Goal: Transaction & Acquisition: Obtain resource

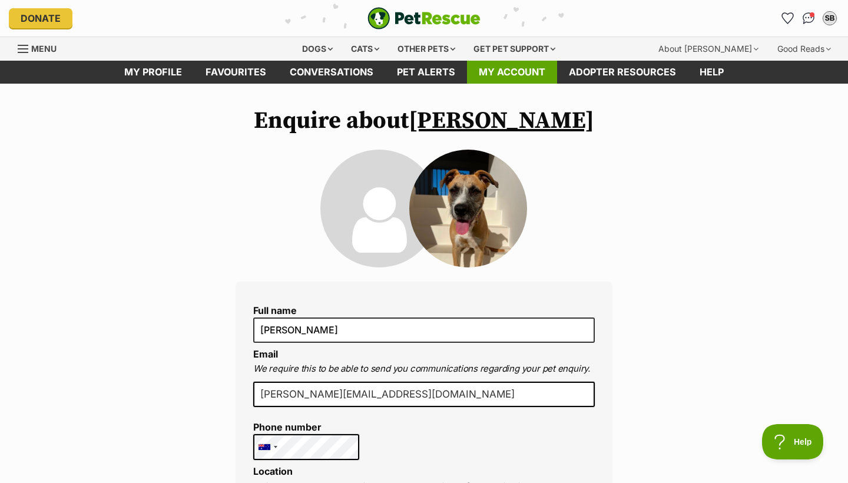
click at [515, 72] on link "My account" at bounding box center [512, 72] width 90 height 23
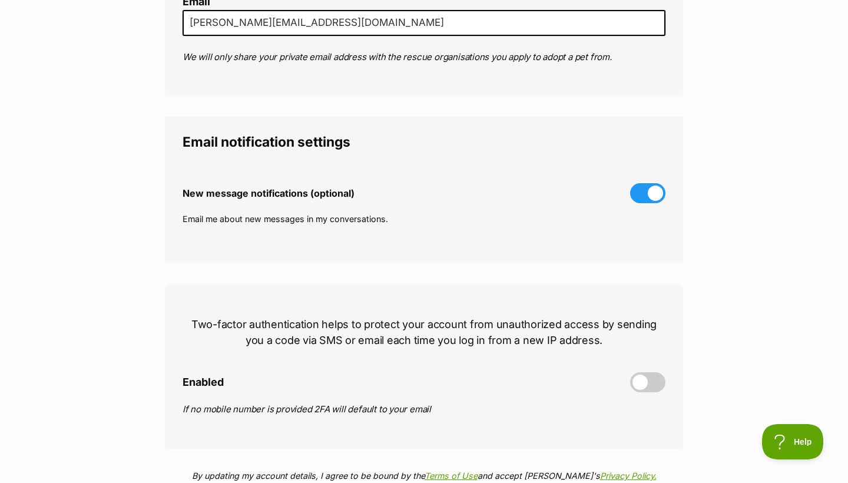
scroll to position [-39, 0]
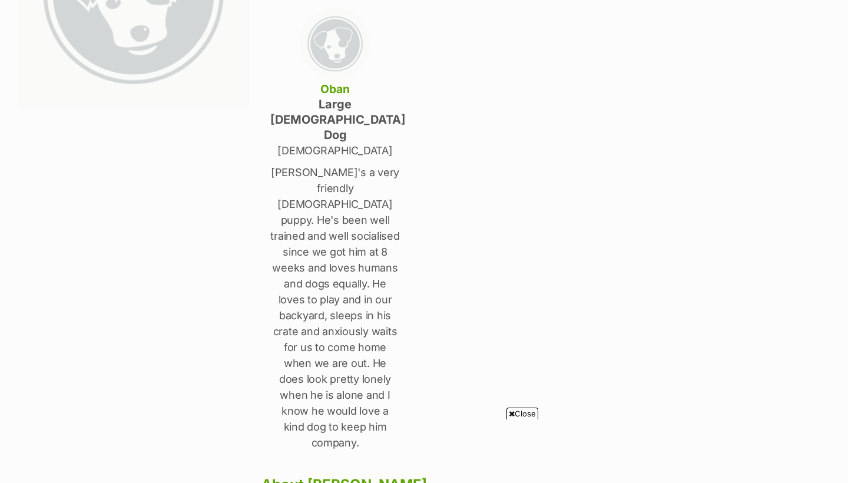
scroll to position [552, 0]
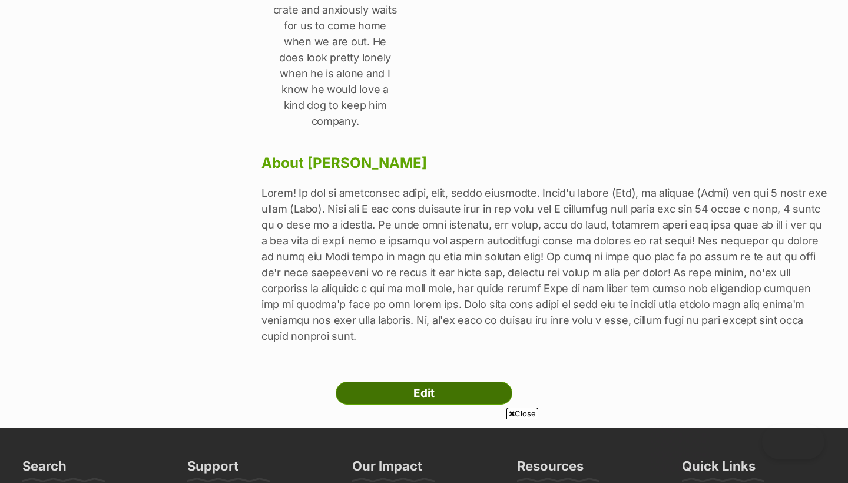
click at [385, 382] on link "Edit" at bounding box center [424, 394] width 177 height 24
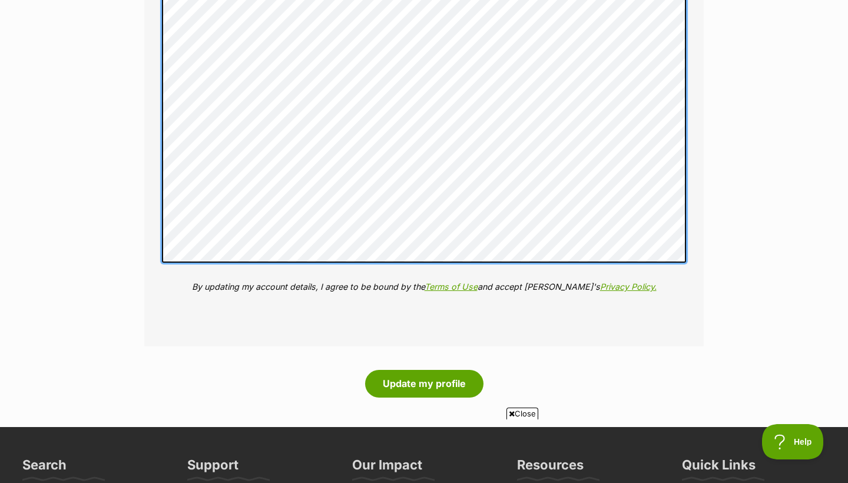
scroll to position [1655, 0]
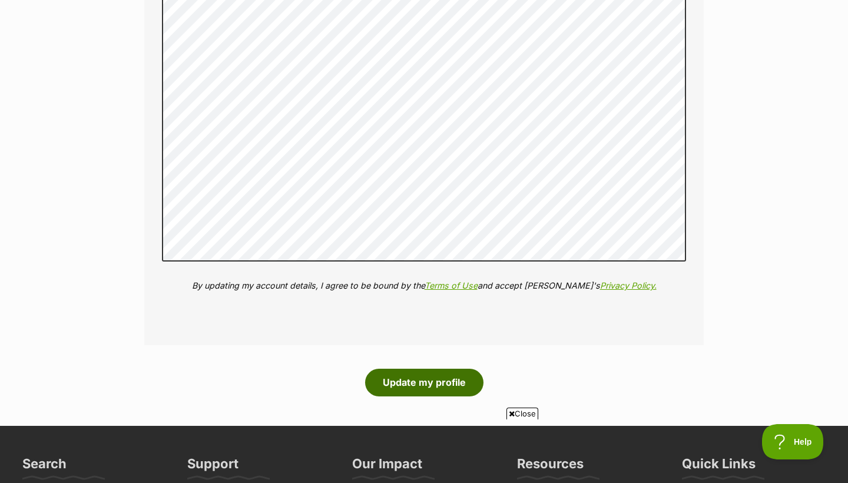
click at [446, 370] on button "Update my profile" at bounding box center [424, 382] width 118 height 27
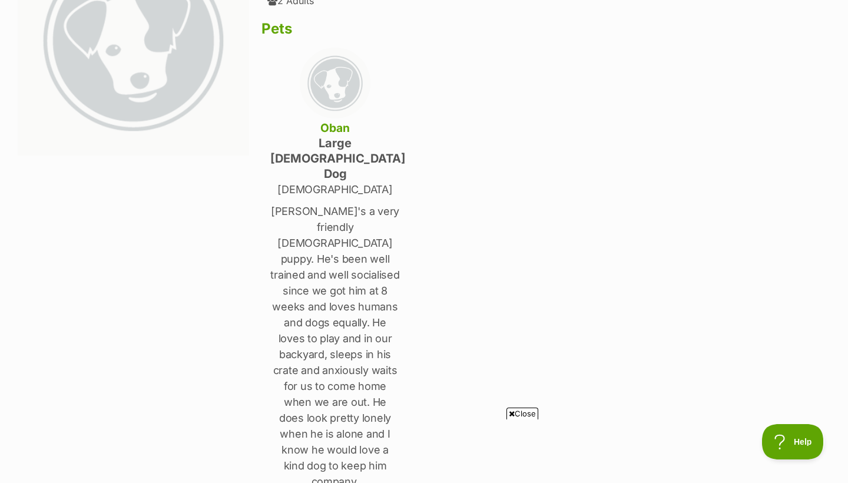
scroll to position [194, 0]
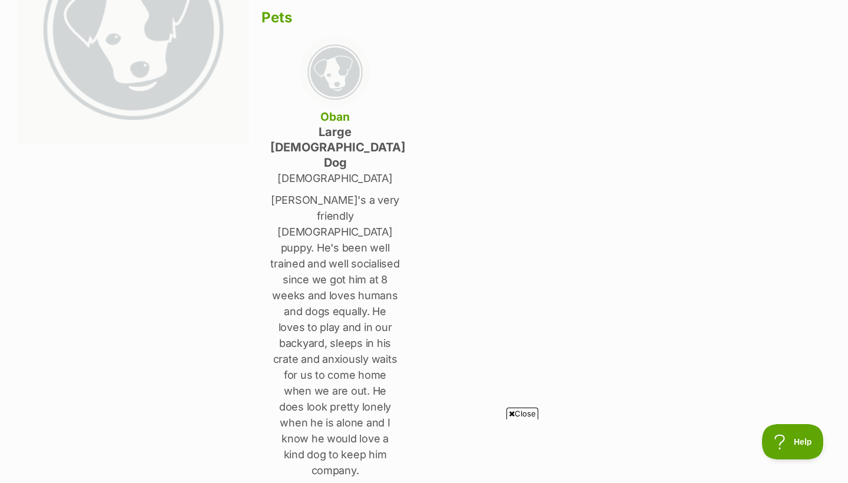
click at [329, 170] on p "1 year old" at bounding box center [335, 178] width 130 height 16
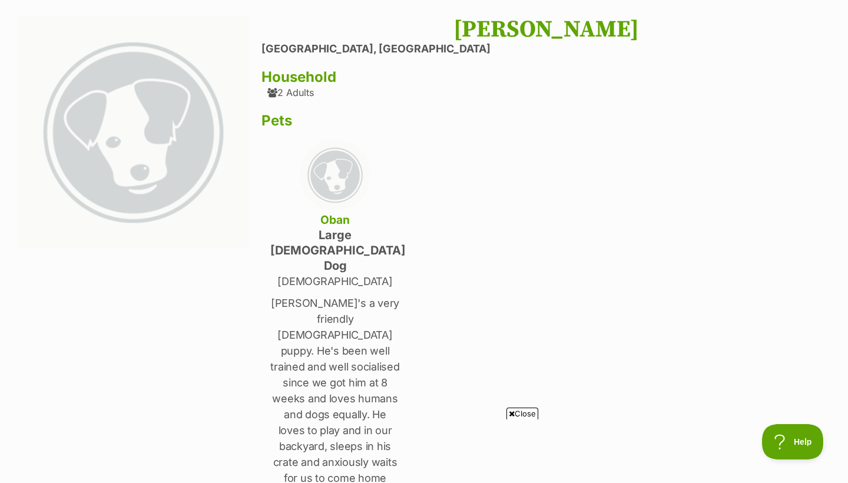
click at [333, 179] on img at bounding box center [335, 175] width 71 height 71
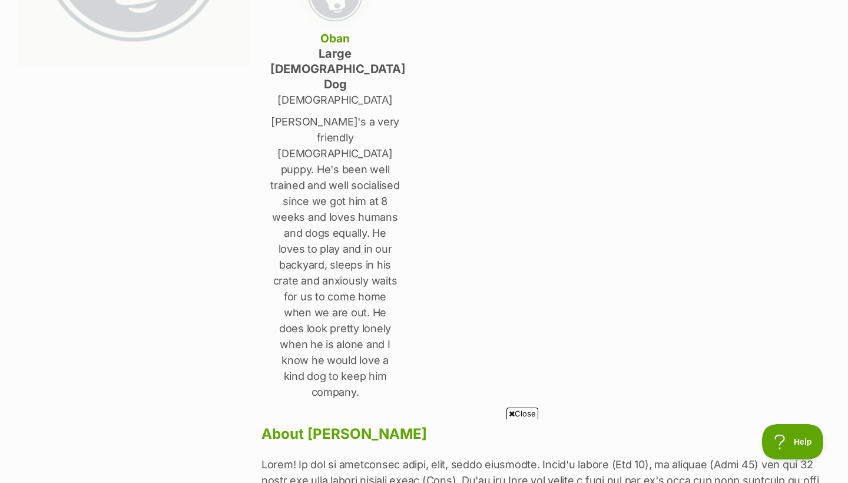
click at [333, 240] on p "Oban's a very friendly 8 month old puppy. He's been well trained and well socia…" at bounding box center [335, 257] width 130 height 286
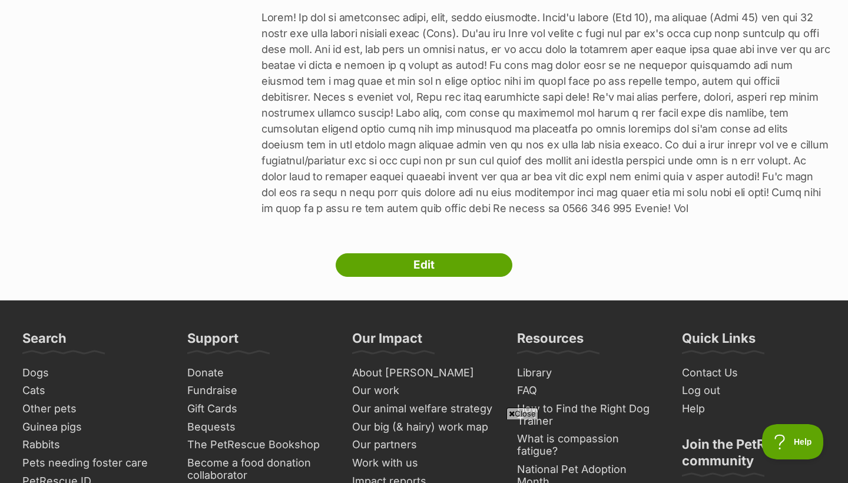
scroll to position [743, 0]
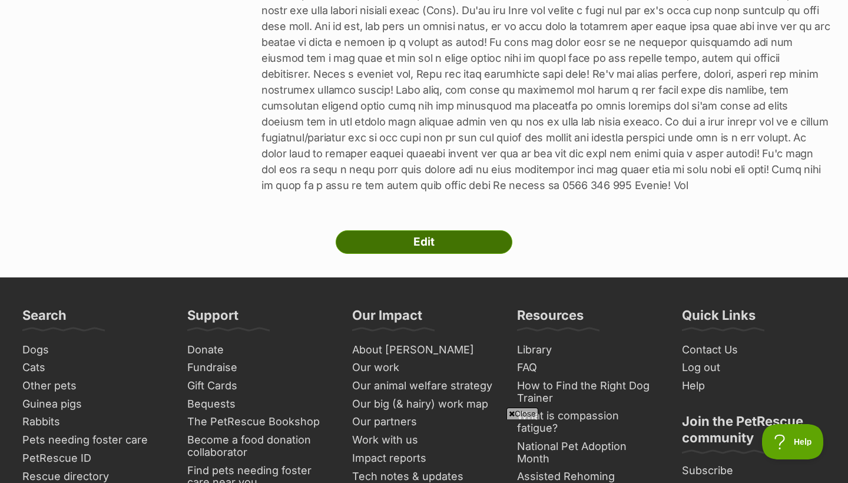
click at [405, 230] on link "Edit" at bounding box center [424, 242] width 177 height 24
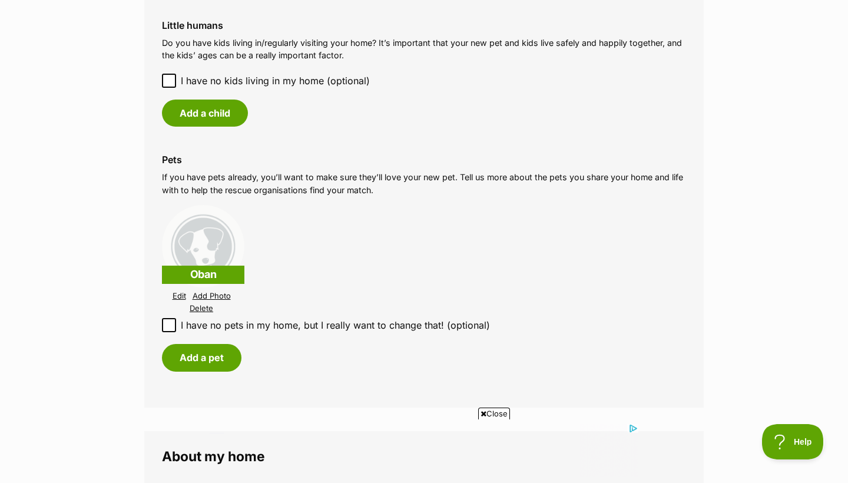
click at [180, 292] on link "Edit" at bounding box center [180, 296] width 14 height 9
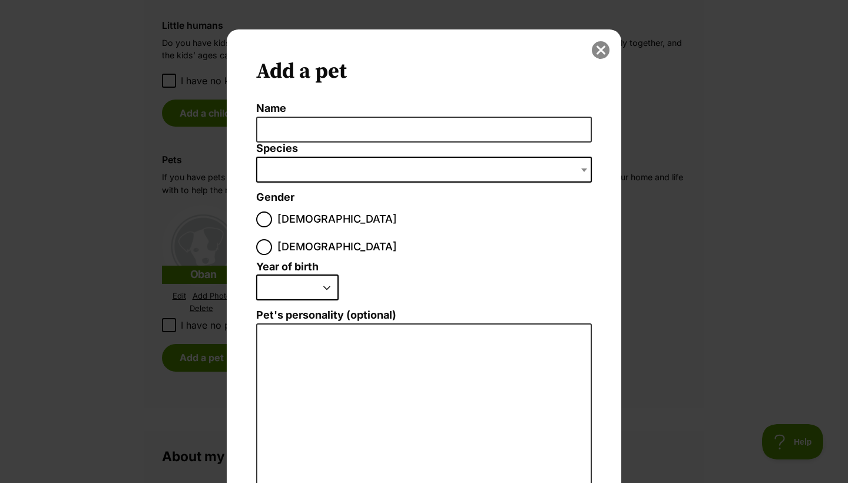
click at [606, 52] on button "close" at bounding box center [601, 50] width 18 height 18
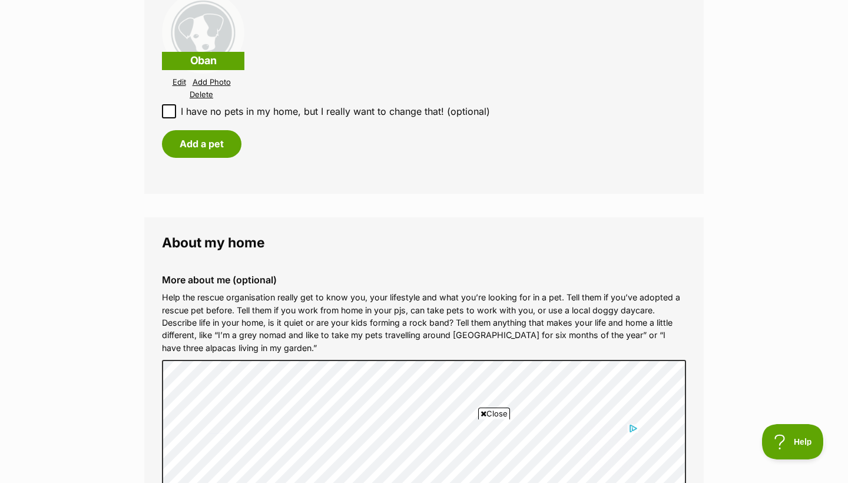
scroll to position [1213, 0]
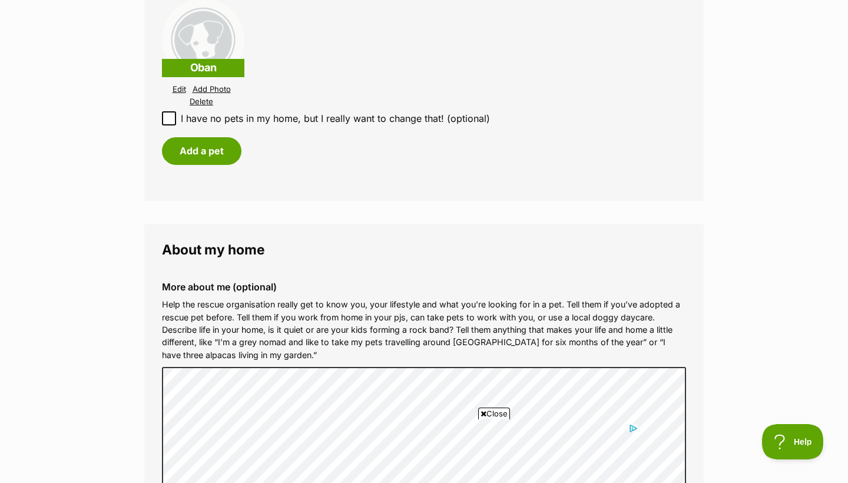
click at [213, 62] on p "Oban" at bounding box center [203, 68] width 82 height 18
click at [181, 85] on link "Edit" at bounding box center [180, 89] width 14 height 9
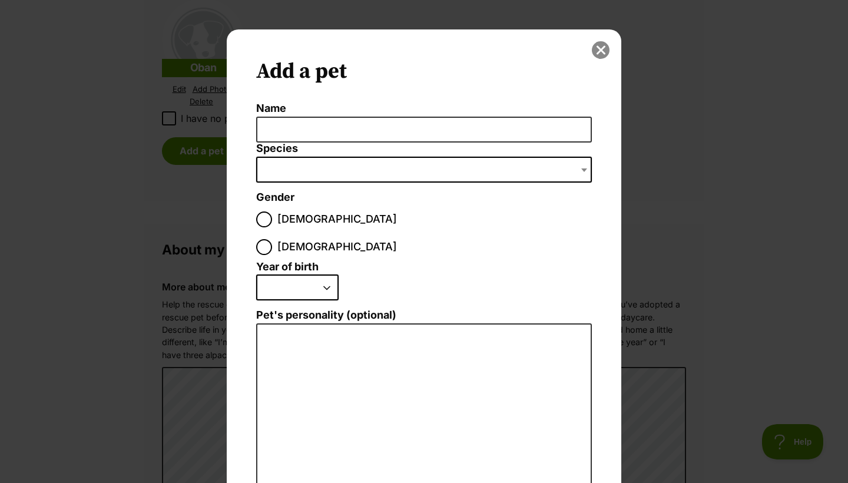
scroll to position [0, 0]
click at [595, 51] on button "close" at bounding box center [601, 50] width 18 height 18
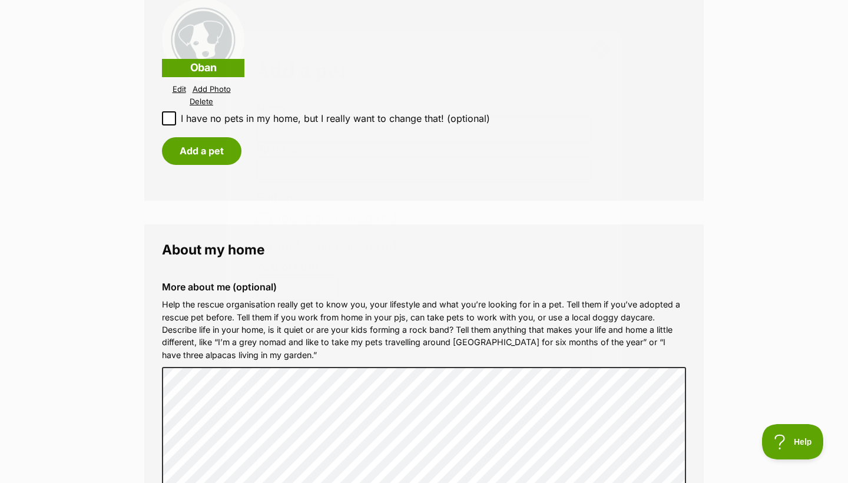
scroll to position [1213, 0]
click at [198, 59] on p "Oban" at bounding box center [203, 68] width 82 height 18
click at [196, 97] on link "Delete" at bounding box center [202, 101] width 24 height 9
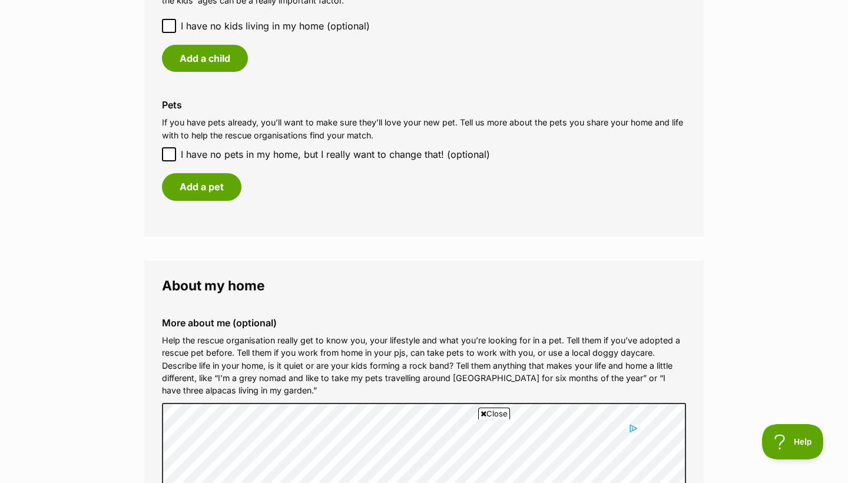
scroll to position [997, 0]
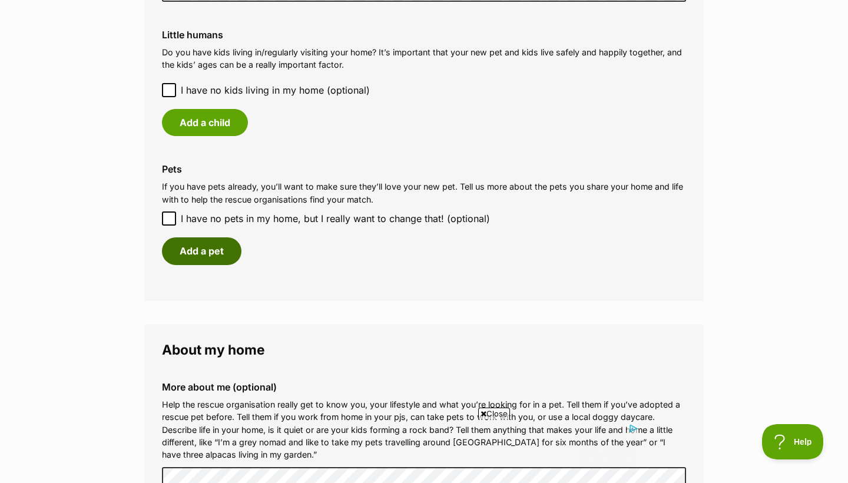
click at [220, 249] on button "Add a pet" at bounding box center [202, 250] width 80 height 27
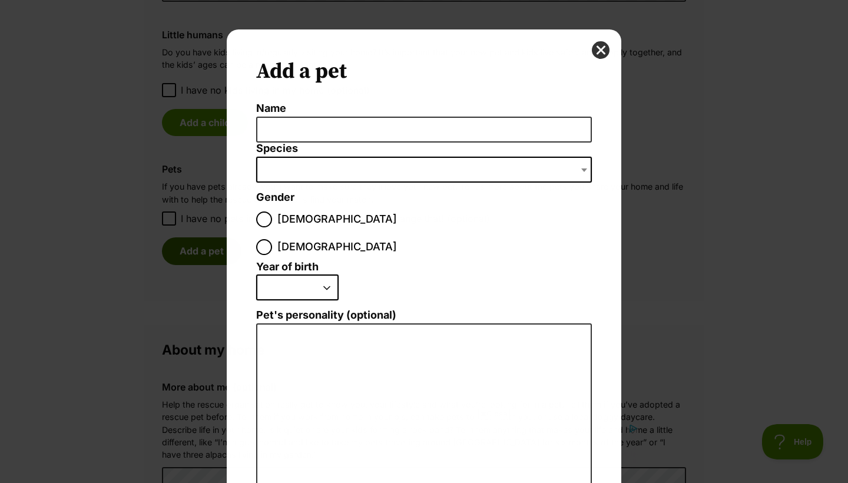
scroll to position [0, 0]
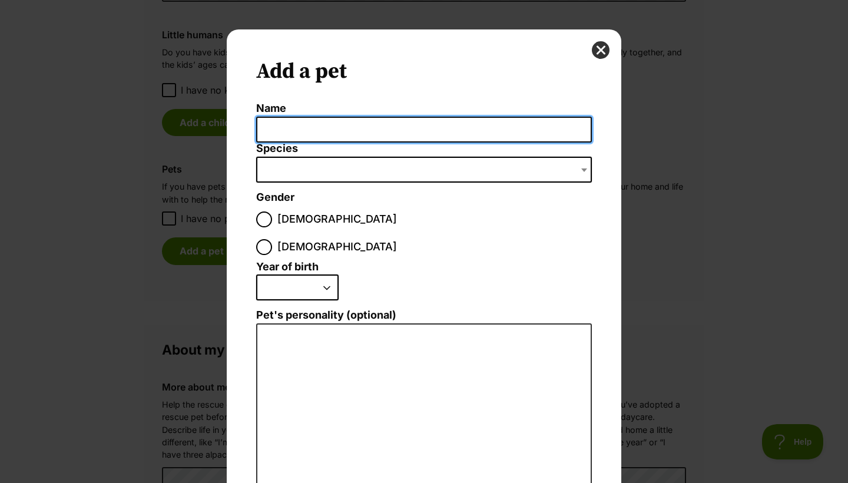
click at [340, 136] on input "Name" at bounding box center [424, 130] width 336 height 27
type input "Oban"
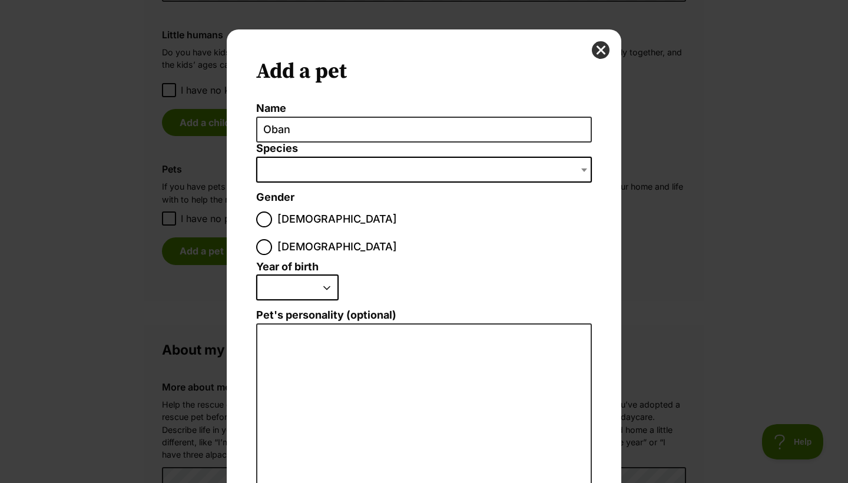
click at [319, 167] on span "Dialog Window - Close (Press escape to close)" at bounding box center [424, 170] width 336 height 26
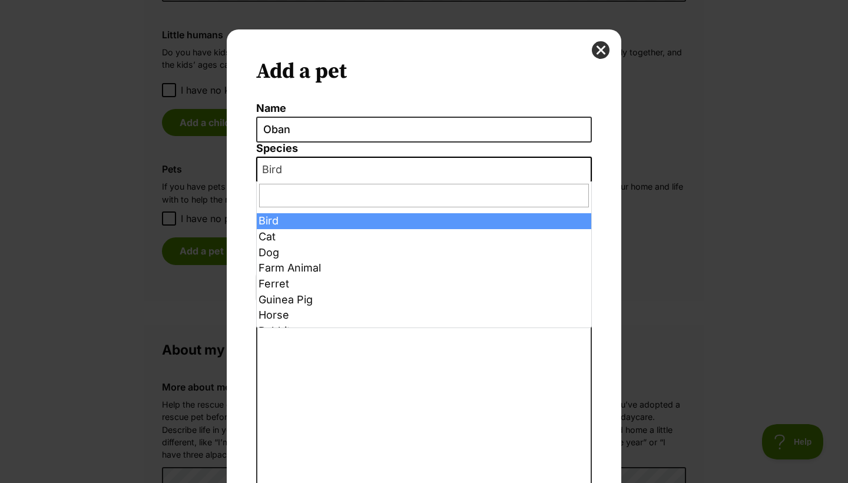
click at [295, 181] on div "Add a pet Name Oban Species Bird Cat Dog Farm Animal Ferret Guinea Pig Horse Ra…" at bounding box center [424, 241] width 848 height 483
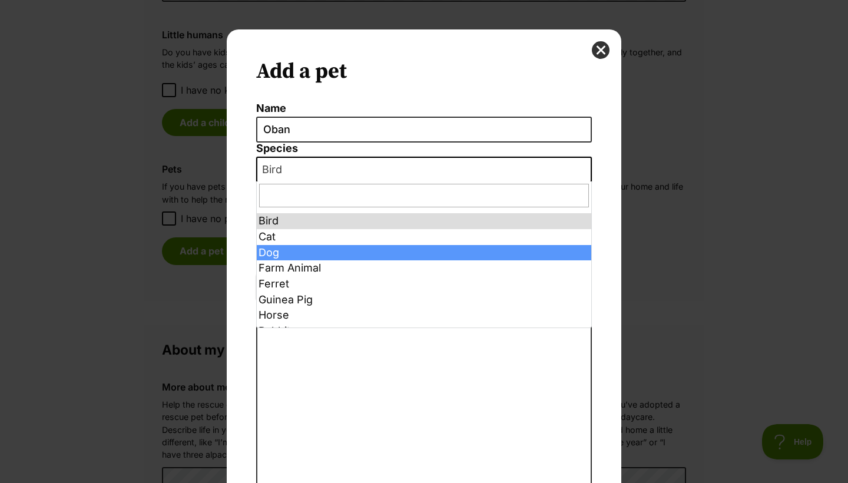
select select "1"
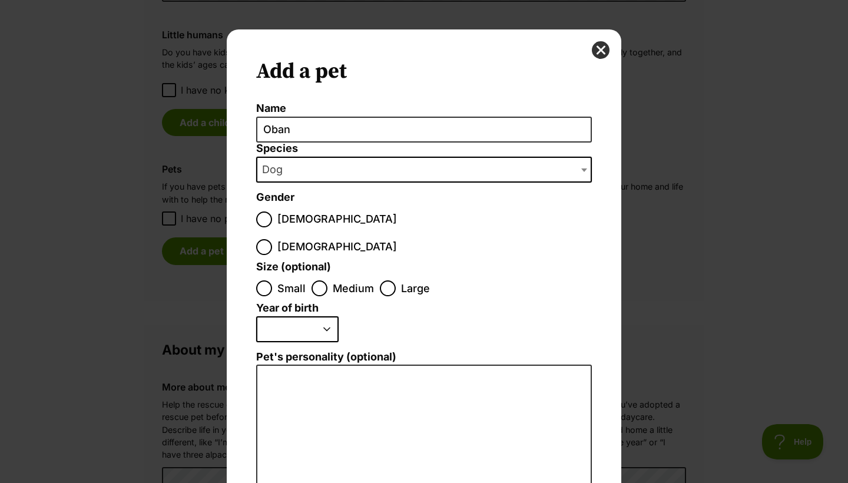
click at [269, 218] on input "Male" at bounding box center [264, 219] width 16 height 16
radio input "true"
click at [313, 280] on input "Medium" at bounding box center [320, 288] width 16 height 16
radio input "true"
click at [392, 280] on input "Large" at bounding box center [388, 288] width 16 height 16
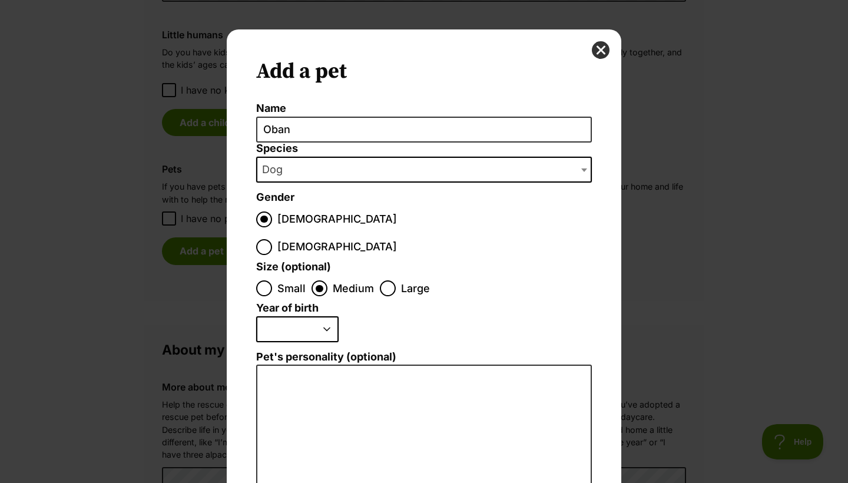
radio input "true"
select select "2024"
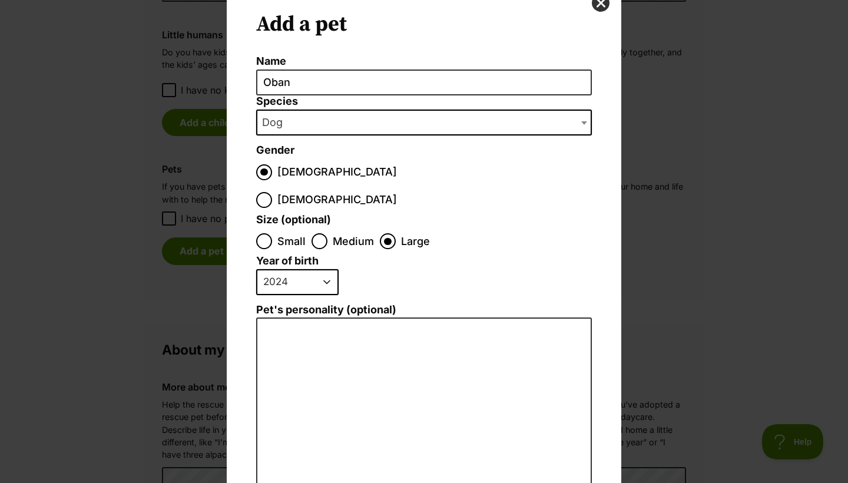
scroll to position [74, 0]
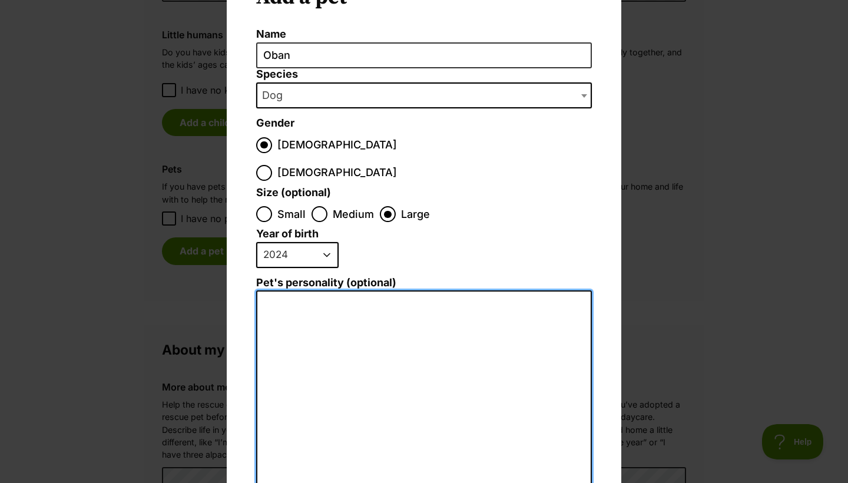
click at [309, 290] on textarea "Pet's personality (optional)" at bounding box center [424, 419] width 336 height 258
click at [322, 290] on textarea "Oban is a full teenage energetic" at bounding box center [424, 415] width 336 height 250
click at [345, 290] on textarea "Oban is a teenage energetic" at bounding box center [424, 415] width 336 height 250
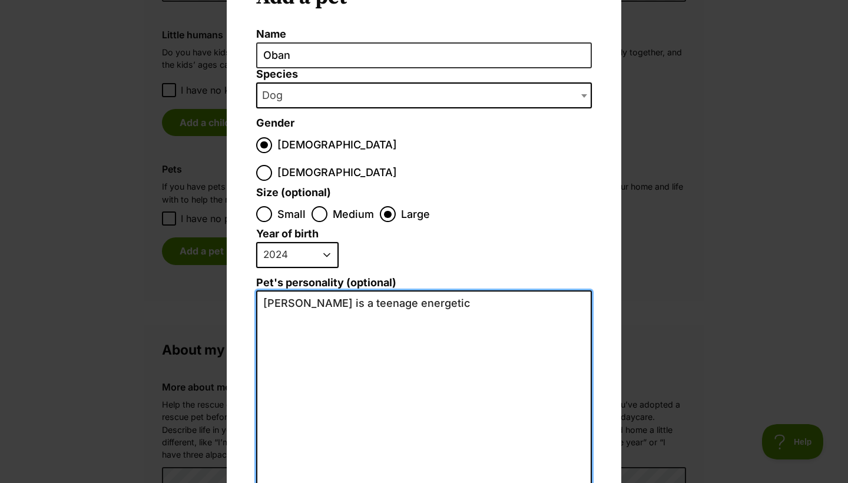
click at [345, 290] on textarea "Oban is a teenage energetic" at bounding box center [424, 415] width 336 height 250
click at [341, 290] on textarea "Oban is a energetic" at bounding box center [424, 415] width 336 height 250
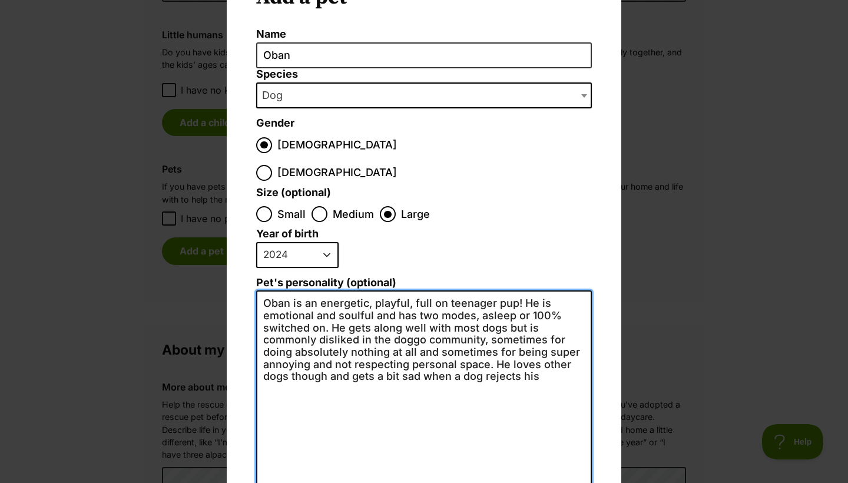
click at [461, 362] on textarea "Oban is an energetic, playful, full on teenager pup! He is emotional and soulfu…" at bounding box center [424, 415] width 336 height 250
click at [564, 340] on textarea "Oban is an energetic, playful, full on teenager pup! He is emotional and soulfu…" at bounding box center [424, 415] width 336 height 250
drag, startPoint x: 331, startPoint y: 297, endPoint x: 340, endPoint y: 310, distance: 16.5
click at [340, 310] on textarea "Oban is an energetic, playful, full on teenager pup! He is emotional and soulfu…" at bounding box center [424, 415] width 336 height 250
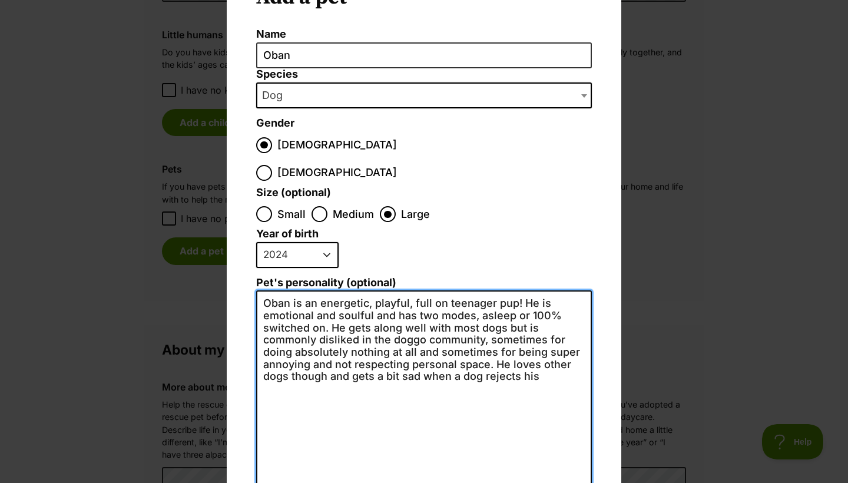
click at [556, 302] on textarea "Oban is an energetic, playful, full on teenager pup! He is emotional and soulfu…" at bounding box center [424, 415] width 336 height 250
click at [343, 300] on textarea "Oban is an energetic, playful, full on teenager pup! He is emotional and soulfu…" at bounding box center [424, 415] width 336 height 250
click at [337, 293] on textarea "Oban is an energetic, playful, full on teenager pup! He is emotional and soulfu…" at bounding box center [424, 415] width 336 height 250
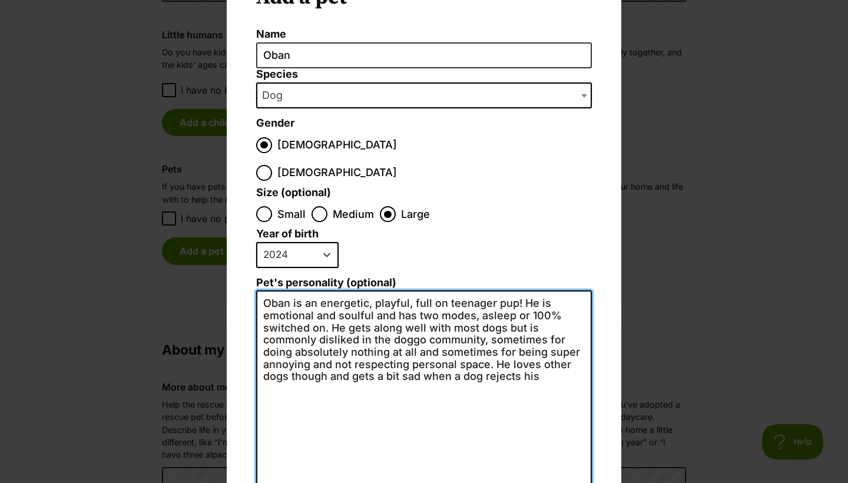
click at [337, 293] on textarea "Oban is an energetic, playful, full on teenager pup! He is emotional and soulfu…" at bounding box center [424, 415] width 336 height 250
drag, startPoint x: 326, startPoint y: 290, endPoint x: 326, endPoint y: 297, distance: 7.1
click at [326, 297] on textarea "Oban is an energetic, playful, full on teenager pup! He is emotional and soulfu…" at bounding box center [424, 415] width 336 height 250
drag, startPoint x: 329, startPoint y: 297, endPoint x: 370, endPoint y: 302, distance: 42.0
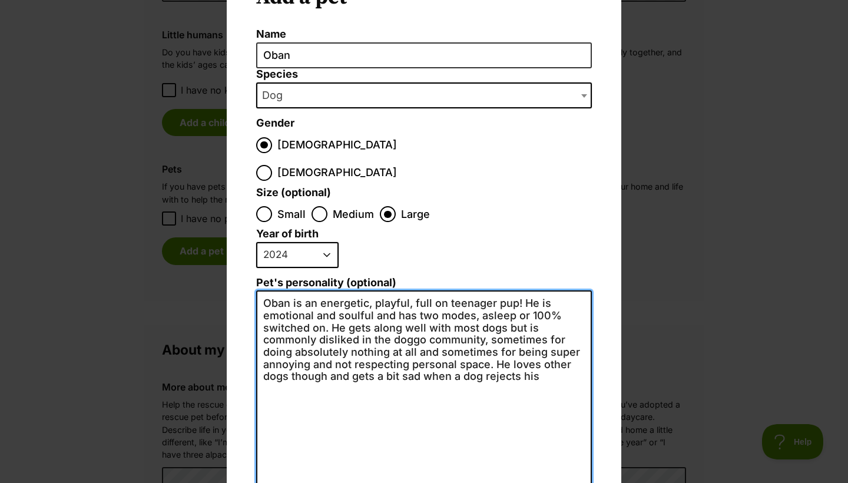
click at [370, 302] on textarea "Oban is an energetic, playful, full on teenager pup! He is emotional and soulfu…" at bounding box center [424, 415] width 336 height 250
click at [337, 296] on textarea "Oban is an energetic, playful, full on teenager pup! He is emotional and soulfu…" at bounding box center [424, 415] width 336 height 250
click at [335, 296] on textarea "Oban is an energetic, playful, full on teenager pup! He is emotional and soulfu…" at bounding box center [424, 415] width 336 height 250
drag, startPoint x: 539, startPoint y: 347, endPoint x: 330, endPoint y: 293, distance: 215.8
click at [330, 293] on textarea "Oban is an energetic, playful, full on teenager pup! He is emotional and soulfu…" at bounding box center [424, 415] width 336 height 250
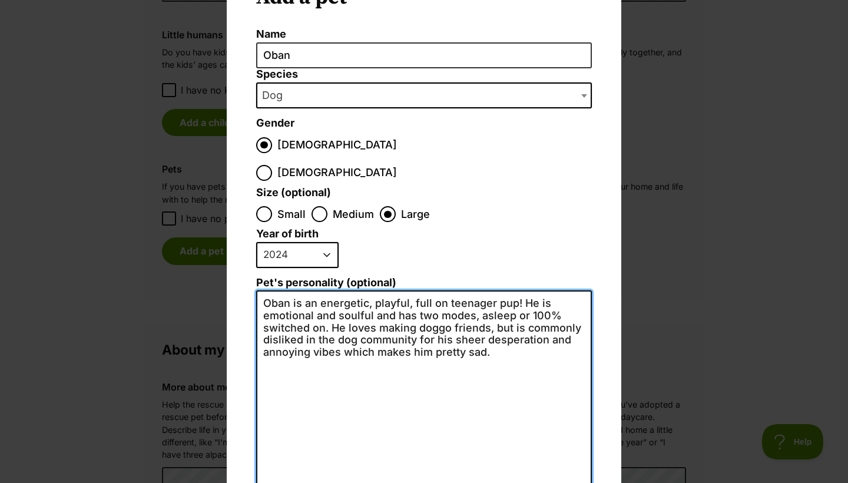
click at [547, 313] on textarea "Oban is an energetic, playful, full on teenager pup! He is emotional and soulfu…" at bounding box center [424, 415] width 336 height 250
click at [528, 325] on textarea "Oban is an energetic, playful, full on teenager pup! He is emotional and soulfu…" at bounding box center [424, 415] width 336 height 250
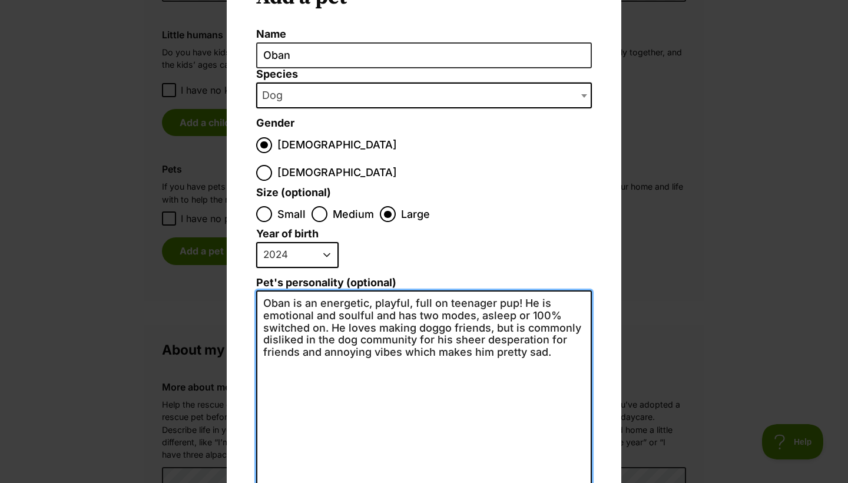
click at [560, 321] on textarea "Oban is an energetic, playful, full on teenager pup! He is emotional and soulfu…" at bounding box center [424, 415] width 336 height 250
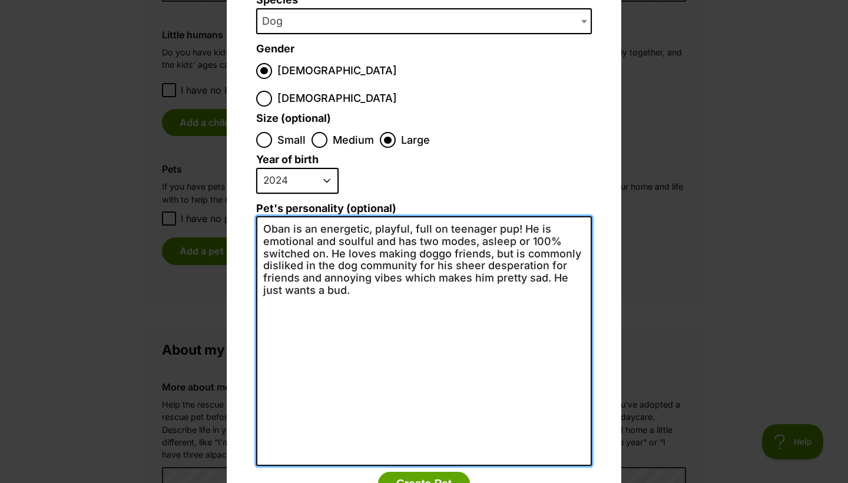
scroll to position [153, 0]
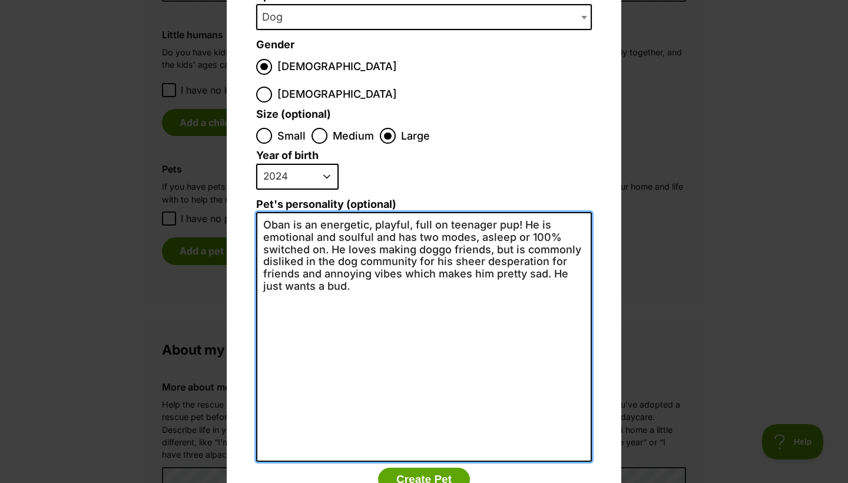
type textarea "Oban is an energetic, playful, full on teenager pup! He is emotional and soulfu…"
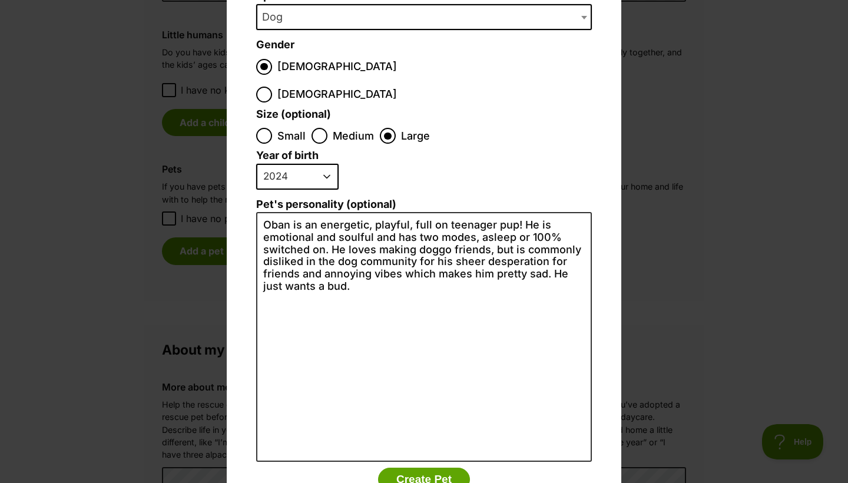
click at [476, 164] on li "2025 2024 2023 2022 2021 2020 2019 2018 2017 2016 2015 2014 2013 2012 2011 2010…" at bounding box center [421, 181] width 330 height 35
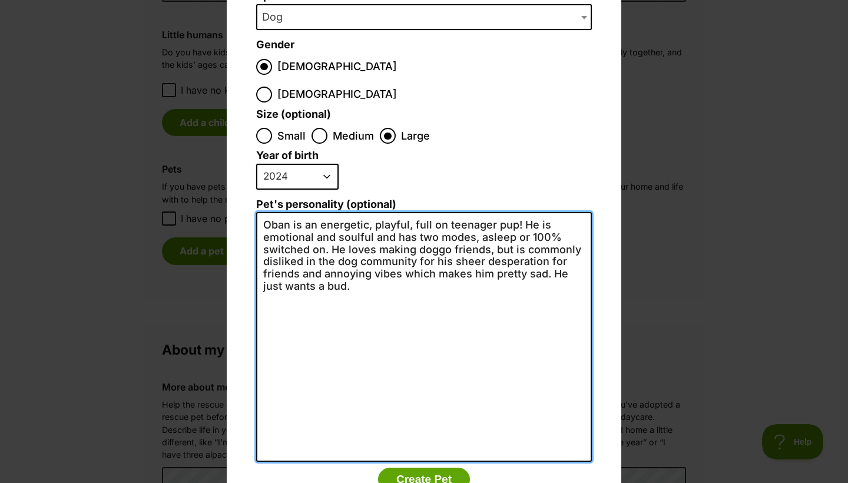
drag, startPoint x: 362, startPoint y: 200, endPoint x: 405, endPoint y: 241, distance: 59.1
click at [405, 241] on textarea "Oban is an energetic, playful, full on teenager pup! He is emotional and soulfu…" at bounding box center [424, 337] width 336 height 250
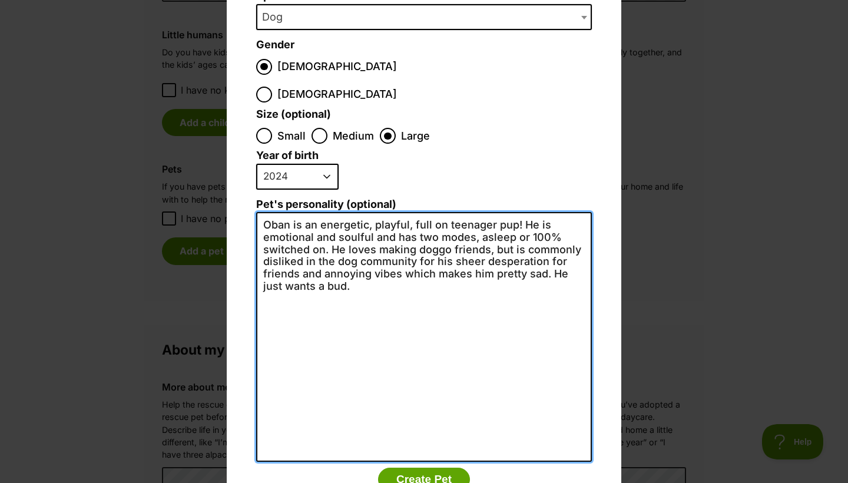
click at [405, 241] on textarea "Oban is an energetic, playful, full on teenager pup! He is emotional and soulfu…" at bounding box center [424, 337] width 336 height 250
click at [375, 223] on textarea "Oban is an energetic, playful, full on teenager pup! He is emotional and soulfu…" at bounding box center [424, 337] width 336 height 250
drag, startPoint x: 337, startPoint y: 205, endPoint x: 360, endPoint y: 249, distance: 49.5
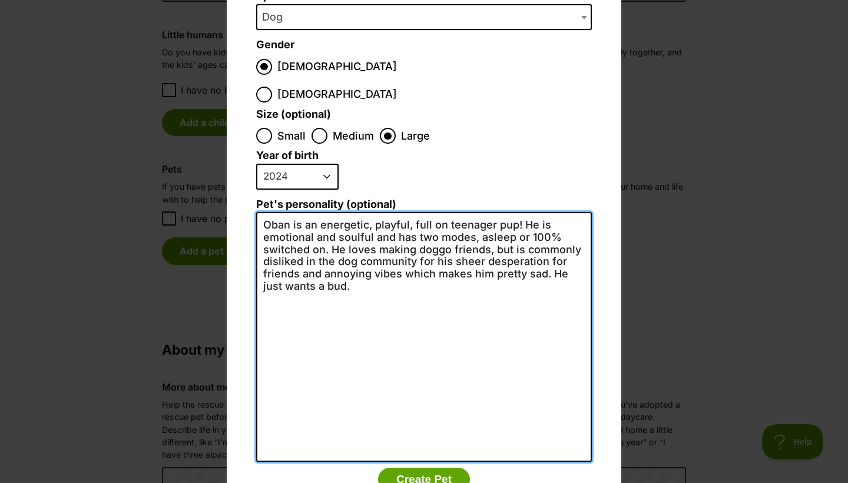
click at [360, 249] on textarea "Oban is an energetic, playful, full on teenager pup! He is emotional and soulfu…" at bounding box center [424, 337] width 336 height 250
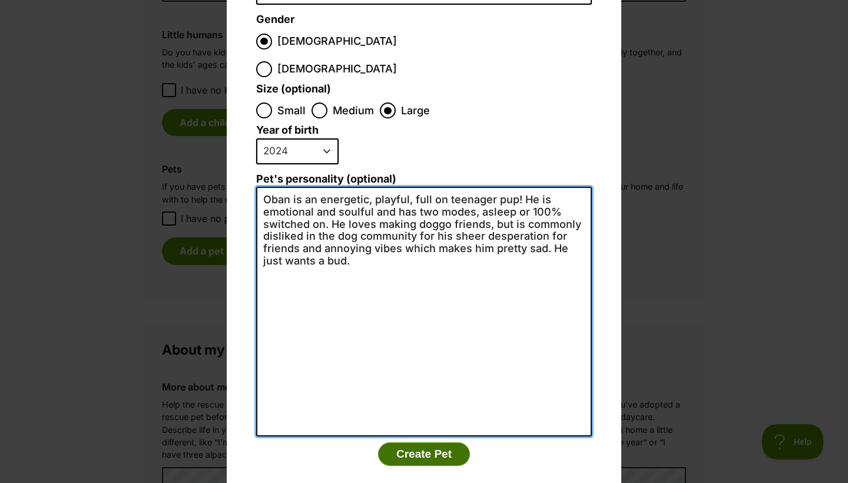
scroll to position [177, 0]
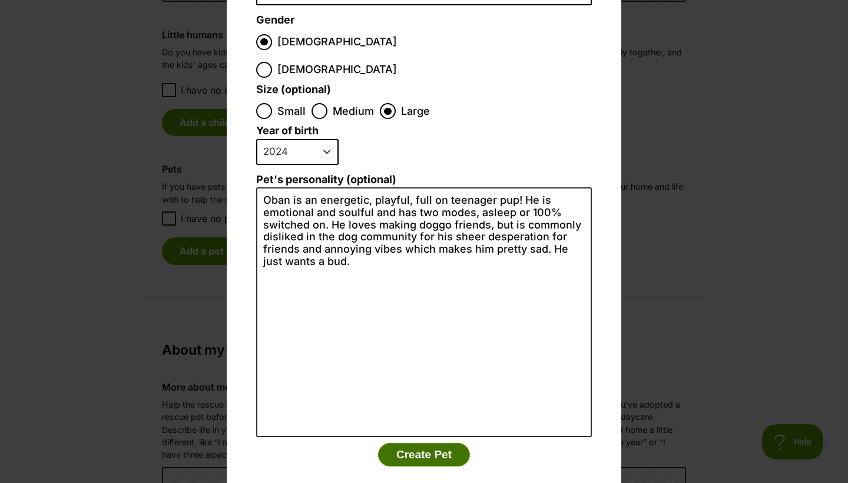
click at [437, 443] on button "Create Pet" at bounding box center [424, 455] width 92 height 24
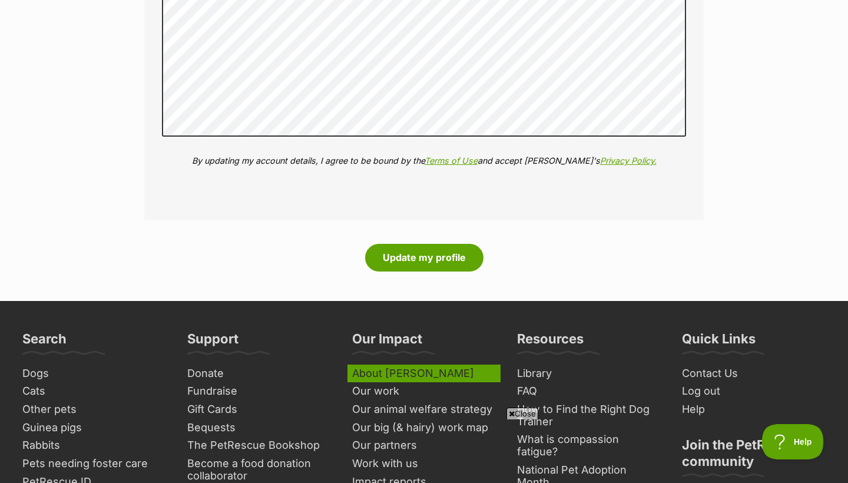
scroll to position [1901, 0]
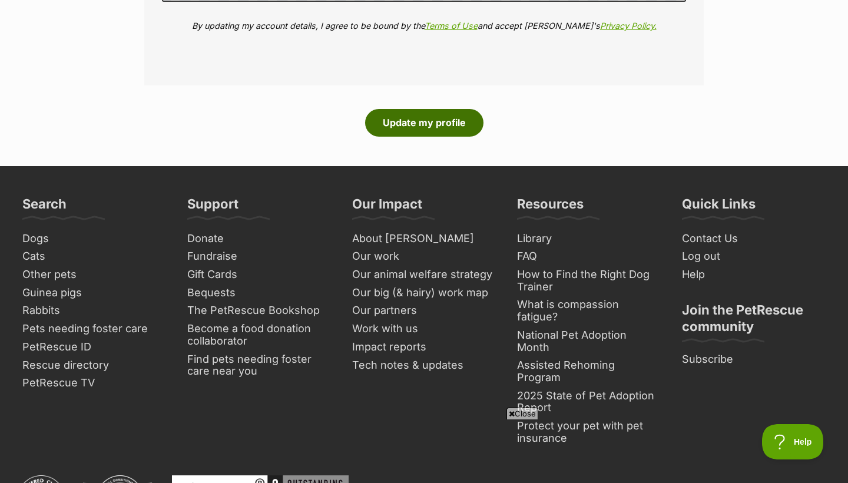
click at [421, 112] on button "Update my profile" at bounding box center [424, 122] width 118 height 27
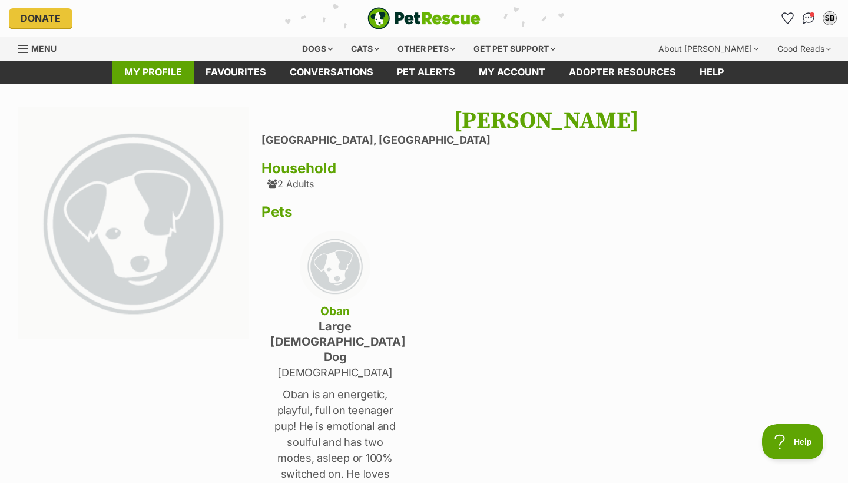
click at [153, 78] on link "My profile" at bounding box center [152, 72] width 81 height 23
click at [153, 74] on link "My profile" at bounding box center [152, 72] width 81 height 23
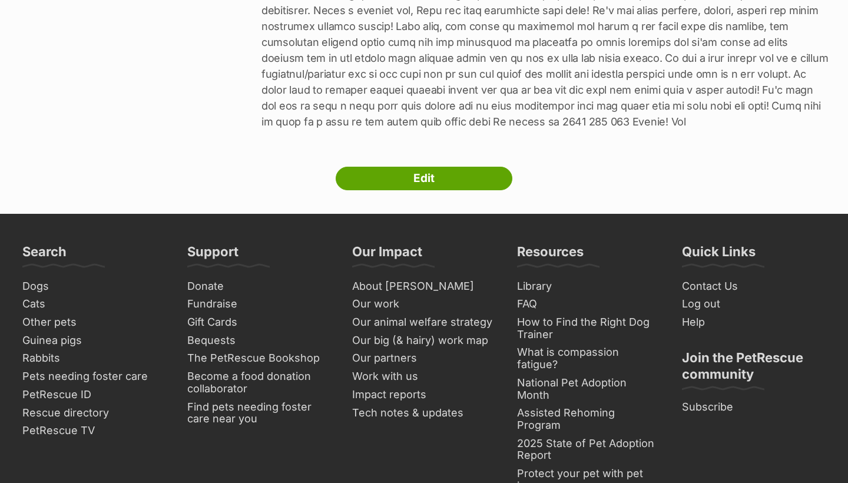
scroll to position [743, 0]
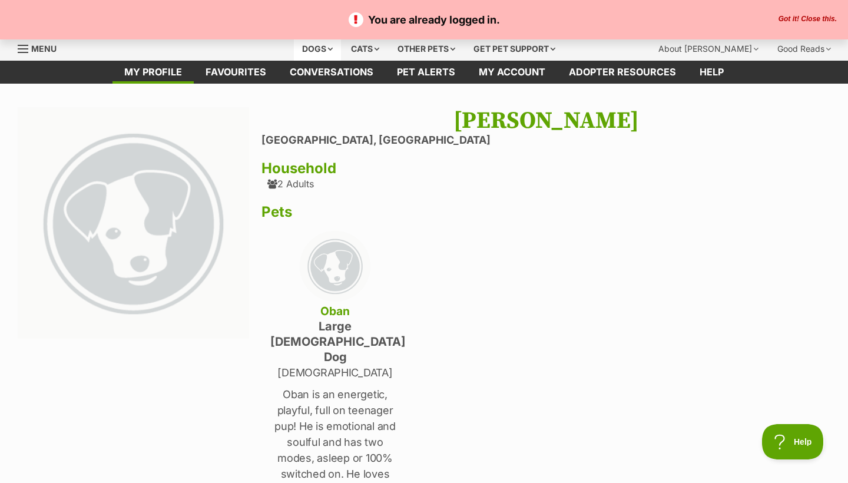
click at [322, 44] on div "Dogs" at bounding box center [317, 49] width 47 height 24
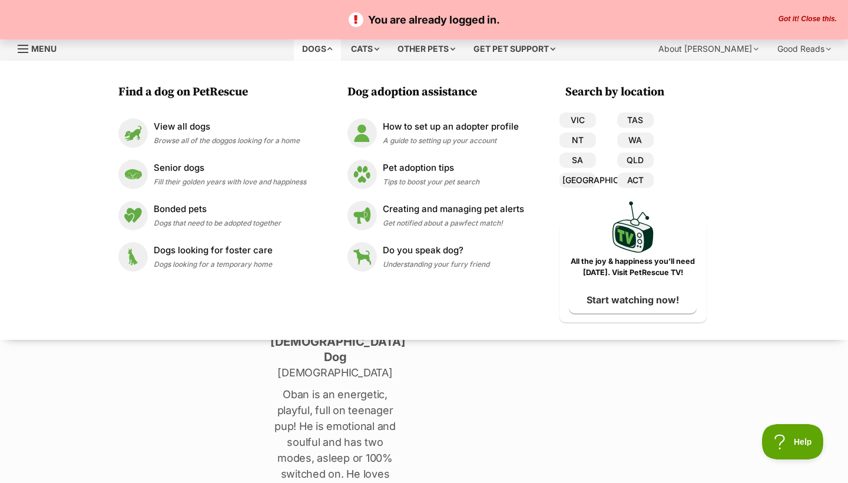
click at [322, 44] on div "Dogs" at bounding box center [317, 49] width 47 height 24
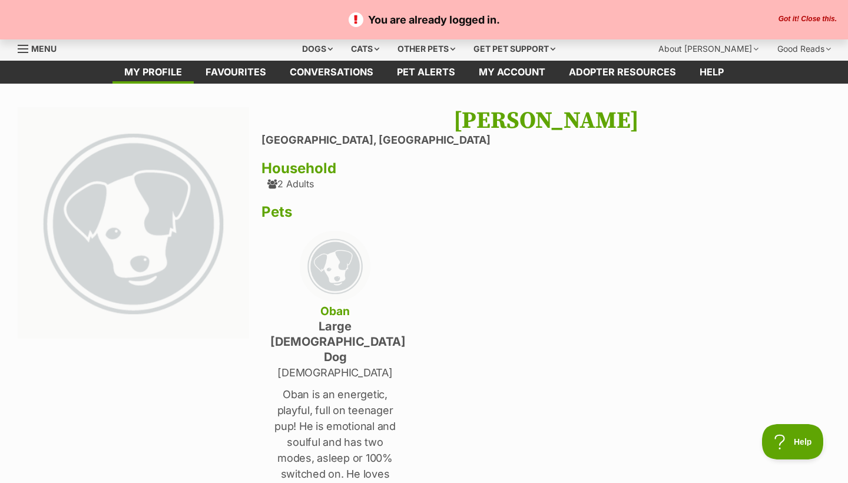
click at [25, 49] on span "Menu" at bounding box center [23, 48] width 11 height 1
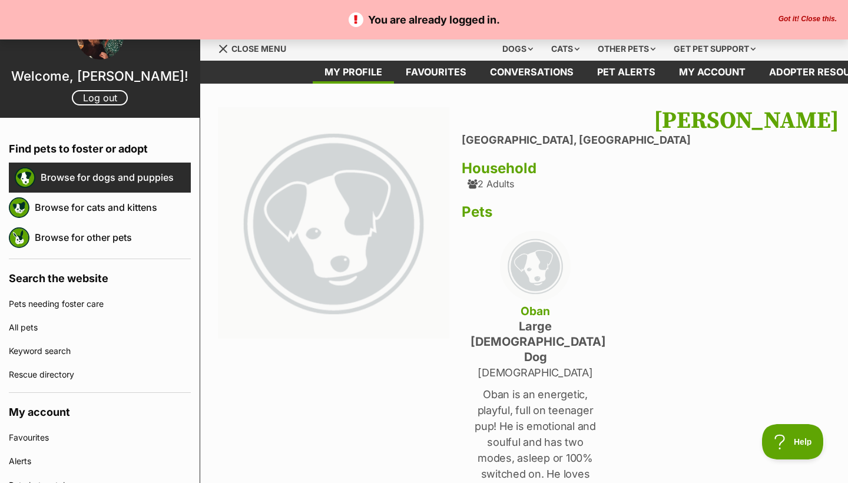
click at [87, 178] on link "Browse for dogs and puppies" at bounding box center [116, 177] width 150 height 25
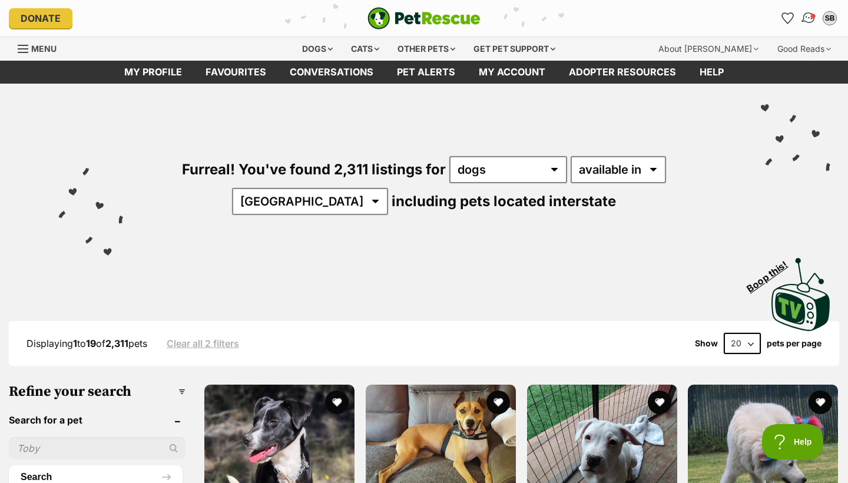
click at [812, 18] on span "Conversations" at bounding box center [813, 16] width 6 height 6
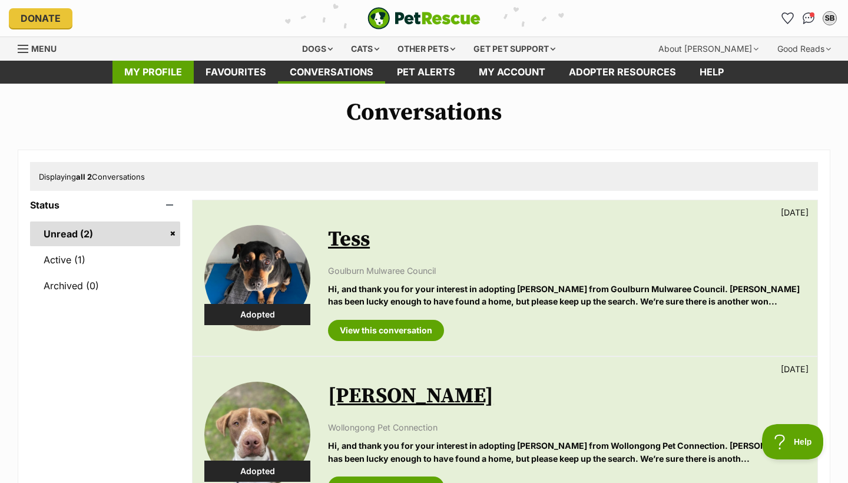
click at [148, 70] on link "My profile" at bounding box center [152, 72] width 81 height 23
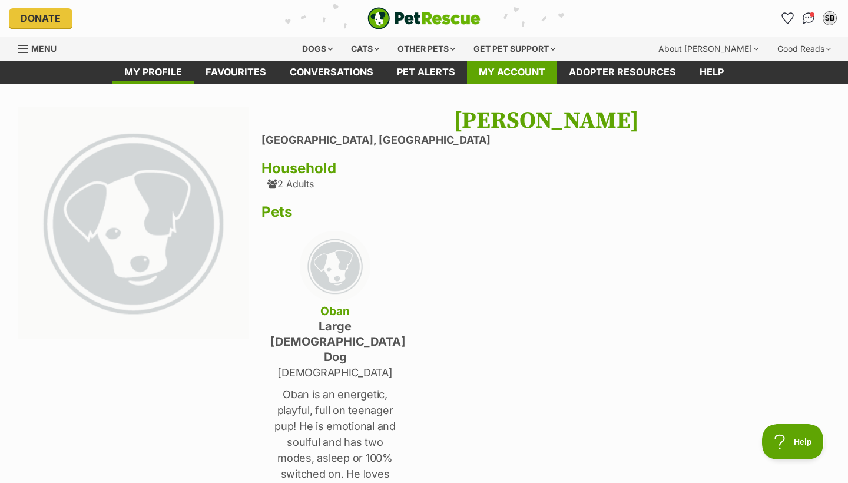
click at [529, 67] on link "My account" at bounding box center [512, 72] width 90 height 23
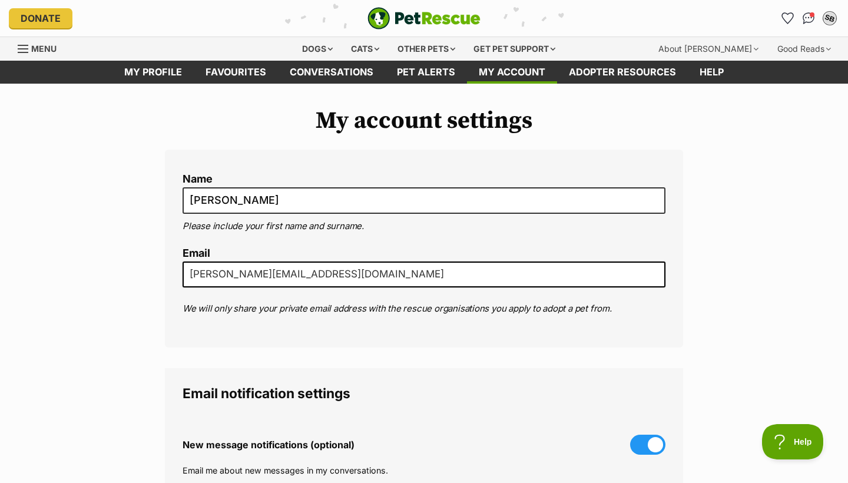
click at [829, 22] on div "SB" at bounding box center [829, 18] width 15 height 15
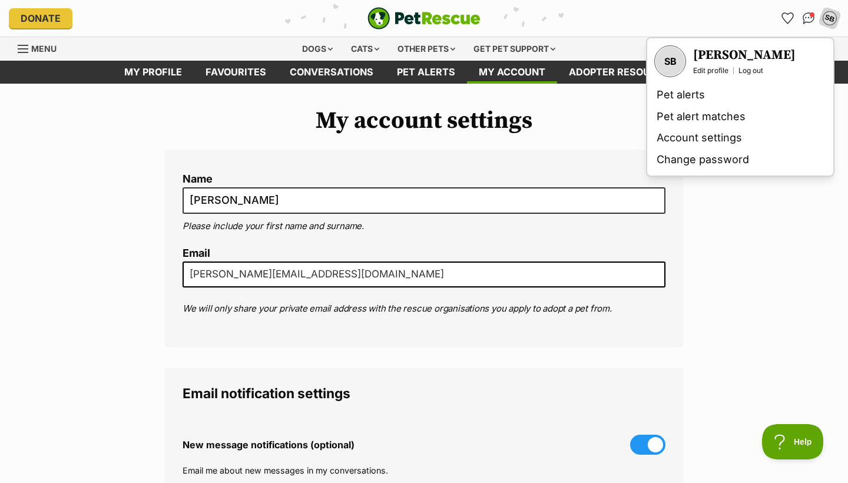
click at [675, 60] on div "SB" at bounding box center [670, 61] width 29 height 29
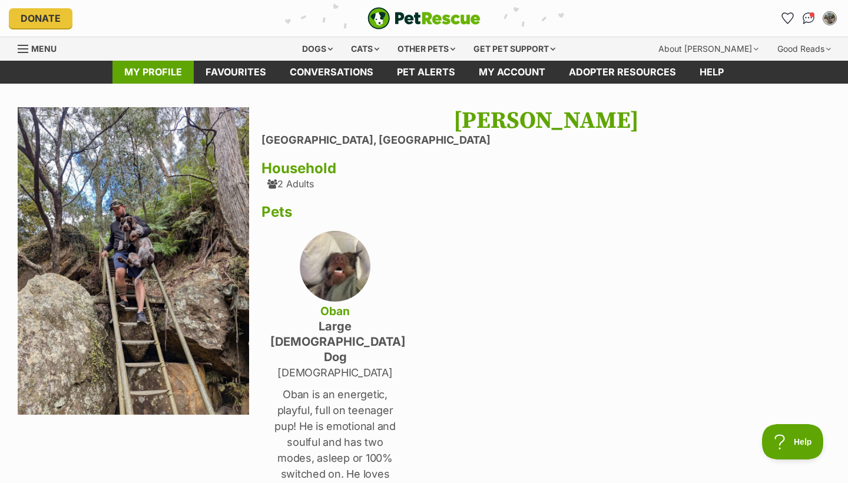
click at [145, 71] on link "My profile" at bounding box center [152, 72] width 81 height 23
click at [25, 49] on span "Menu" at bounding box center [23, 48] width 11 height 1
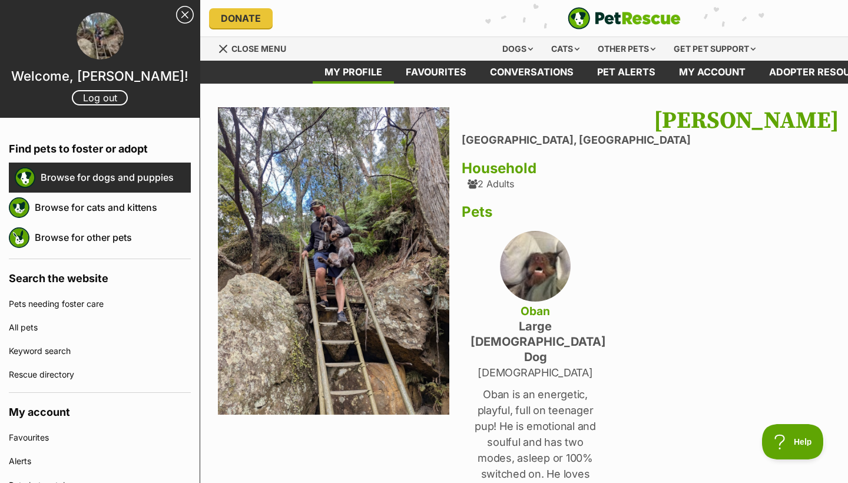
click at [127, 183] on link "Browse for dogs and puppies" at bounding box center [116, 177] width 150 height 25
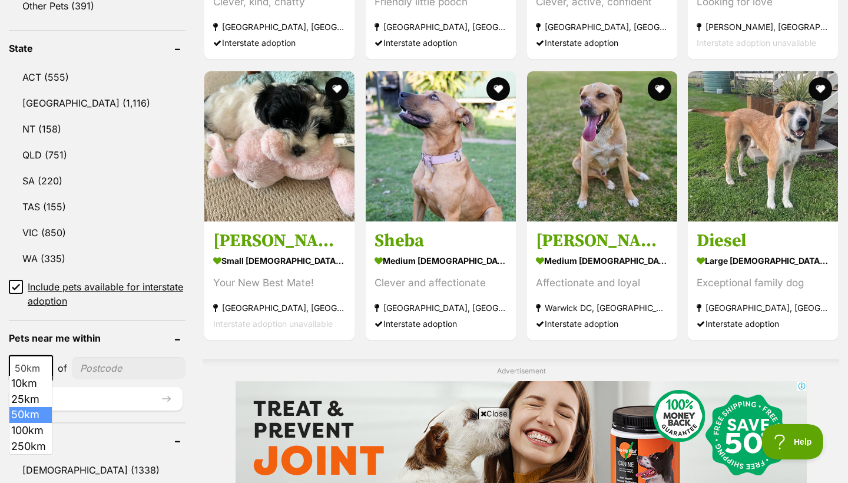
click at [42, 360] on span at bounding box center [47, 368] width 12 height 26
select select "250"
click at [97, 361] on input"] "postcode" at bounding box center [132, 368] width 108 height 22
type input"] "2575"
click at [111, 393] on button "Update" at bounding box center [96, 399] width 174 height 24
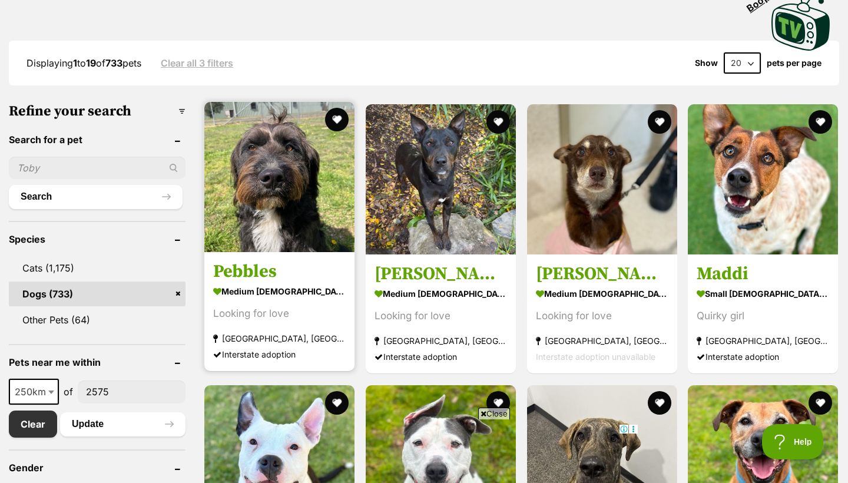
click at [251, 284] on link "Pebbles medium female Dog Looking for love Goulburn, NSW Interstate adoption" at bounding box center [279, 312] width 150 height 120
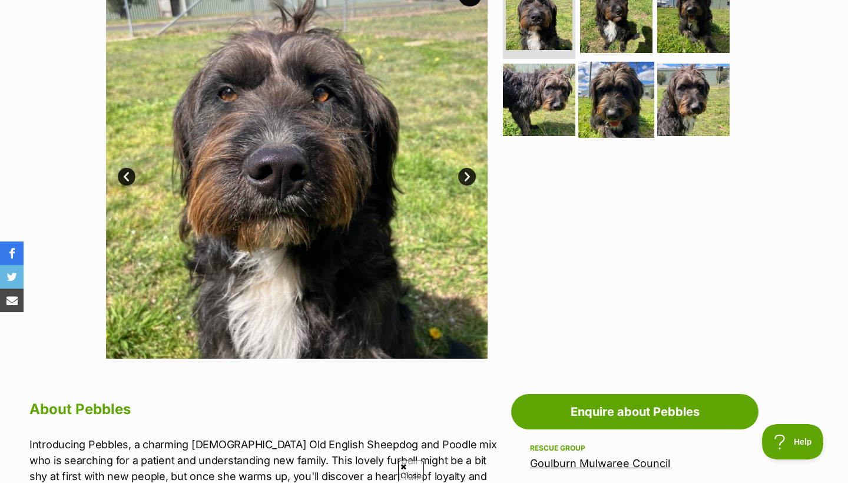
click at [628, 120] on img at bounding box center [616, 100] width 76 height 76
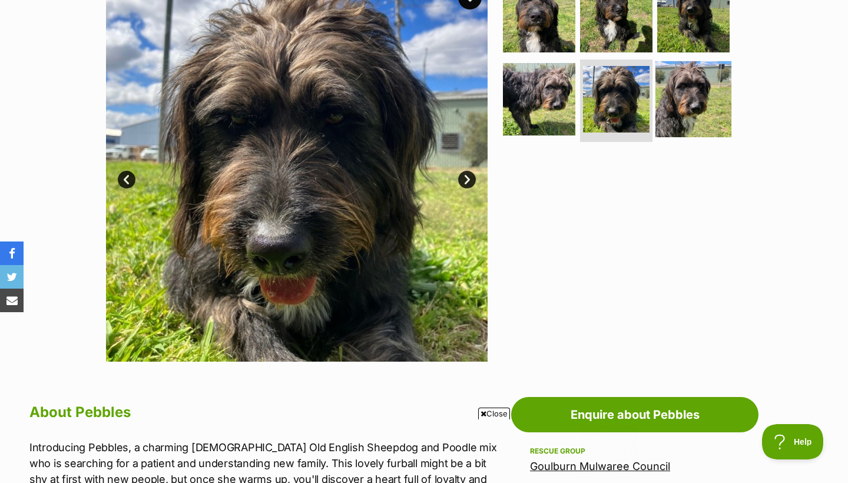
click at [663, 137] on img at bounding box center [694, 99] width 76 height 76
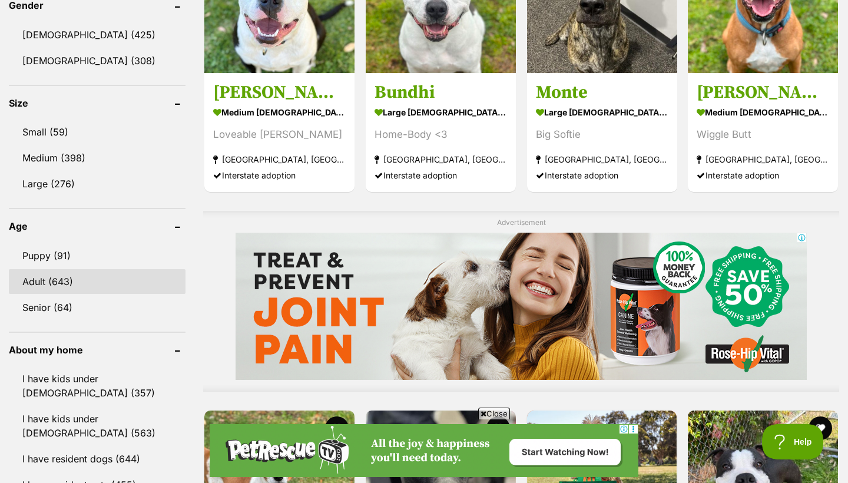
scroll to position [746, 0]
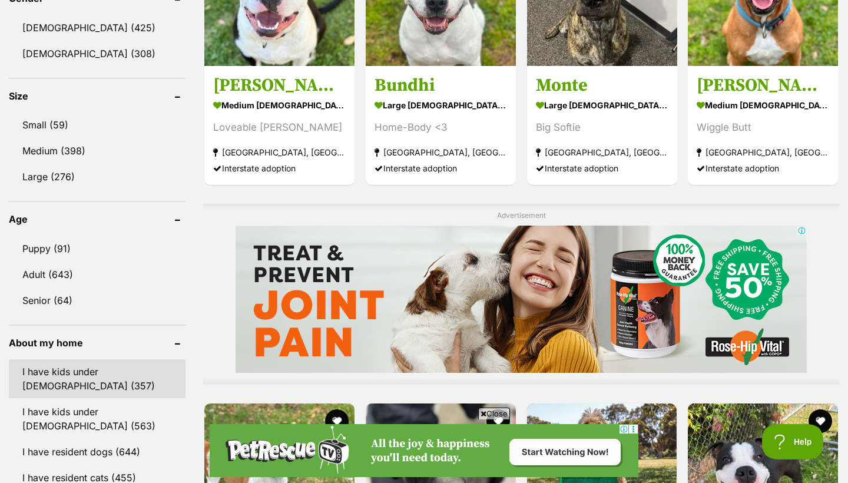
click at [62, 378] on link "I have kids under 5 years old (357)" at bounding box center [97, 378] width 177 height 39
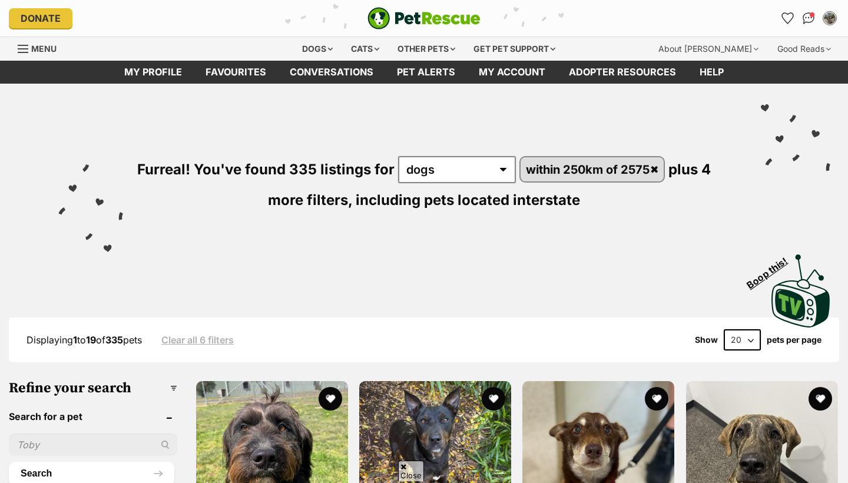
scroll to position [861, 0]
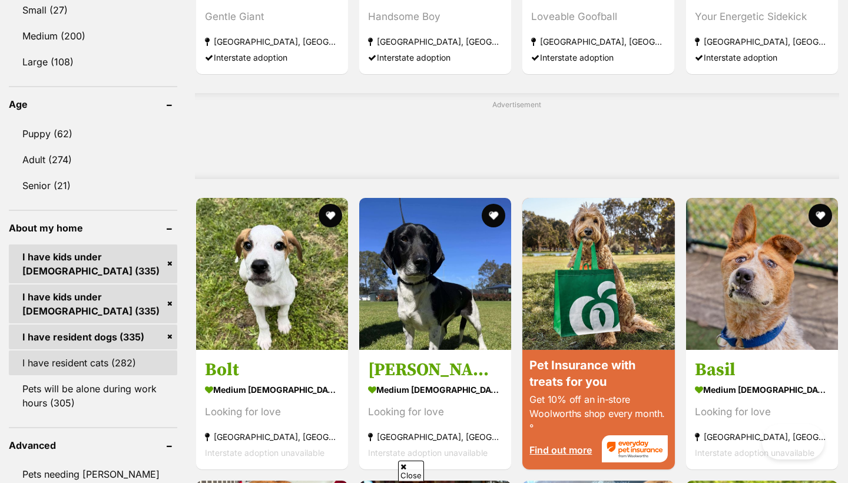
click at [51, 375] on link "I have resident cats (282)" at bounding box center [93, 362] width 168 height 25
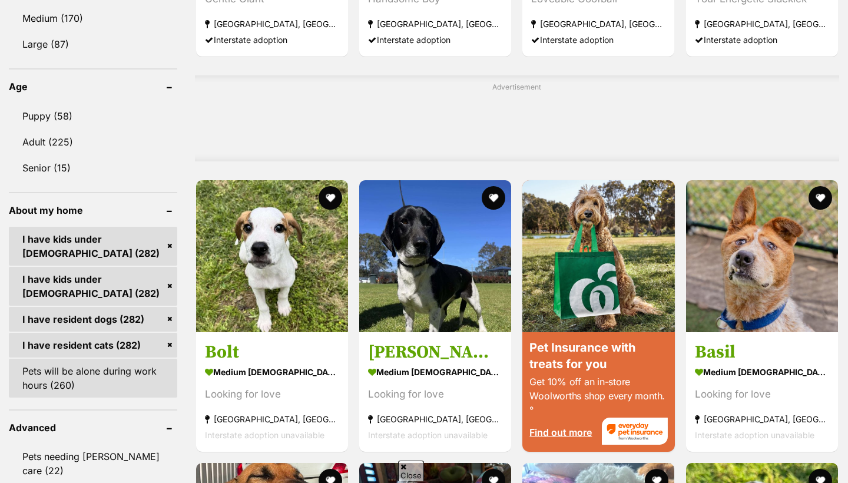
click at [50, 398] on link "Pets will be alone during work hours (260)" at bounding box center [93, 378] width 168 height 39
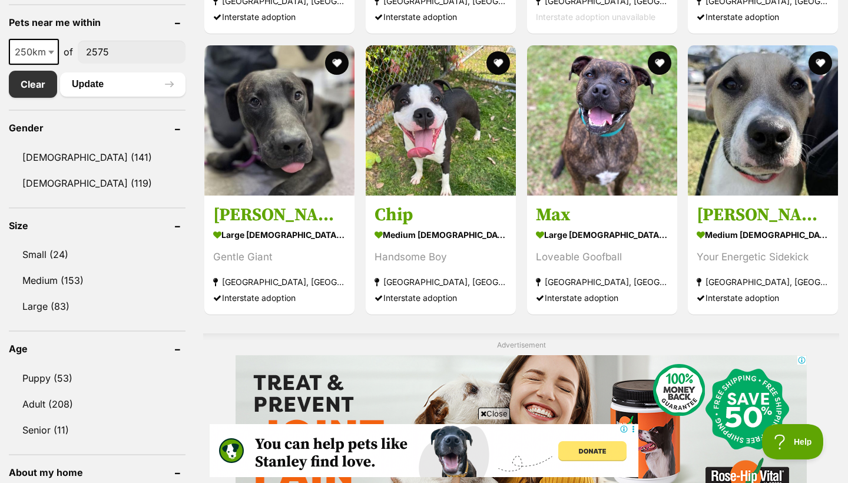
scroll to position [613, 0]
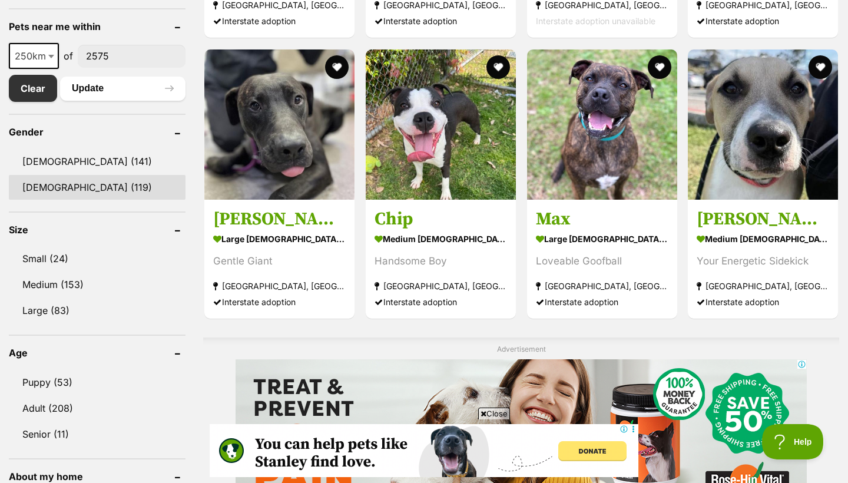
click at [72, 185] on link "[DEMOGRAPHIC_DATA] (119)" at bounding box center [97, 187] width 177 height 25
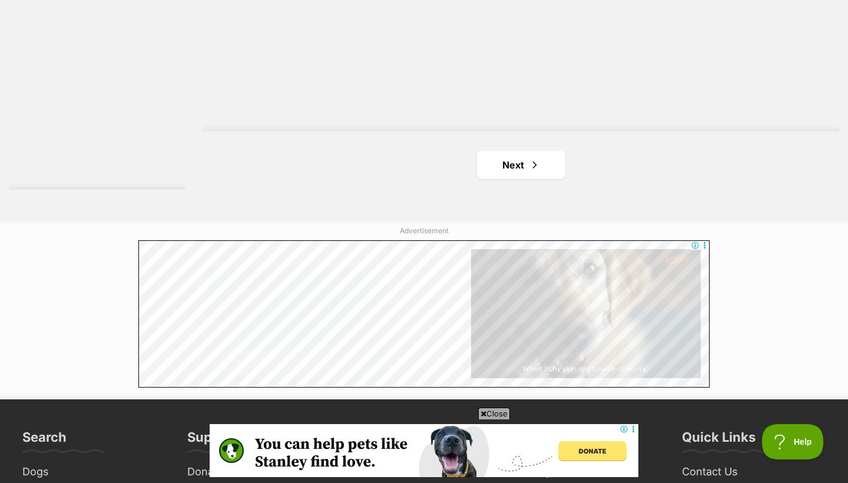
scroll to position [2173, 0]
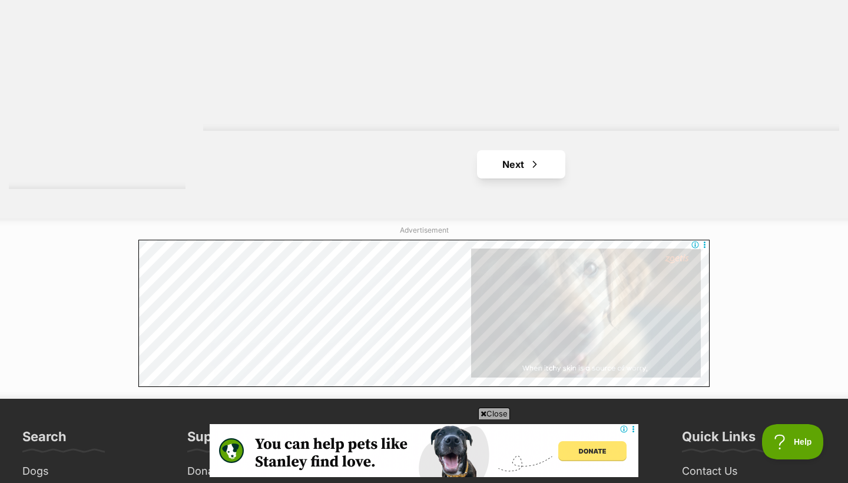
click at [541, 155] on link "Next" at bounding box center [521, 164] width 88 height 28
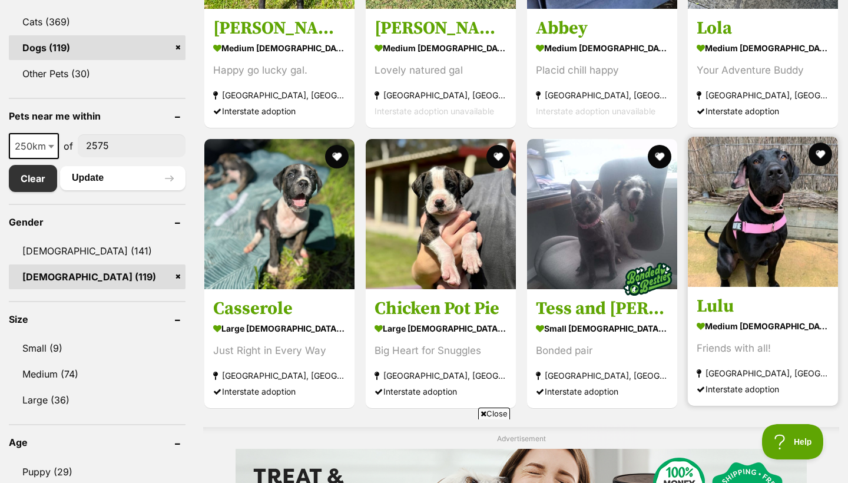
click at [753, 208] on img at bounding box center [763, 212] width 150 height 150
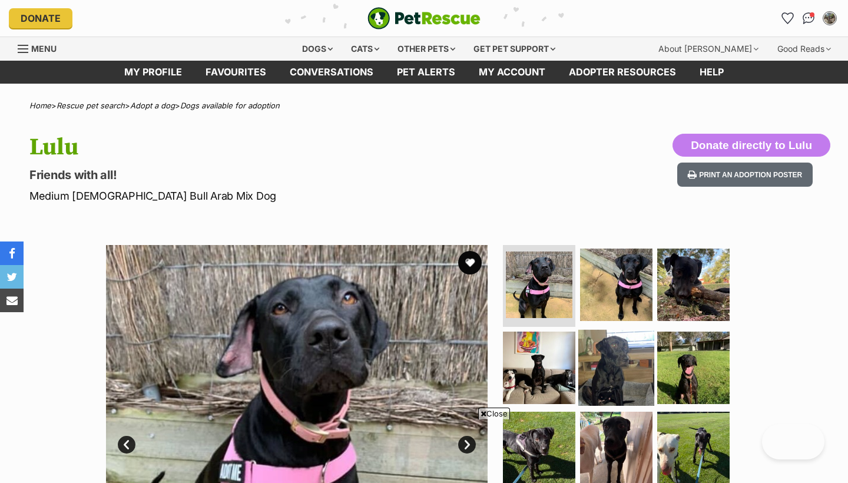
scroll to position [189, 0]
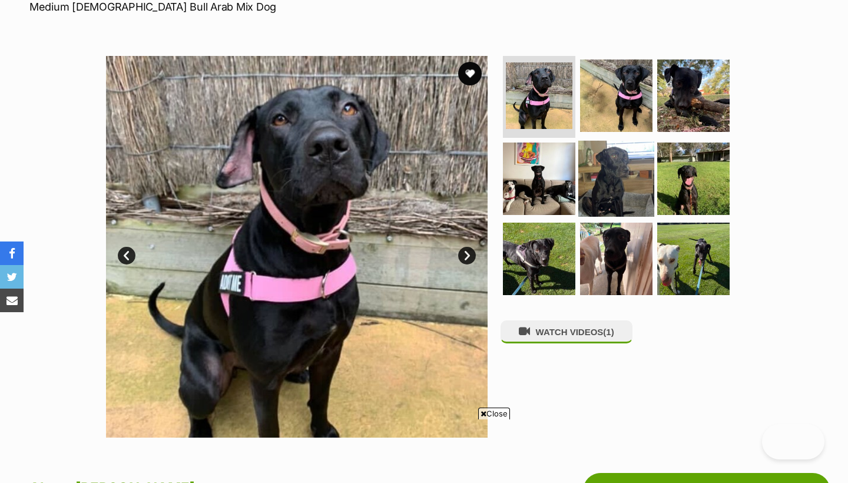
click at [613, 170] on img at bounding box center [616, 179] width 76 height 76
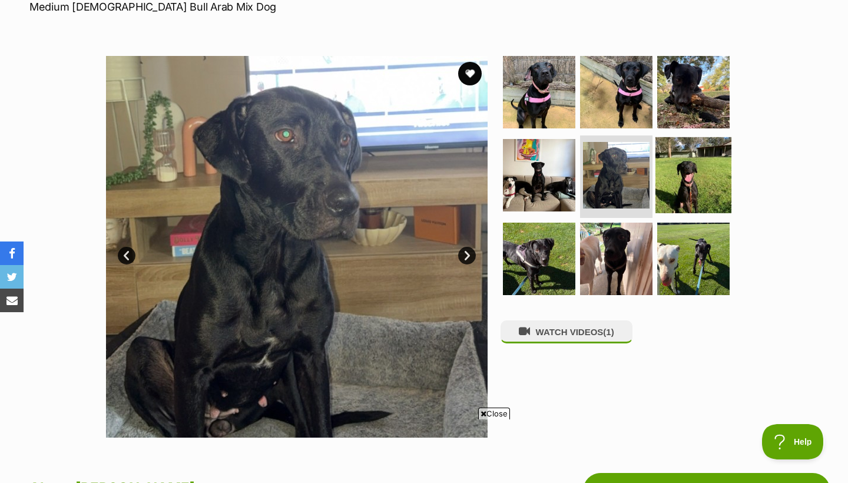
click at [694, 176] on img at bounding box center [694, 175] width 76 height 76
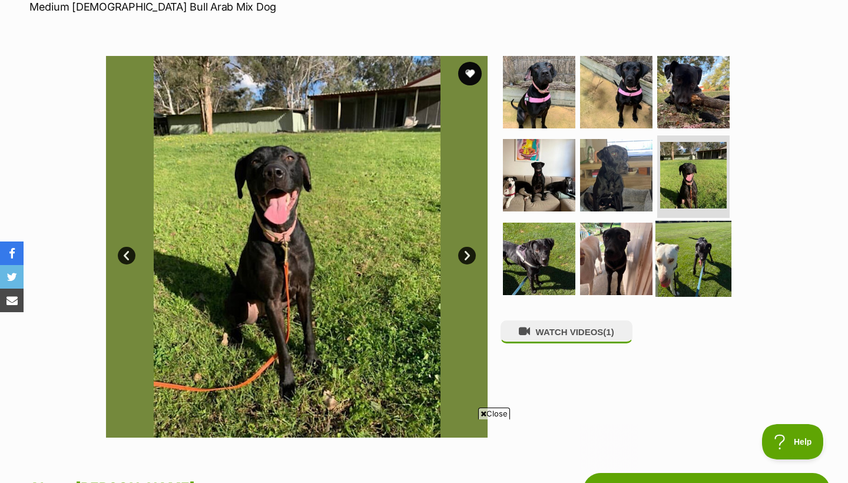
click at [696, 257] on img at bounding box center [694, 259] width 76 height 76
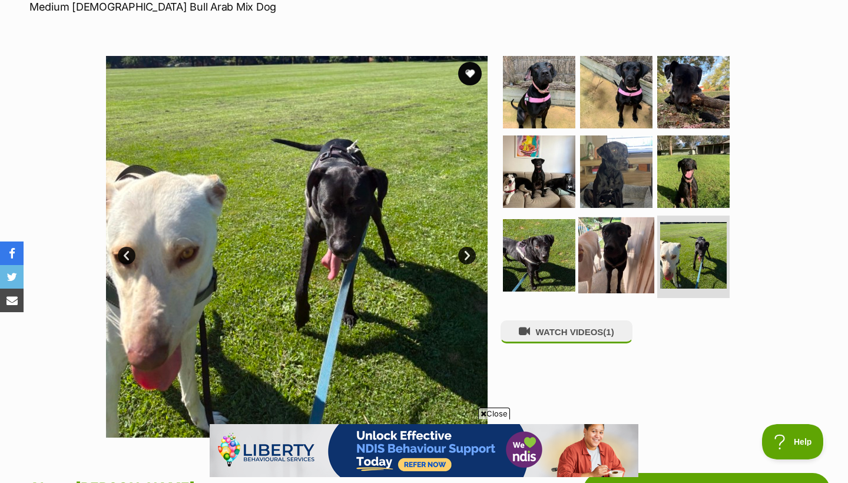
scroll to position [0, 0]
click at [628, 255] on img at bounding box center [616, 255] width 76 height 76
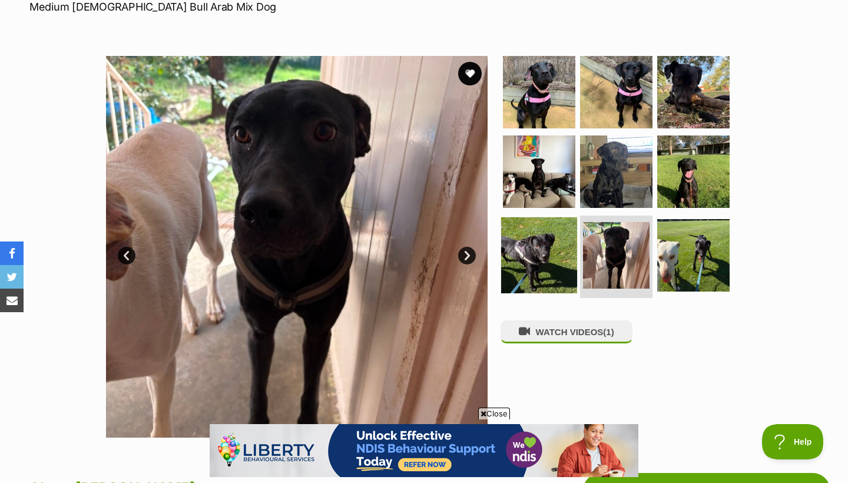
click at [562, 244] on img at bounding box center [539, 255] width 76 height 76
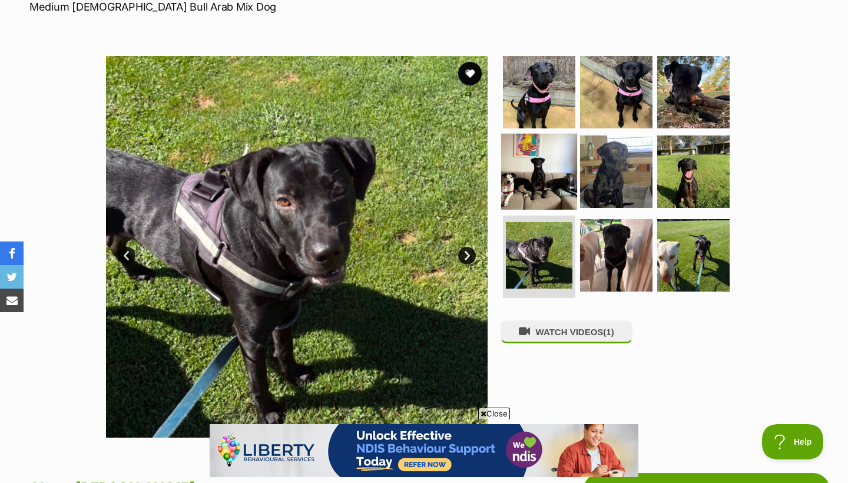
click at [547, 196] on img at bounding box center [539, 172] width 76 height 76
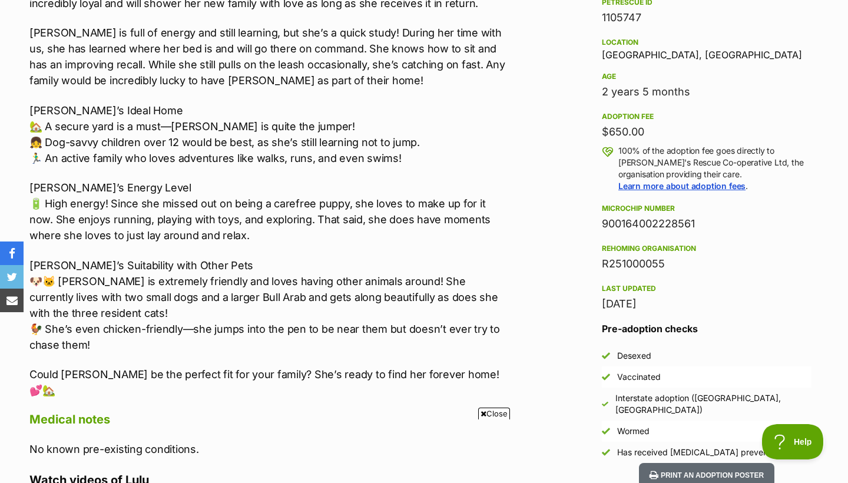
scroll to position [771, 0]
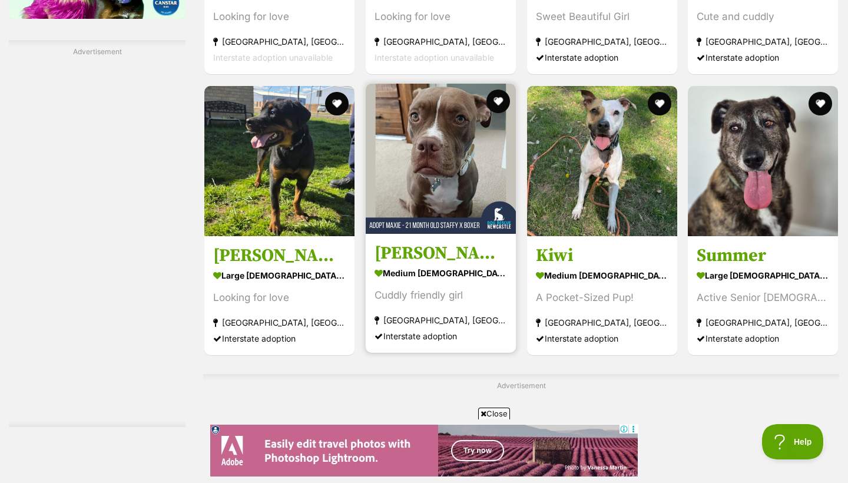
scroll to position [2223, 0]
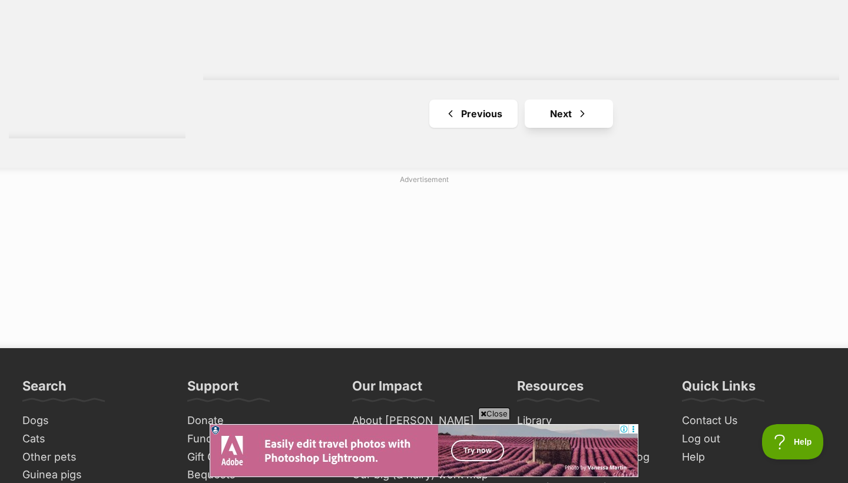
click at [582, 111] on span "Next page" at bounding box center [583, 114] width 12 height 14
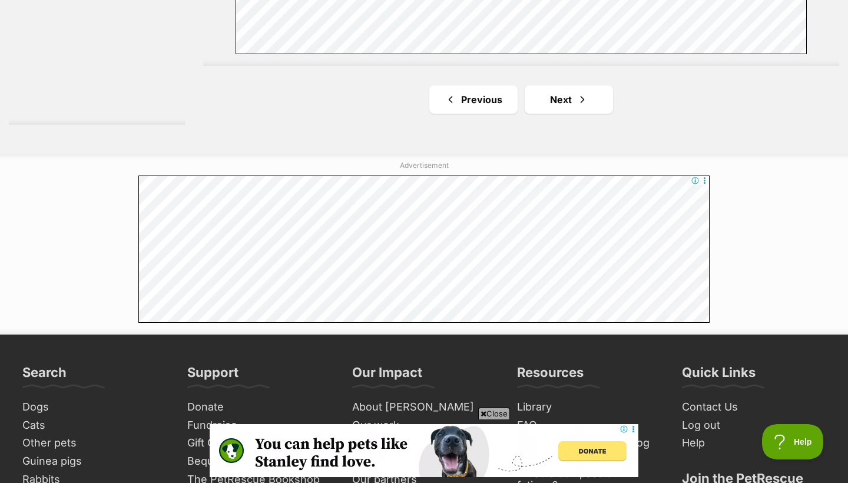
scroll to position [2305, 0]
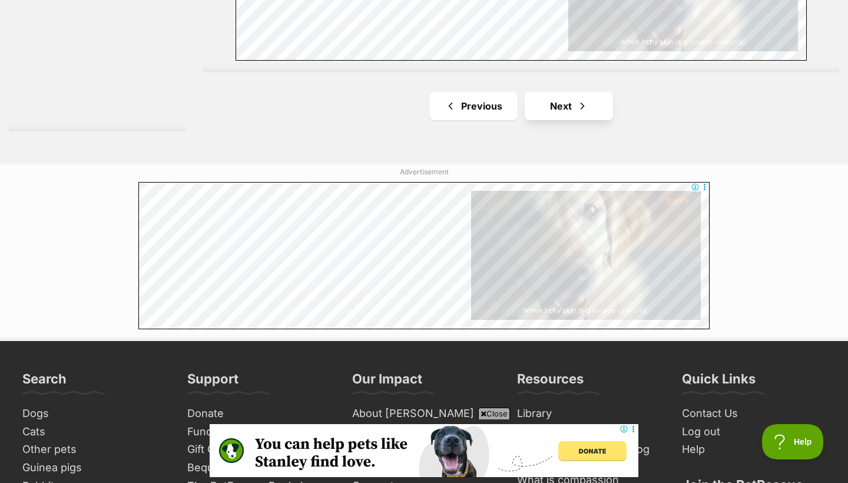
click at [571, 108] on link "Next" at bounding box center [569, 106] width 88 height 28
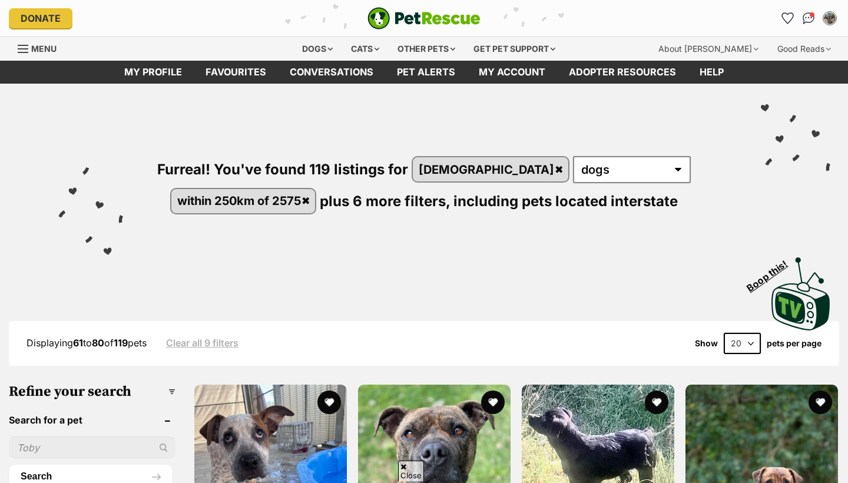
scroll to position [1693, 0]
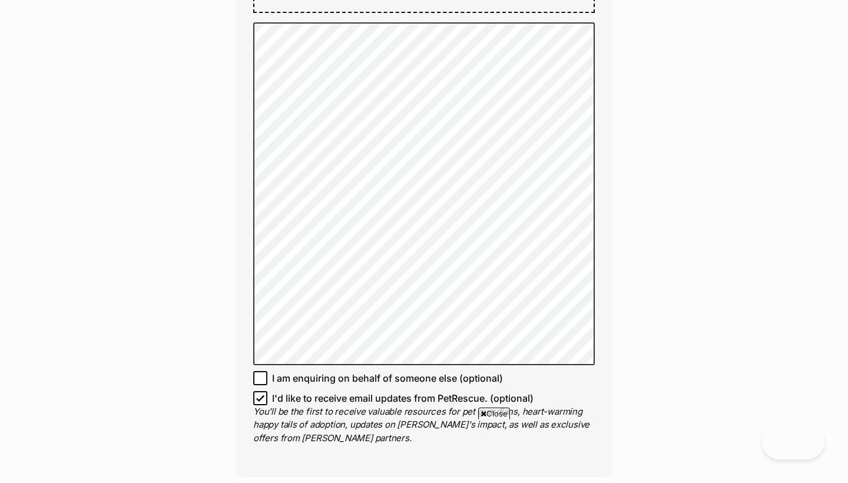
scroll to position [873, 0]
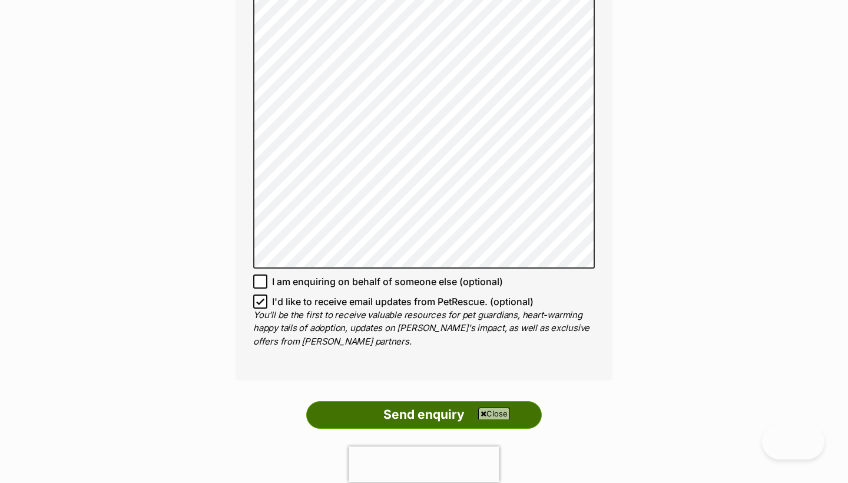
click at [421, 401] on input "Send enquiry" at bounding box center [424, 414] width 236 height 27
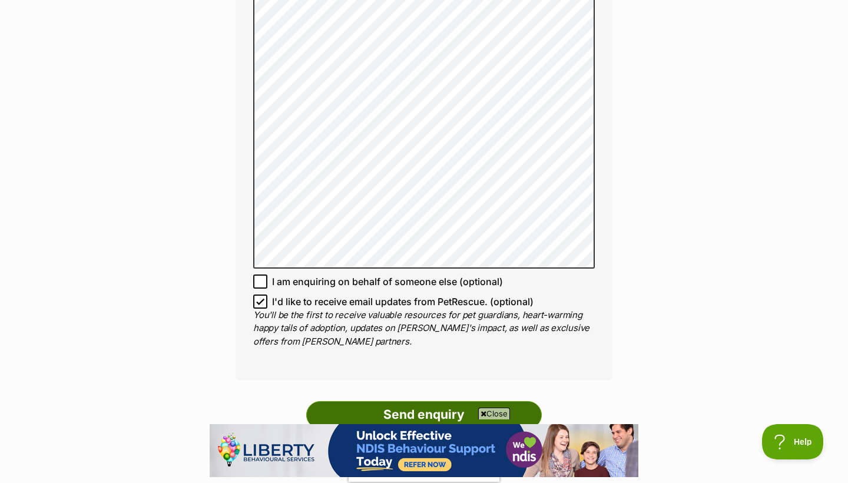
scroll to position [0, 0]
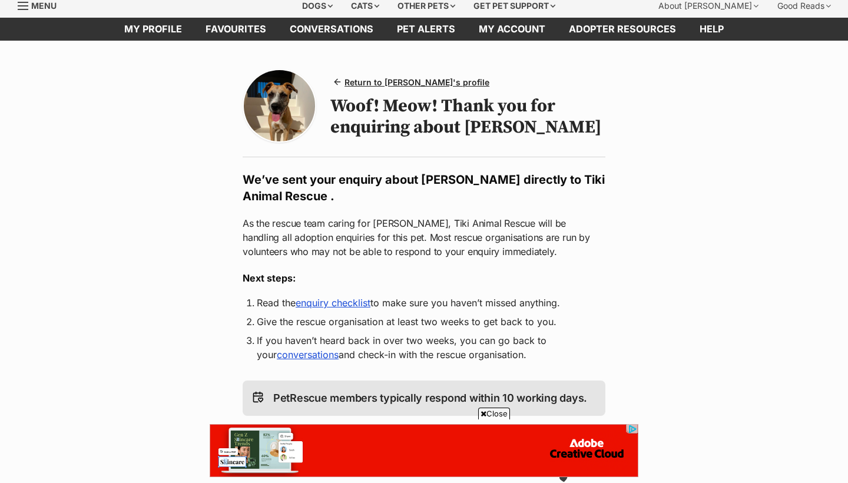
scroll to position [307, 0]
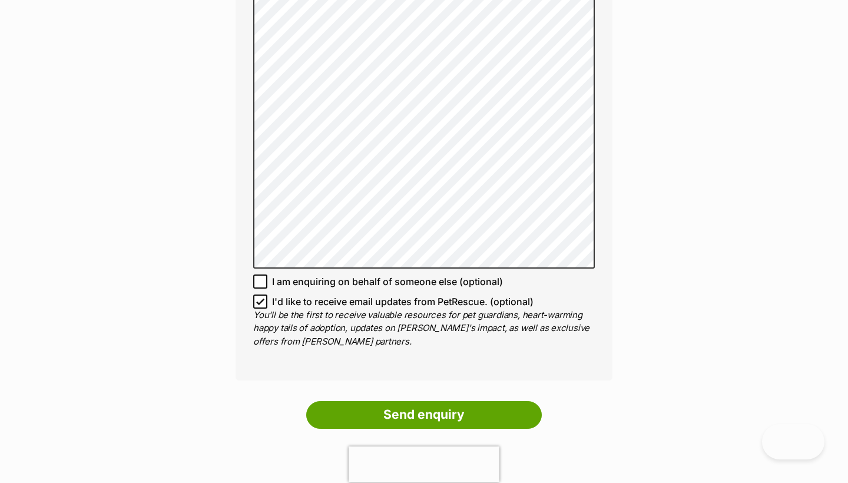
scroll to position [873, 0]
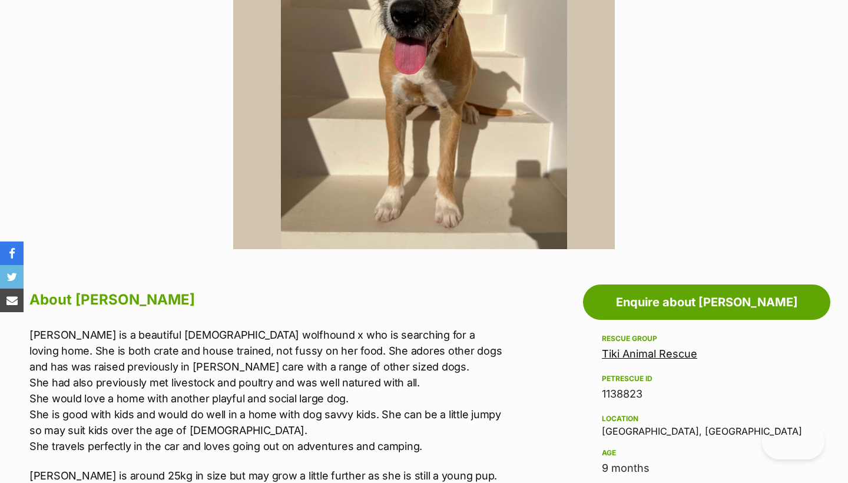
scroll to position [378, 0]
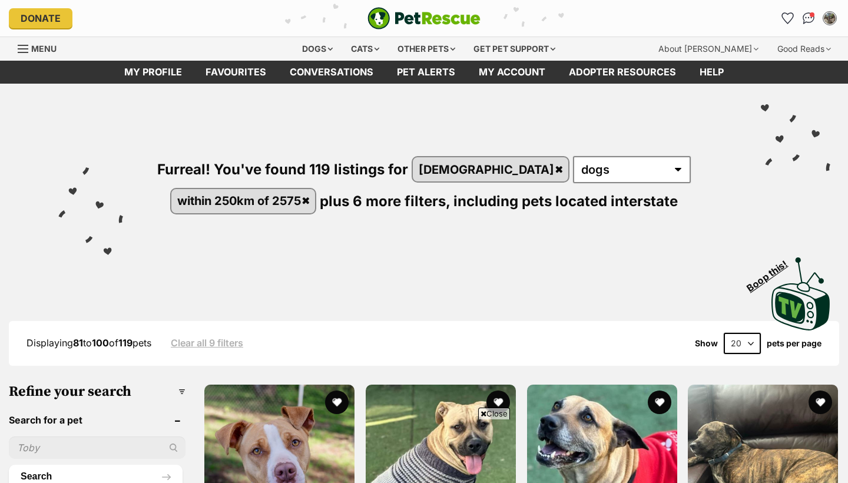
scroll to position [510, 0]
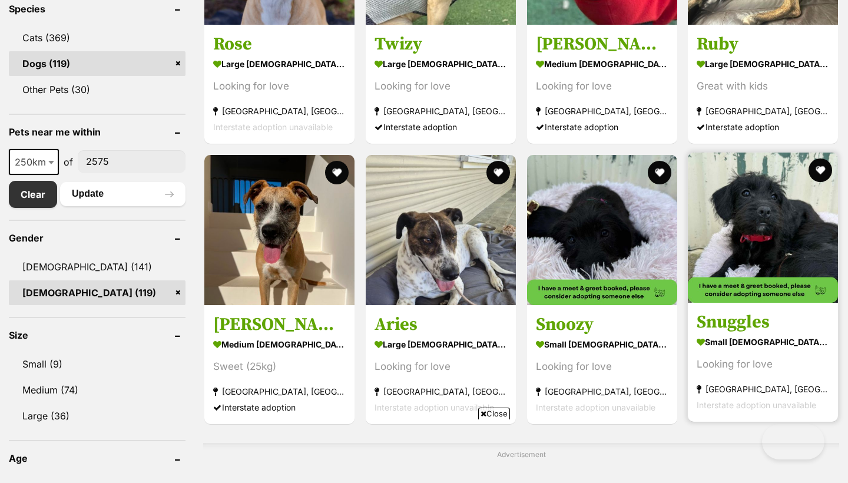
click at [742, 253] on img at bounding box center [763, 228] width 150 height 150
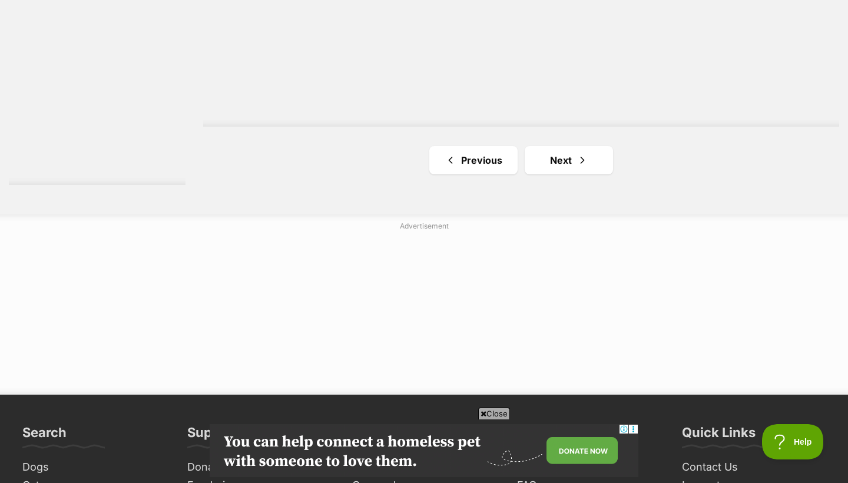
scroll to position [2192, 0]
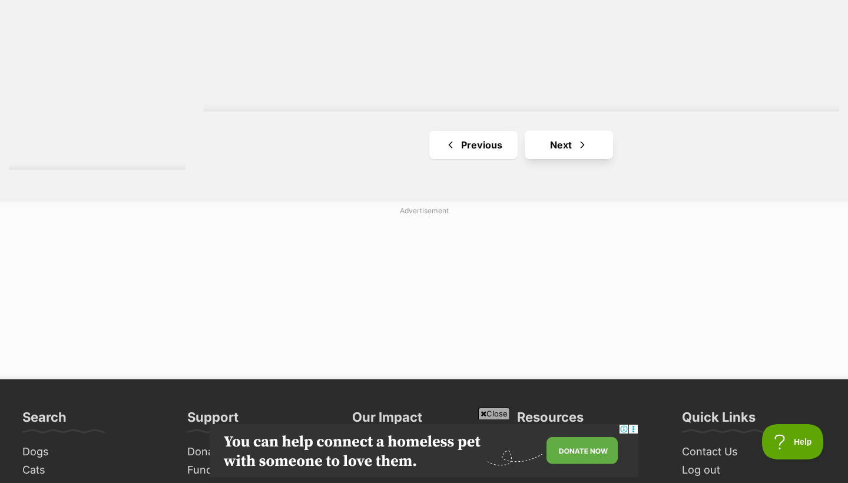
click at [552, 150] on link "Next" at bounding box center [569, 145] width 88 height 28
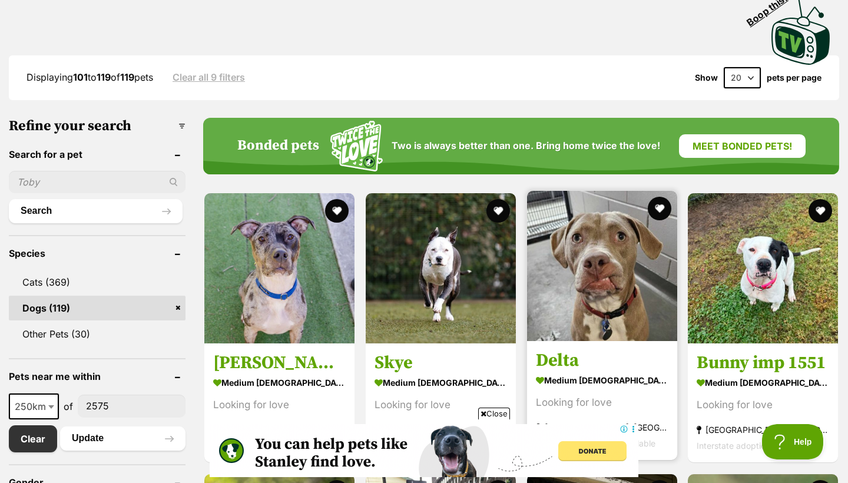
click at [568, 365] on h3 "Delta" at bounding box center [602, 361] width 133 height 22
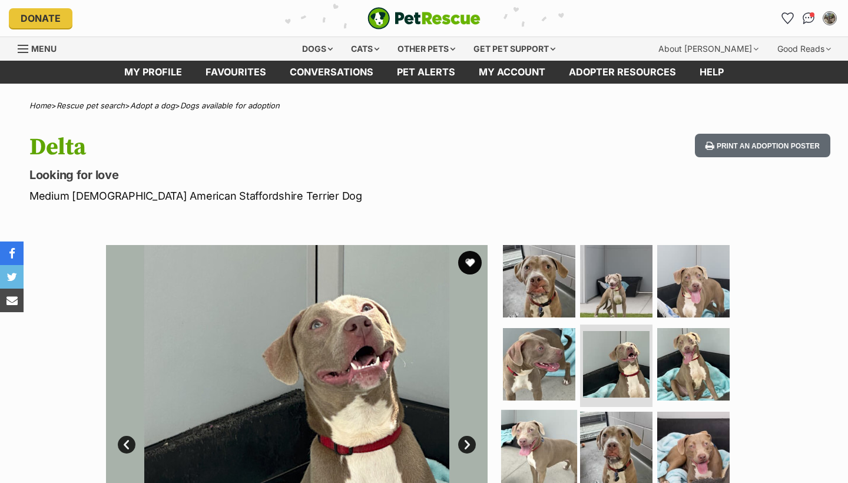
click at [533, 441] on img at bounding box center [539, 448] width 76 height 76
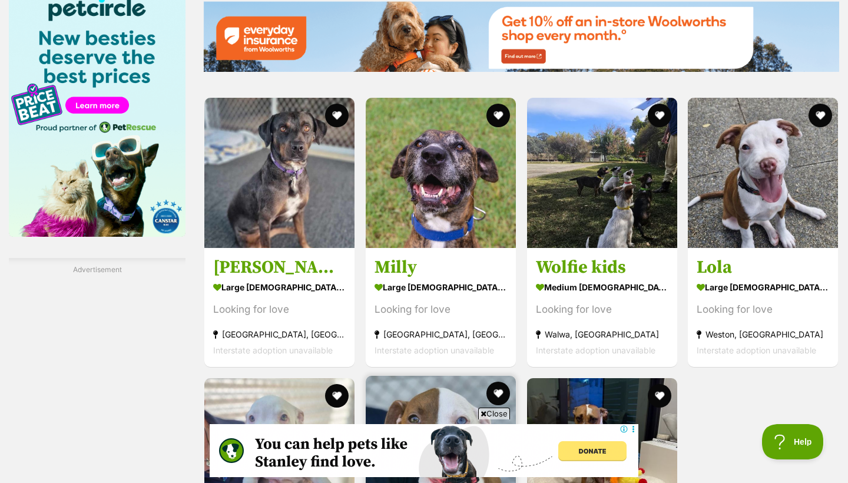
scroll to position [1532, 0]
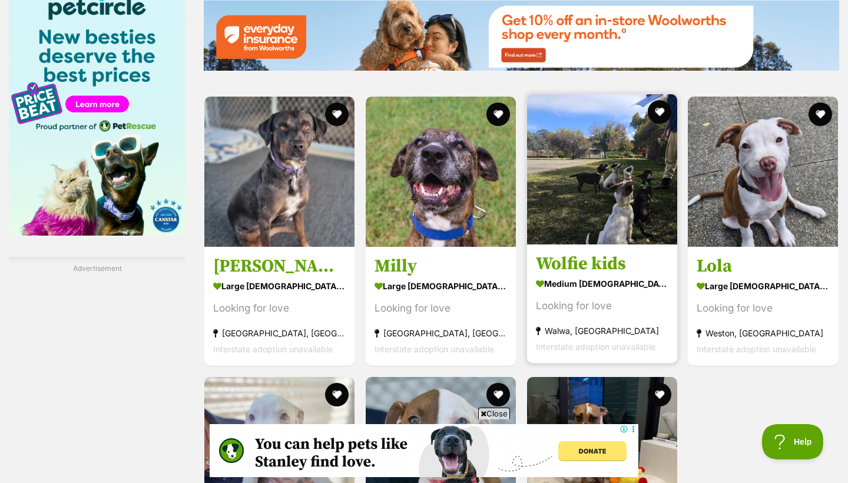
click at [575, 263] on h3 "Wolfie kids" at bounding box center [602, 264] width 133 height 22
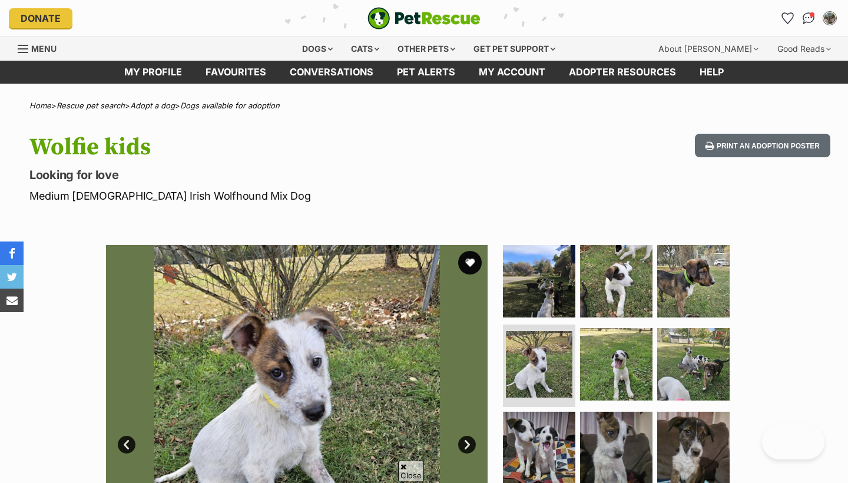
scroll to position [102, 0]
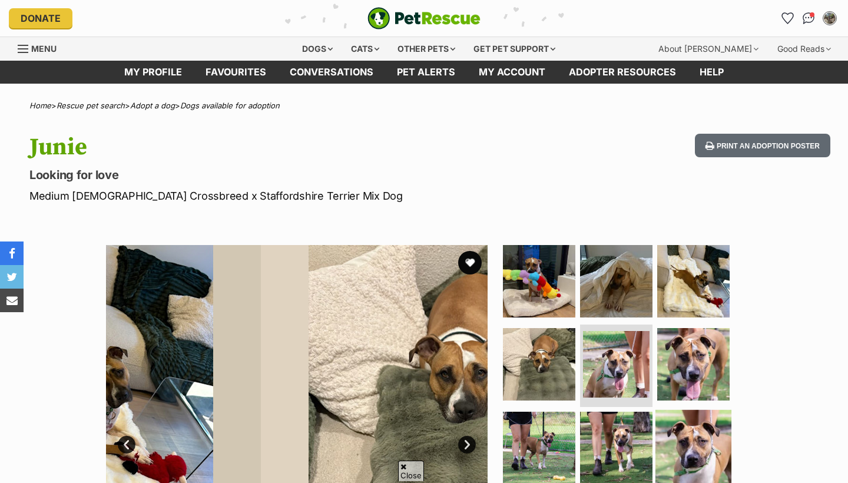
click at [675, 410] on img at bounding box center [694, 448] width 76 height 76
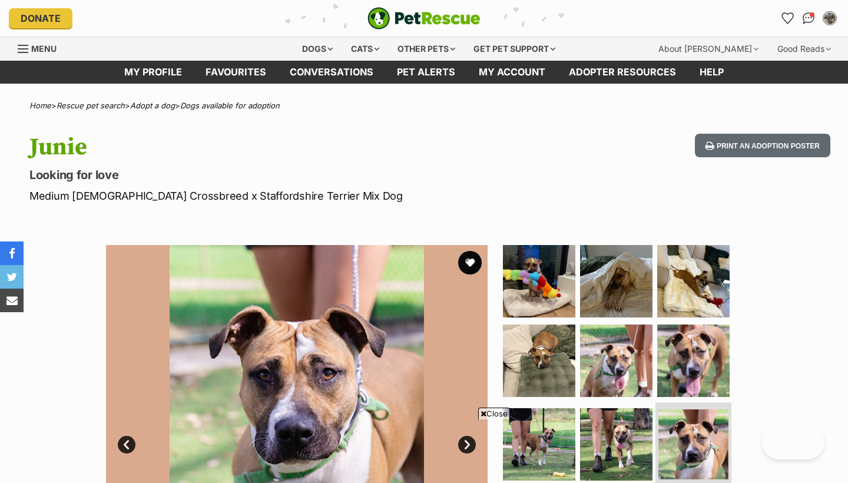
scroll to position [143, 0]
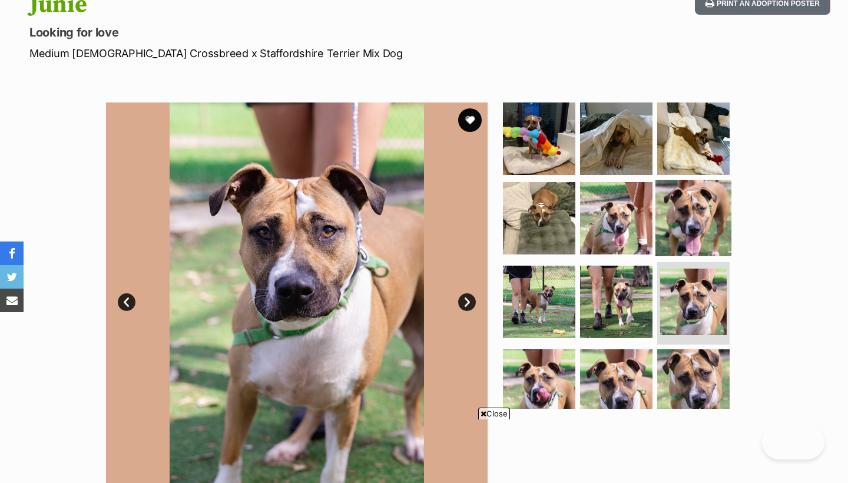
click at [693, 223] on img at bounding box center [694, 218] width 76 height 76
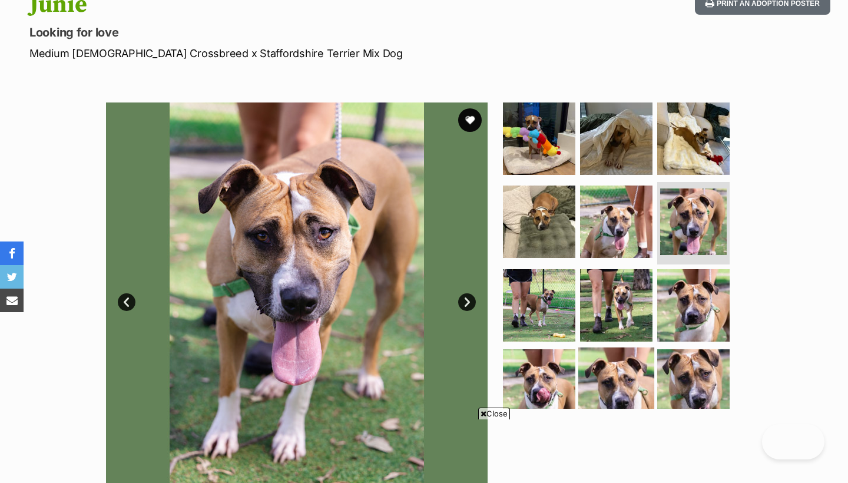
click at [600, 367] on img at bounding box center [616, 385] width 76 height 76
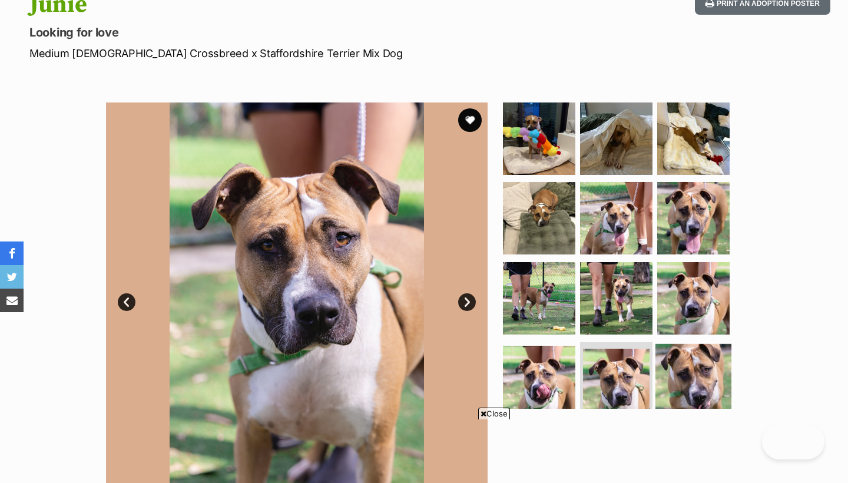
click at [699, 344] on img at bounding box center [694, 382] width 76 height 76
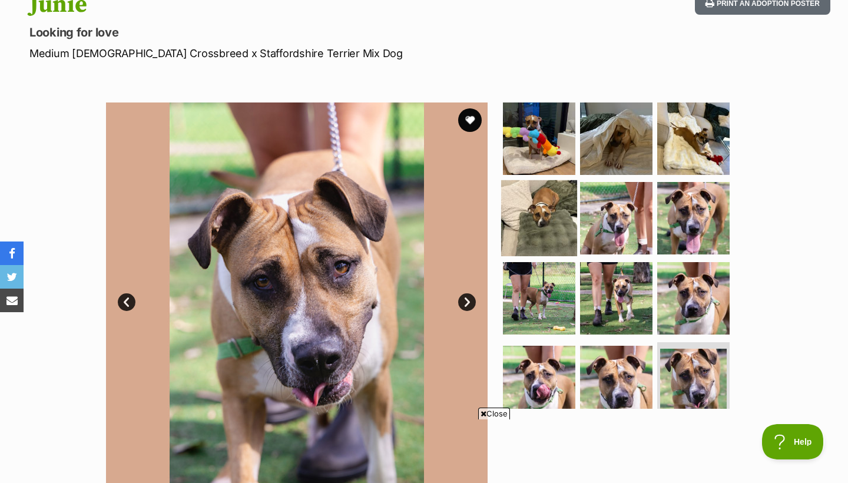
click at [531, 183] on img at bounding box center [539, 218] width 76 height 76
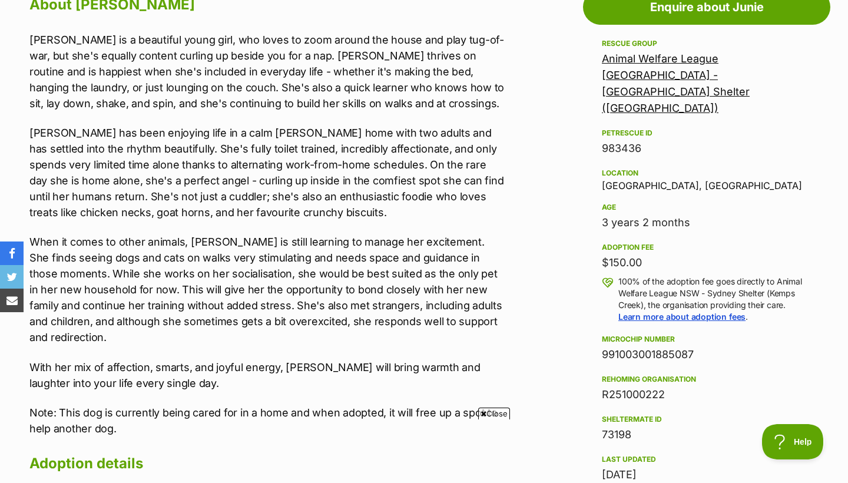
scroll to position [673, 0]
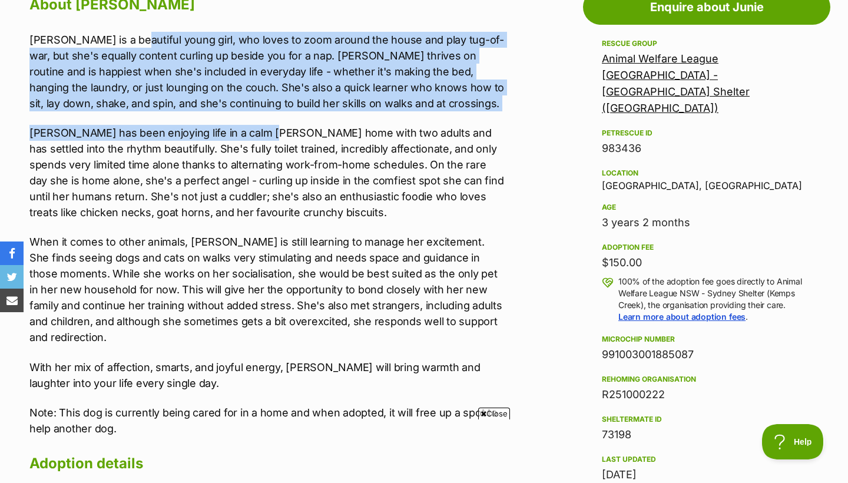
drag, startPoint x: 126, startPoint y: 37, endPoint x: 260, endPoint y: 128, distance: 161.9
click at [260, 128] on div "[PERSON_NAME] is a beautiful young girl, who loves to zoom around the house and…" at bounding box center [267, 234] width 476 height 405
click at [260, 128] on p "[PERSON_NAME] has been enjoying life in a calm [PERSON_NAME] home with two adul…" at bounding box center [267, 172] width 476 height 95
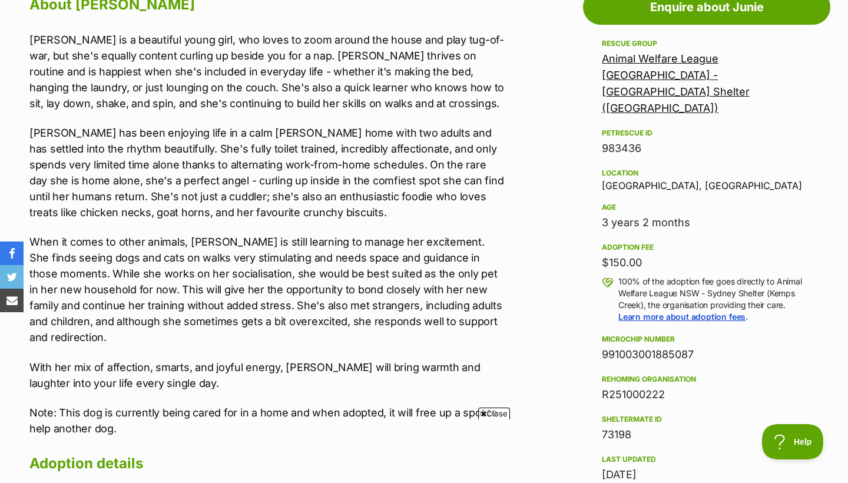
click at [260, 128] on p "Junie has been enjoying life in a calm foster home with two adults and has sett…" at bounding box center [267, 172] width 476 height 95
click at [226, 234] on p "When it comes to other animals, Junie is still learning to manage her excitemen…" at bounding box center [267, 289] width 476 height 111
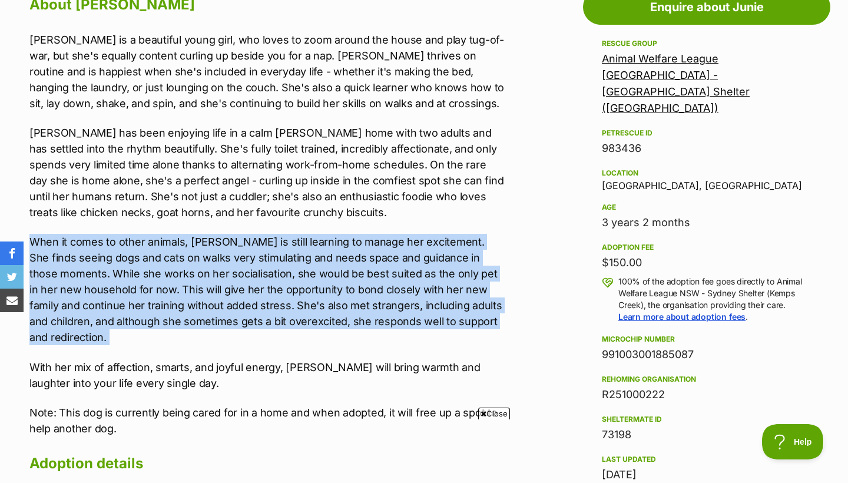
click at [226, 234] on p "When it comes to other animals, Junie is still learning to manage her excitemen…" at bounding box center [267, 289] width 476 height 111
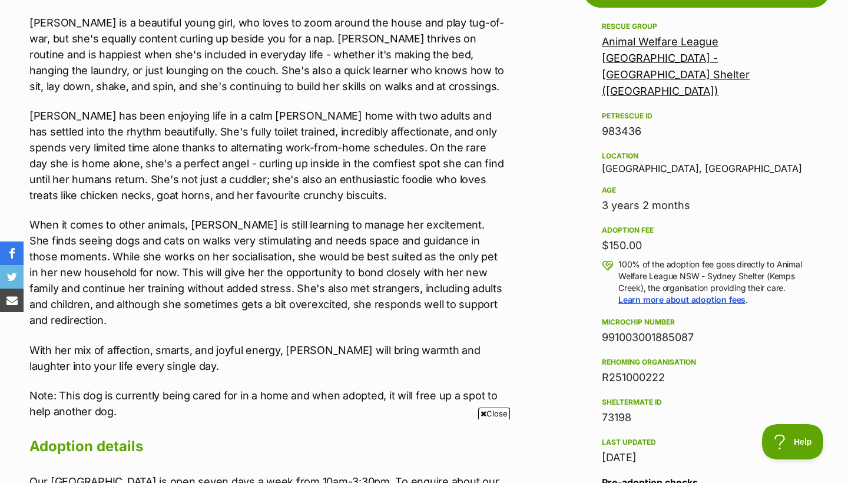
scroll to position [691, 0]
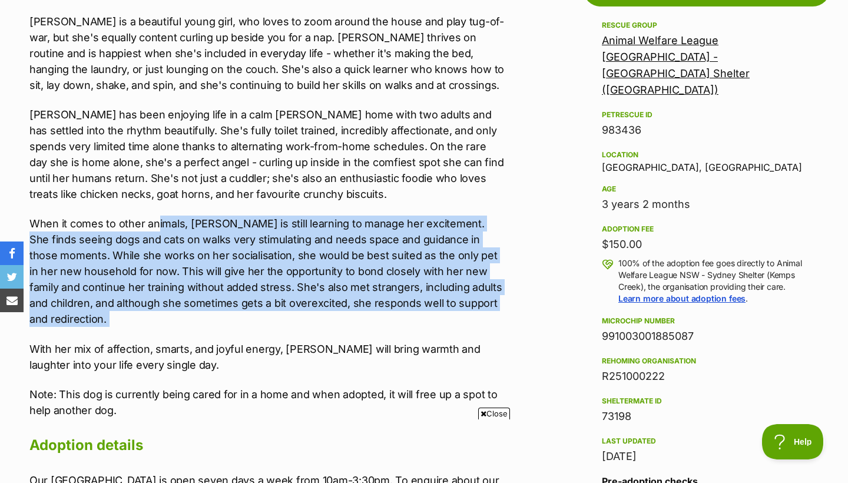
drag, startPoint x: 158, startPoint y: 224, endPoint x: 243, endPoint y: 314, distance: 123.7
click at [243, 314] on div "Junie is a beautiful young girl, who loves to zoom around the house and play tu…" at bounding box center [267, 216] width 476 height 405
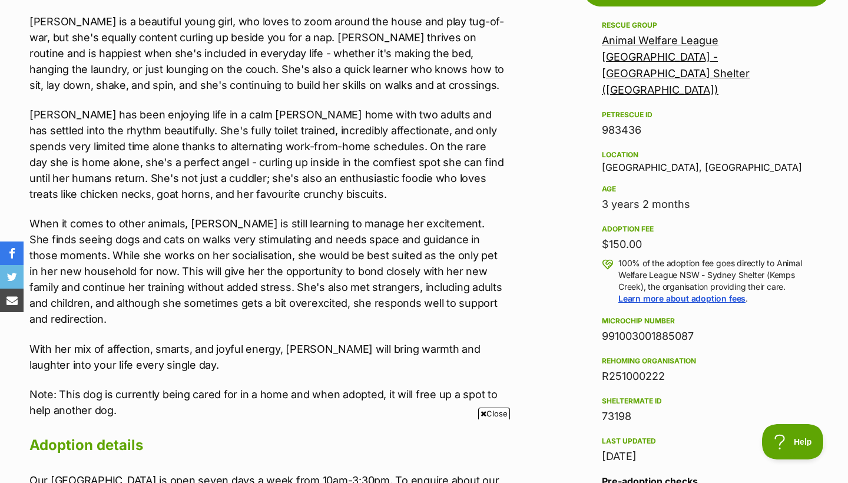
click at [243, 314] on div "Junie is a beautiful young girl, who loves to zoom around the house and play tu…" at bounding box center [267, 216] width 476 height 405
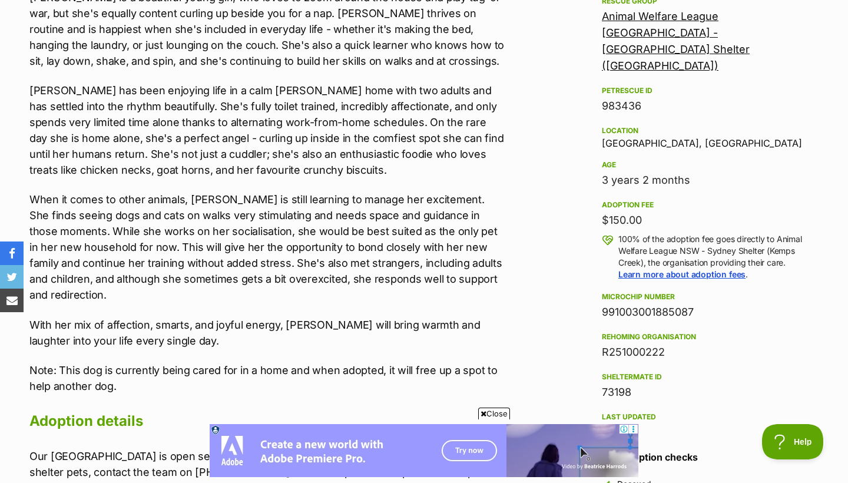
scroll to position [858, 0]
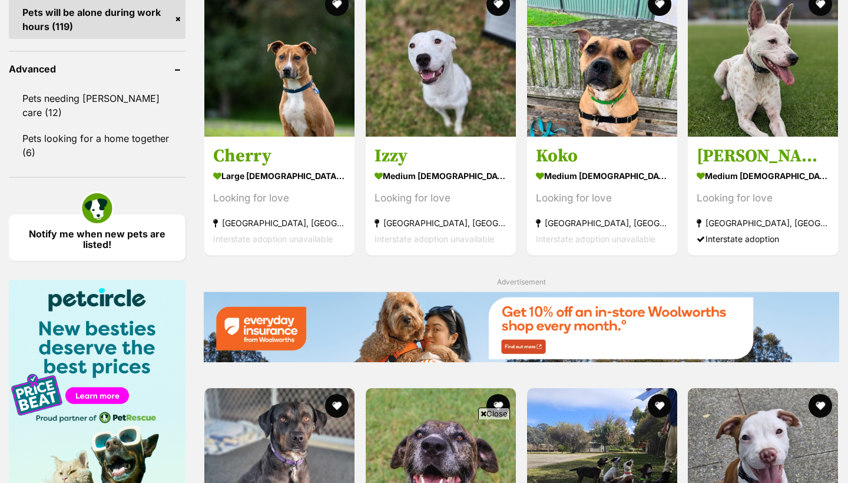
scroll to position [1705, 0]
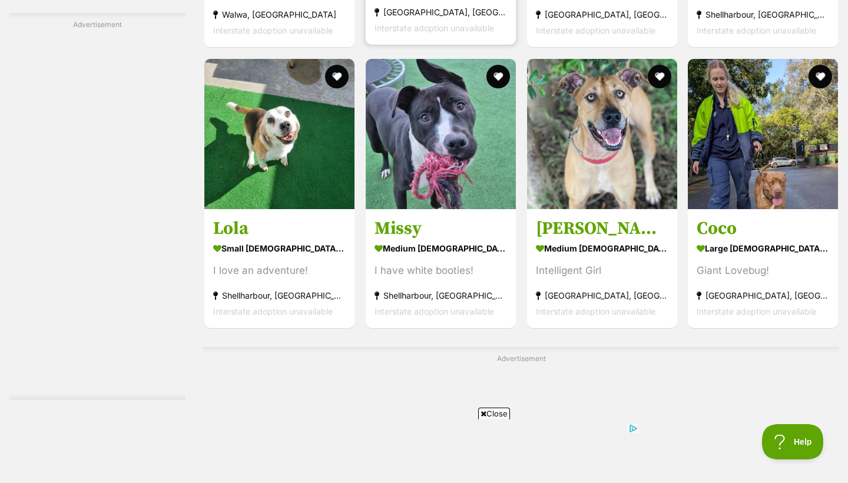
scroll to position [1829, 0]
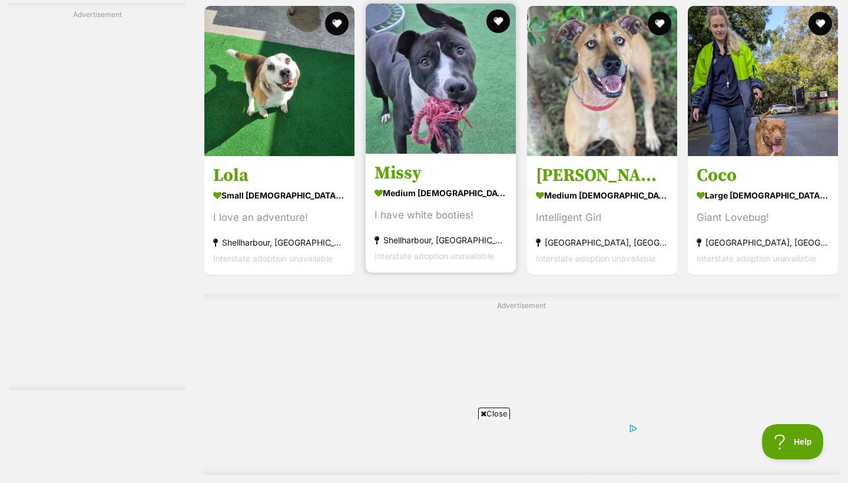
click at [427, 191] on strong "medium [DEMOGRAPHIC_DATA] Dog" at bounding box center [441, 192] width 133 height 17
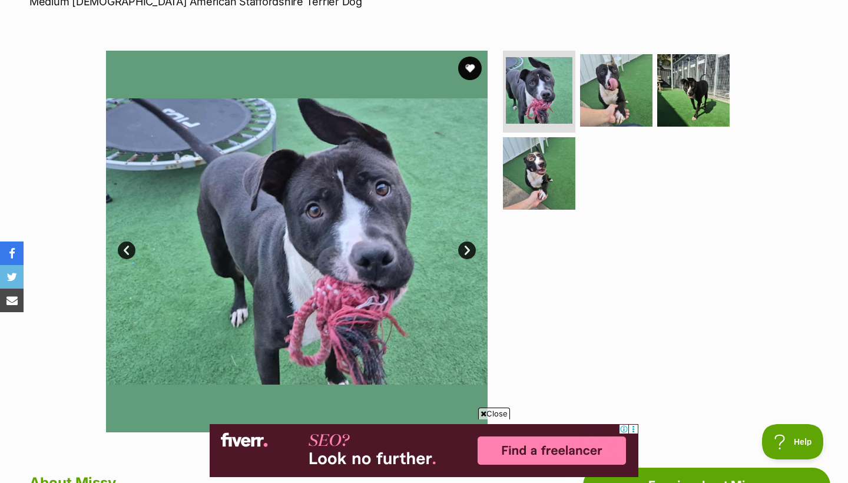
scroll to position [186, 0]
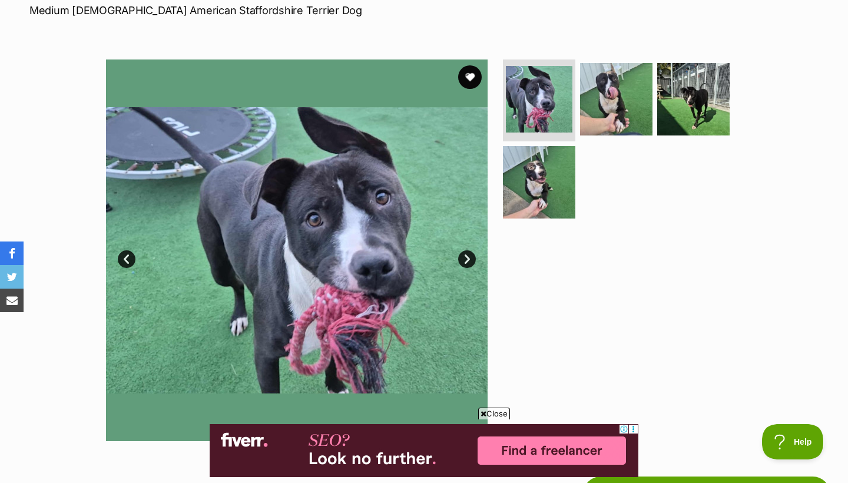
click at [469, 253] on link "Next" at bounding box center [467, 259] width 18 height 18
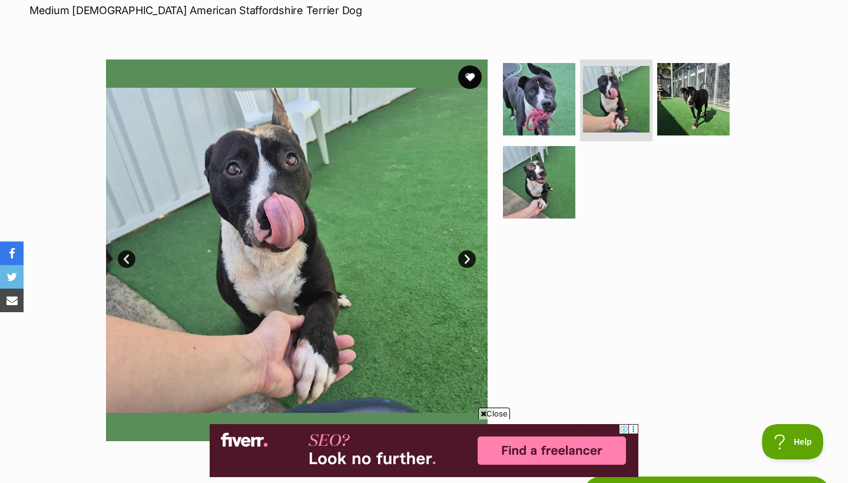
click at [469, 253] on link "Next" at bounding box center [467, 259] width 18 height 18
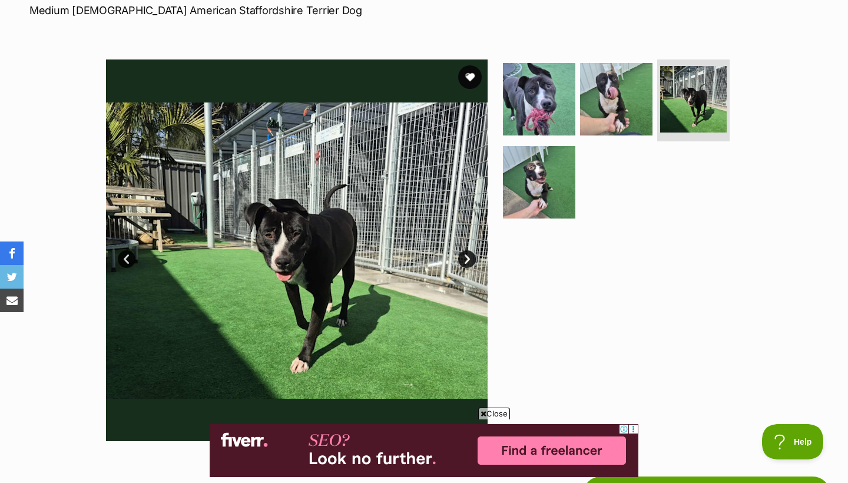
click at [469, 253] on link "Next" at bounding box center [467, 259] width 18 height 18
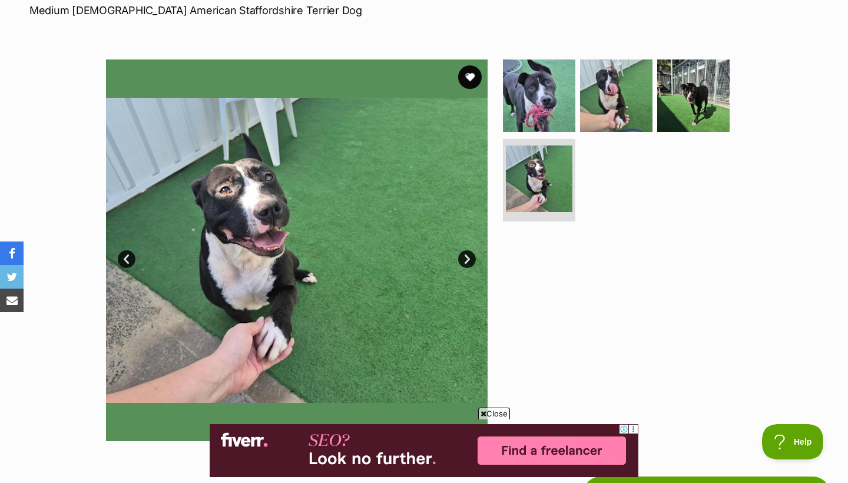
click at [469, 253] on link "Next" at bounding box center [467, 259] width 18 height 18
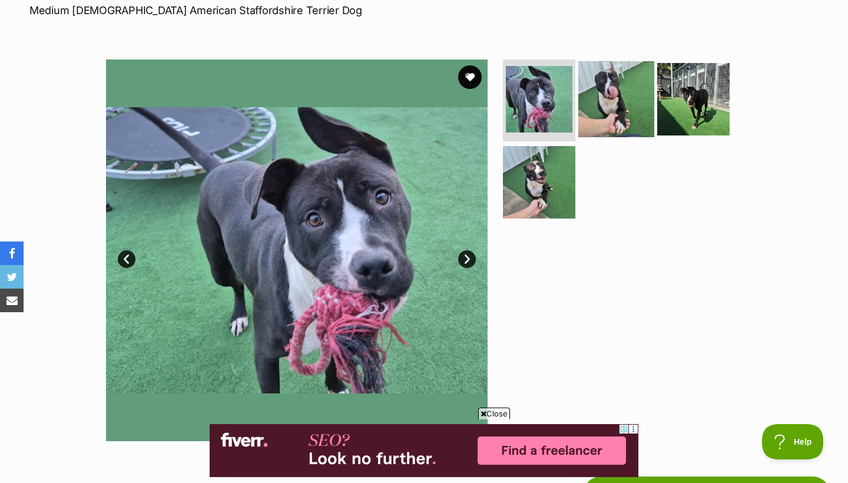
click at [615, 105] on img at bounding box center [616, 99] width 76 height 76
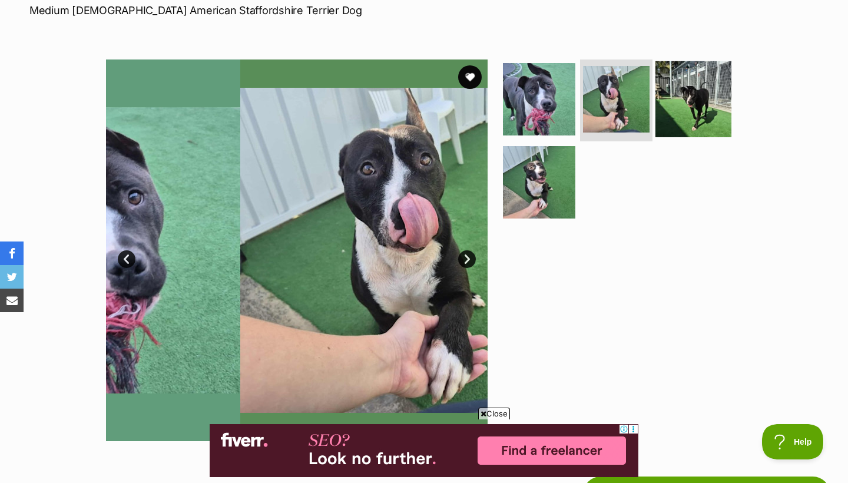
click at [709, 100] on img at bounding box center [694, 99] width 76 height 76
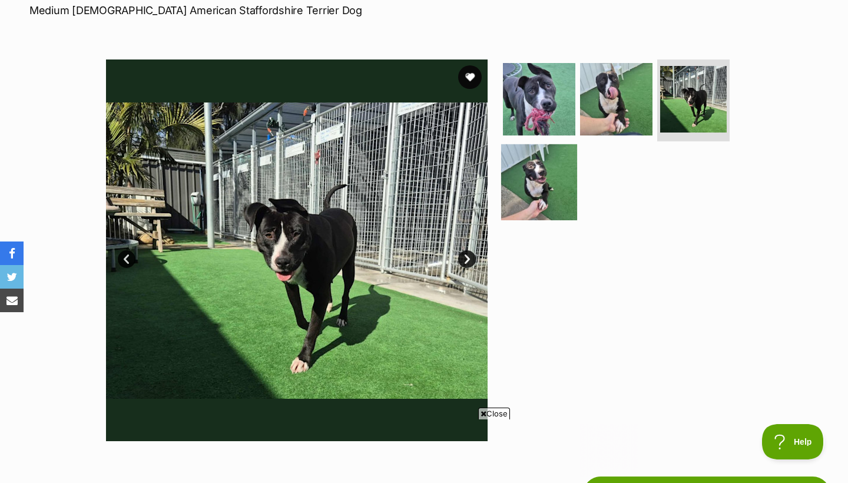
click at [547, 190] on img at bounding box center [539, 182] width 76 height 76
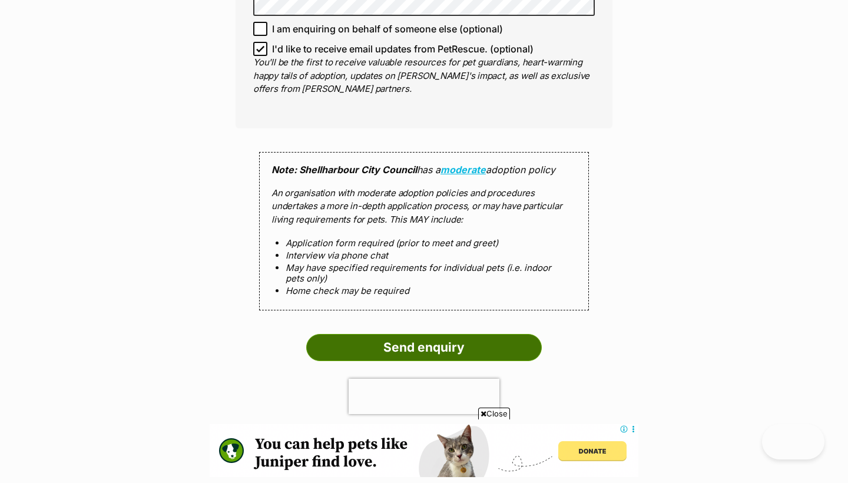
click at [385, 334] on input "Send enquiry" at bounding box center [424, 347] width 236 height 27
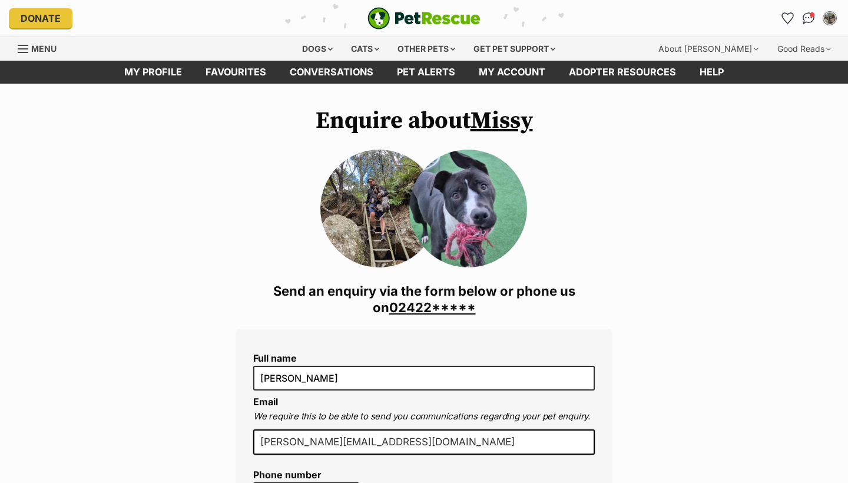
scroll to position [1160, 0]
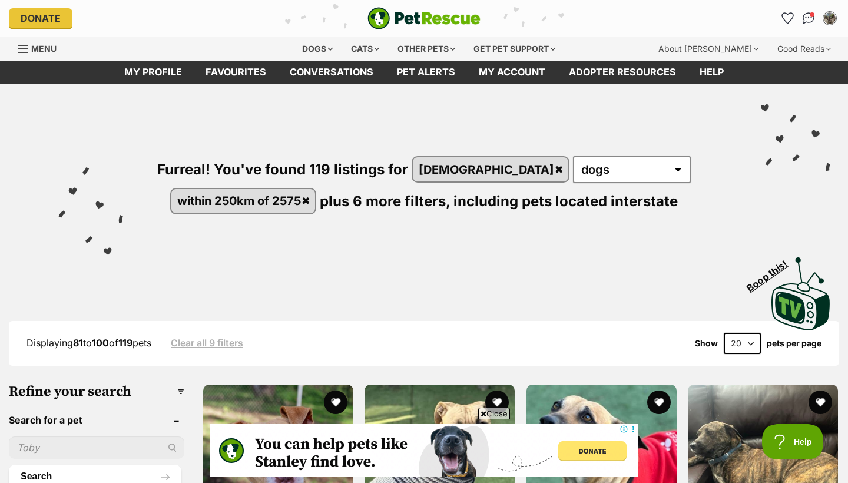
scroll to position [568, 0]
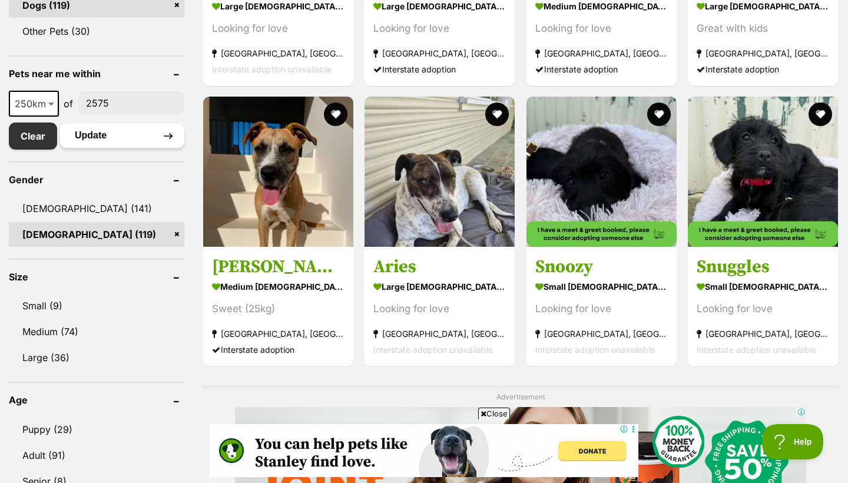
click at [106, 140] on button "Update" at bounding box center [122, 136] width 124 height 24
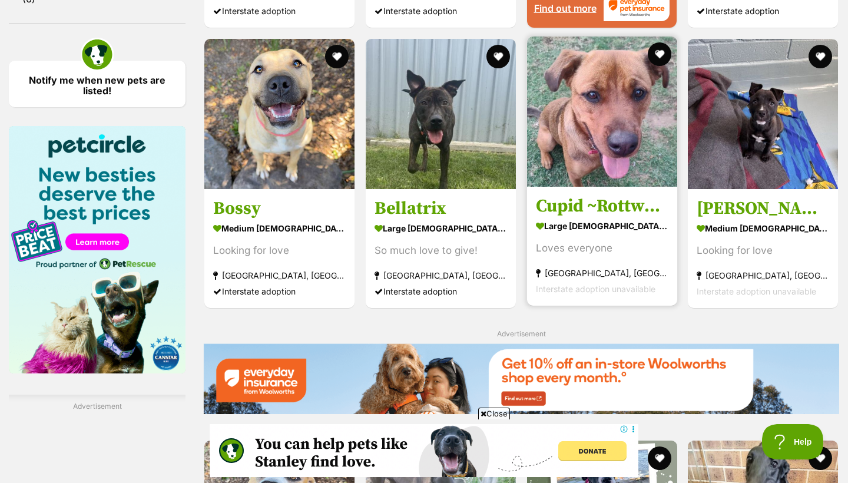
click at [617, 201] on h3 "Cupid ~Rottweiler x Ridgeback, [DEMOGRAPHIC_DATA], girl" at bounding box center [602, 206] width 133 height 22
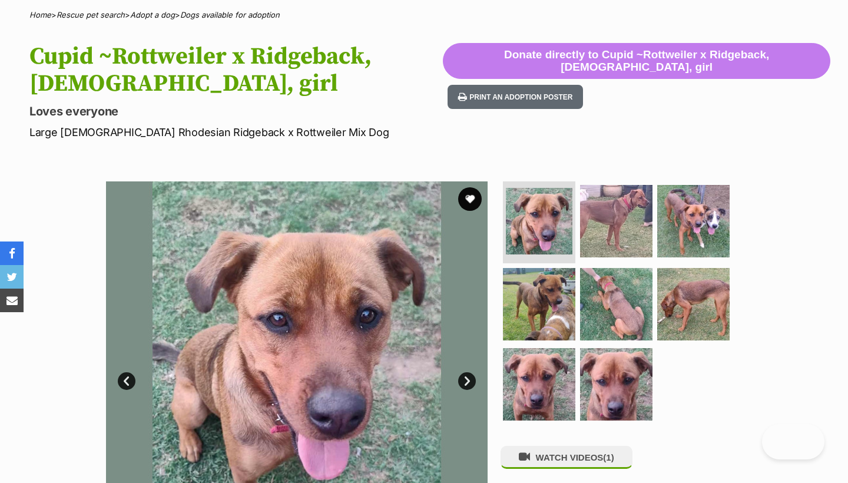
click at [537, 292] on img at bounding box center [539, 304] width 72 height 72
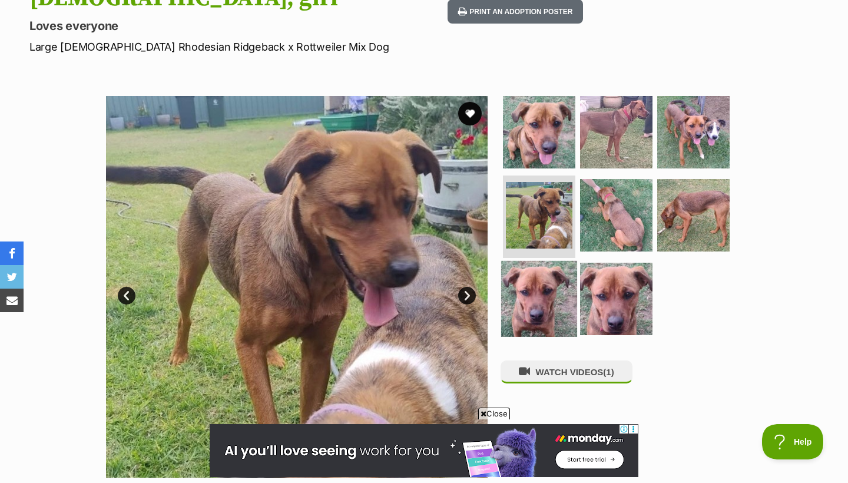
scroll to position [177, 0]
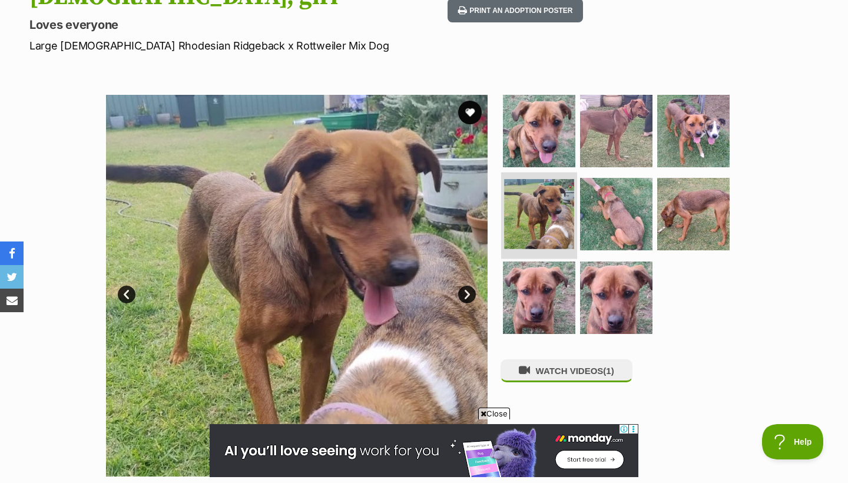
click at [548, 227] on img at bounding box center [539, 214] width 70 height 70
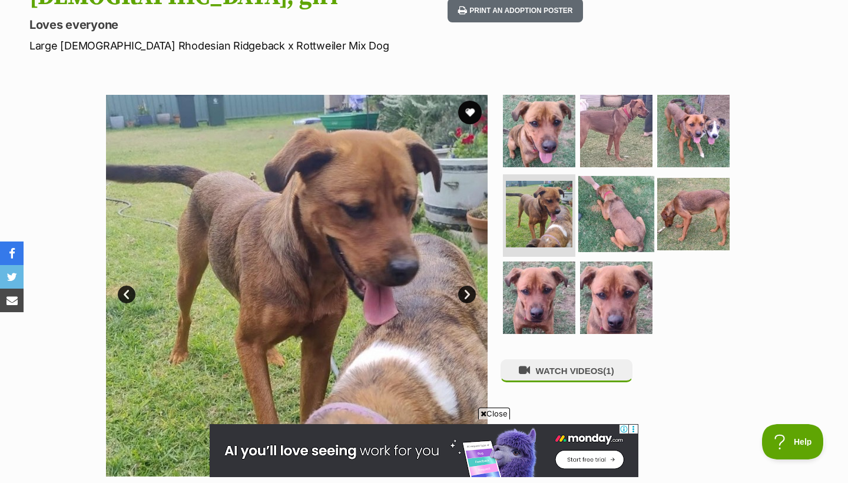
click at [631, 216] on img at bounding box center [616, 214] width 76 height 76
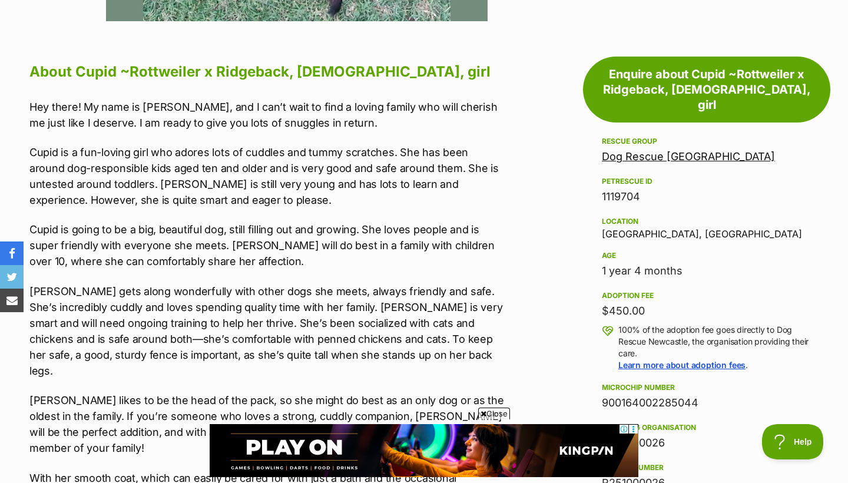
scroll to position [634, 0]
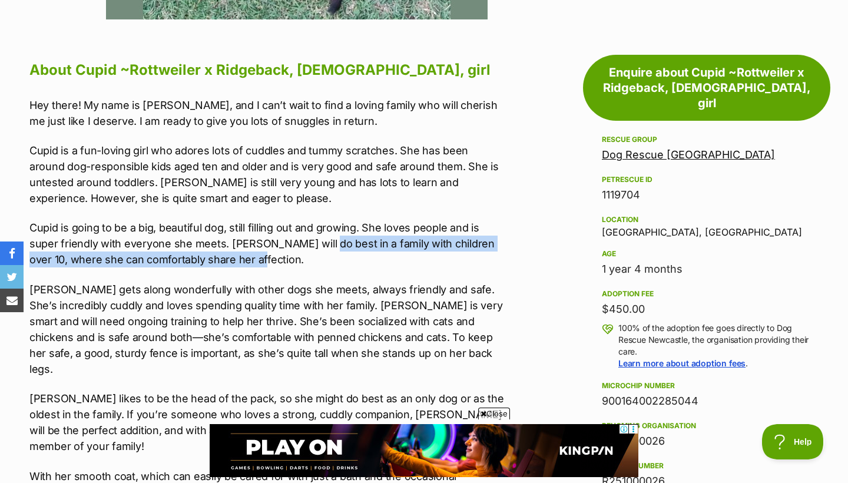
drag, startPoint x: 317, startPoint y: 234, endPoint x: 331, endPoint y: 256, distance: 26.0
click at [331, 256] on p "Cupid is going to be a big, beautiful dog, still filling out and growing. She l…" at bounding box center [267, 244] width 476 height 48
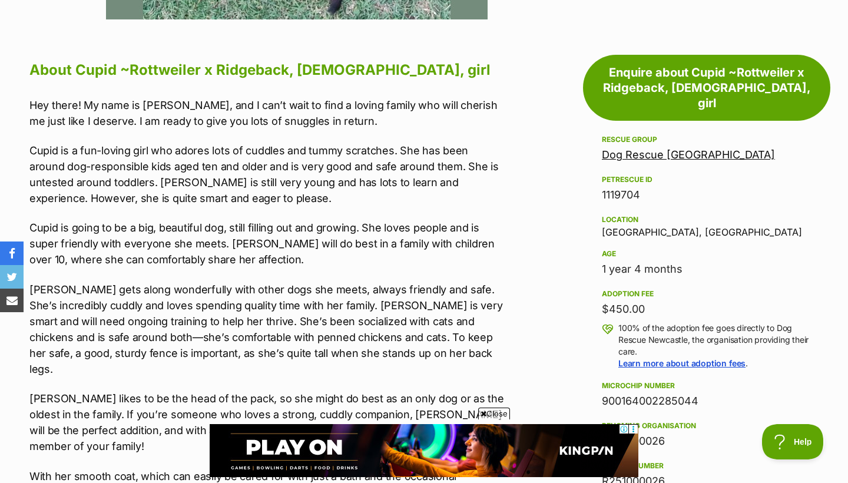
click at [331, 256] on p "Cupid is going to be a big, beautiful dog, still filling out and growing. She l…" at bounding box center [267, 244] width 476 height 48
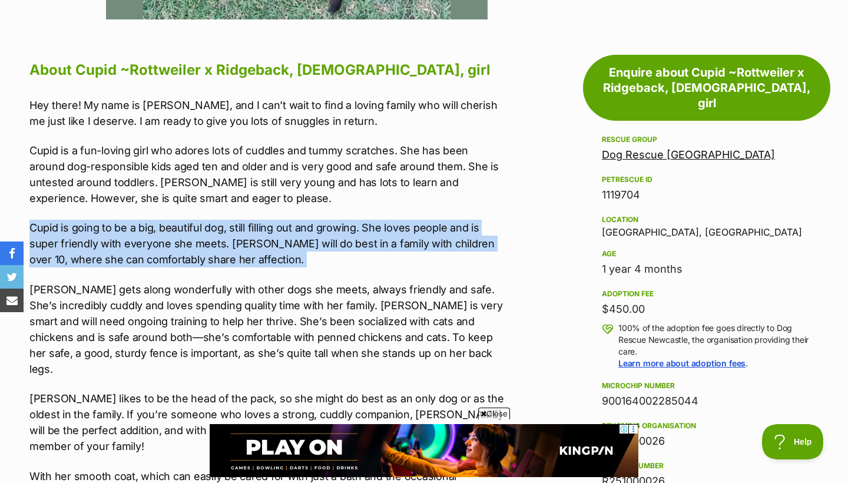
click at [331, 256] on p "Cupid is going to be a big, beautiful dog, still filling out and growing. She l…" at bounding box center [267, 244] width 476 height 48
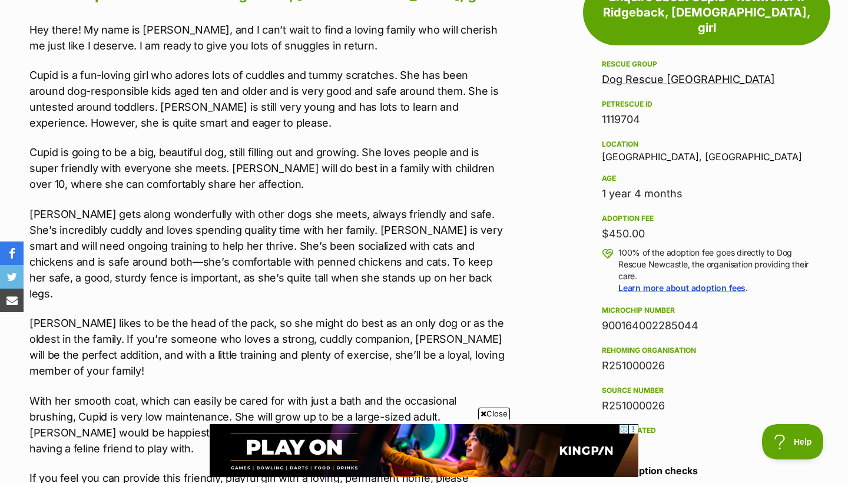
scroll to position [0, 0]
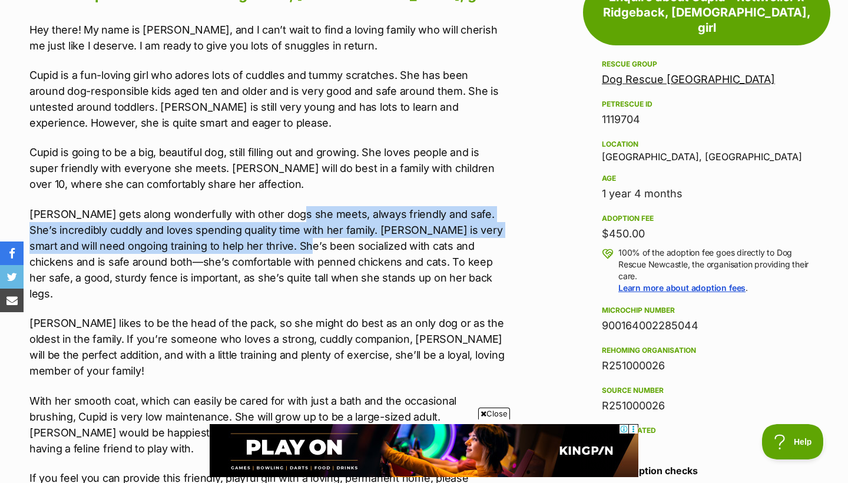
drag, startPoint x: 292, startPoint y: 218, endPoint x: 312, endPoint y: 248, distance: 36.1
click at [312, 248] on p "Cupid gets along wonderfully with other dogs she meets, always friendly and saf…" at bounding box center [267, 253] width 476 height 95
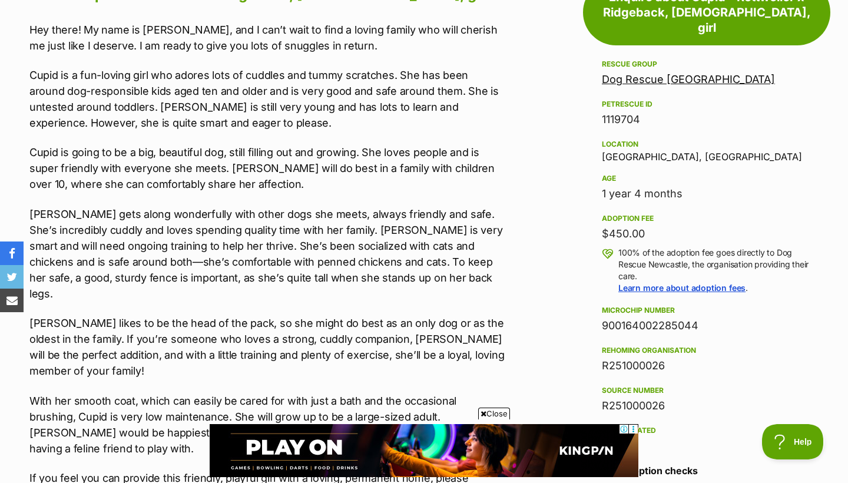
click at [312, 248] on p "Cupid gets along wonderfully with other dogs she meets, always friendly and saf…" at bounding box center [267, 253] width 476 height 95
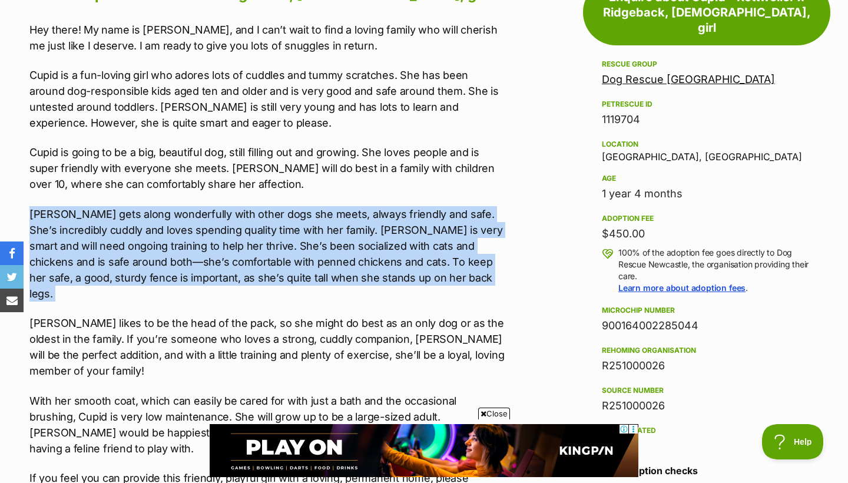
click at [312, 248] on p "Cupid gets along wonderfully with other dogs she meets, always friendly and saf…" at bounding box center [267, 253] width 476 height 95
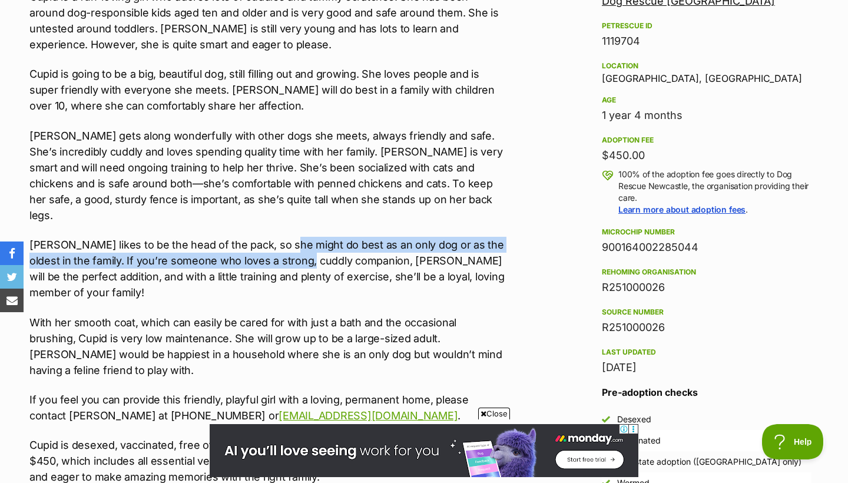
drag, startPoint x: 282, startPoint y: 226, endPoint x: 288, endPoint y: 241, distance: 17.0
click at [288, 241] on p "Cupid likes to be the head of the pack, so she might do best as an only dog or …" at bounding box center [267, 269] width 476 height 64
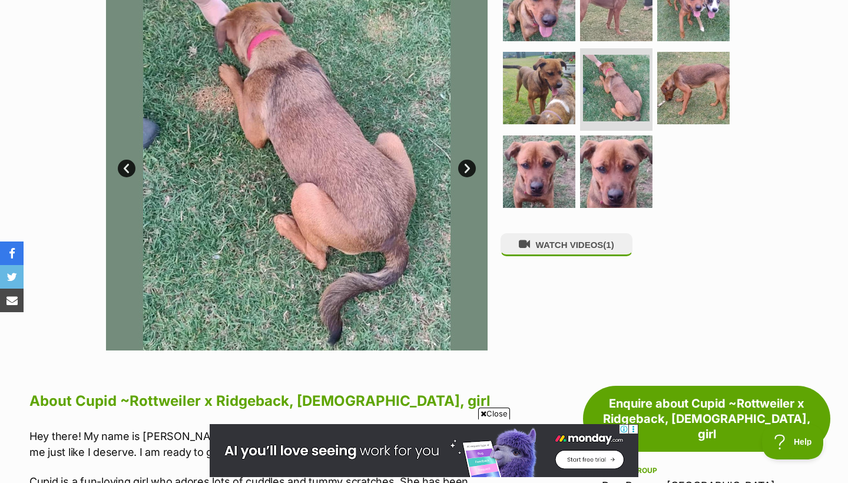
scroll to position [253, 0]
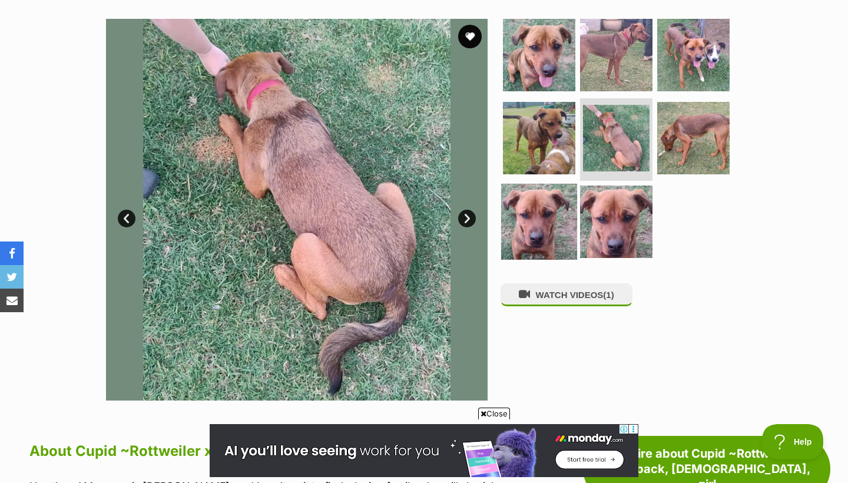
click at [573, 225] on img at bounding box center [539, 222] width 76 height 76
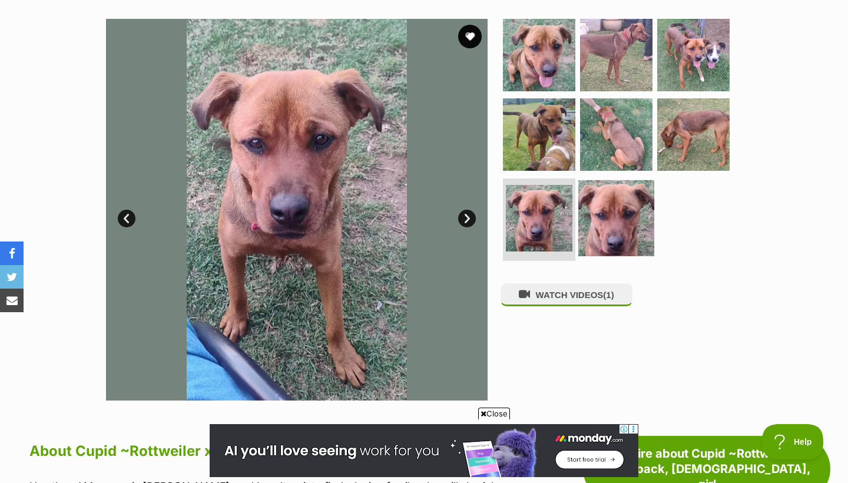
click at [598, 223] on img at bounding box center [616, 218] width 76 height 76
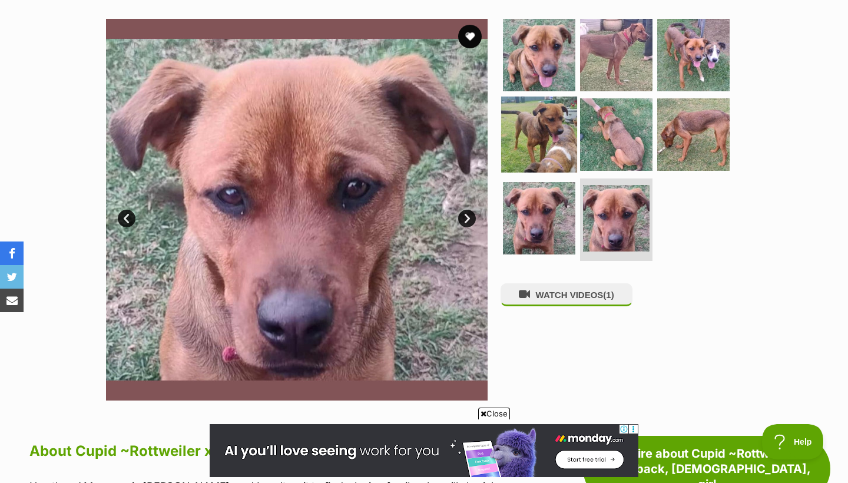
click at [569, 138] on img at bounding box center [539, 135] width 76 height 76
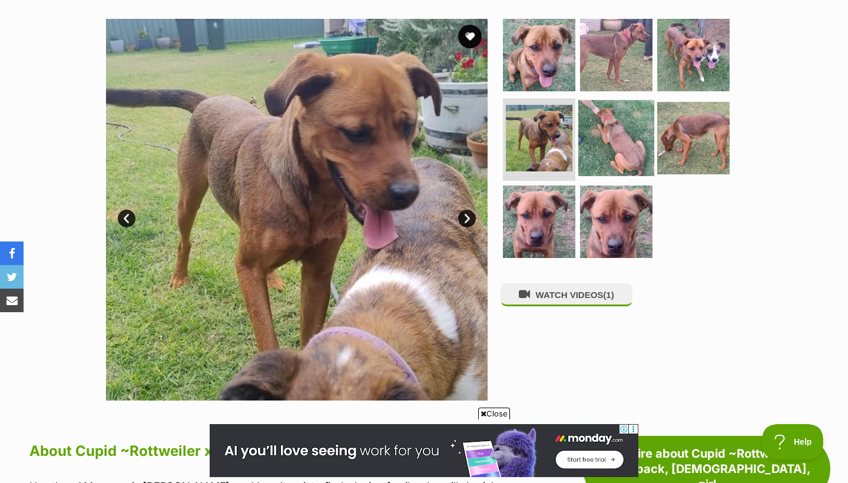
click at [626, 138] on img at bounding box center [616, 138] width 76 height 76
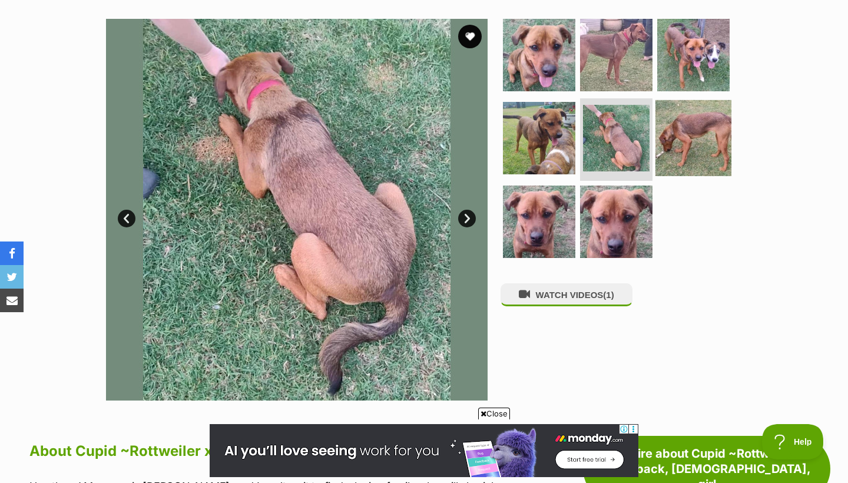
click at [694, 135] on img at bounding box center [694, 138] width 76 height 76
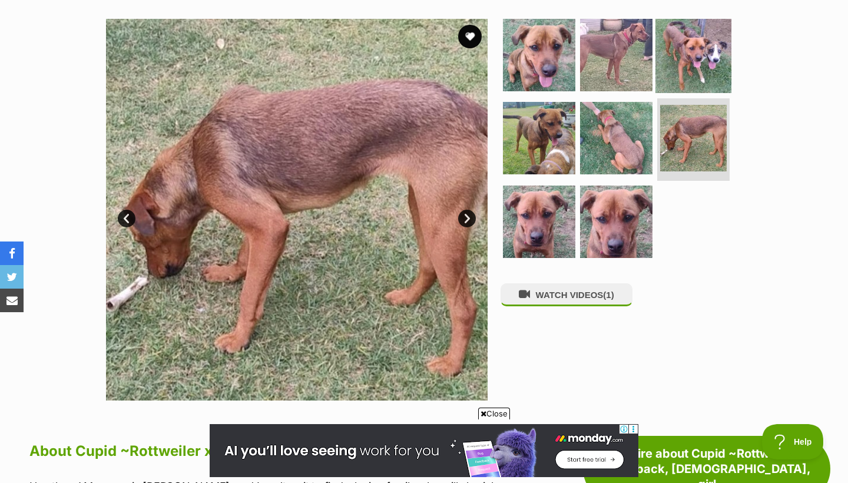
click at [691, 70] on img at bounding box center [694, 54] width 76 height 76
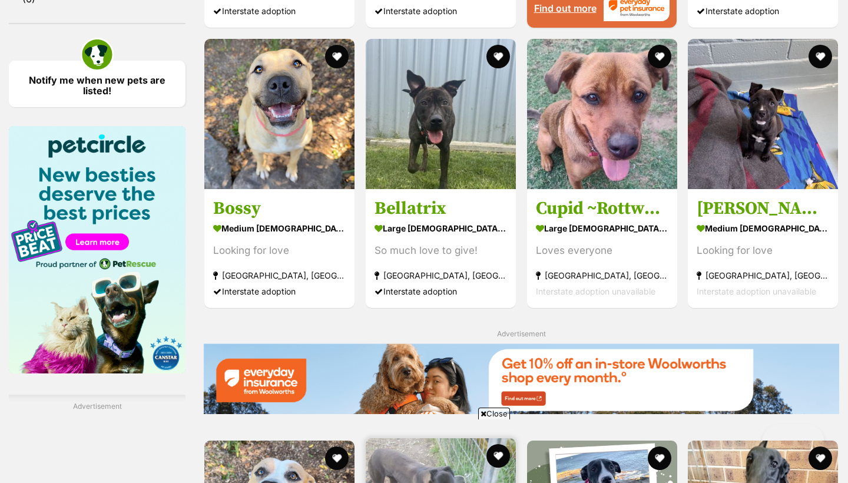
scroll to position [1748, 0]
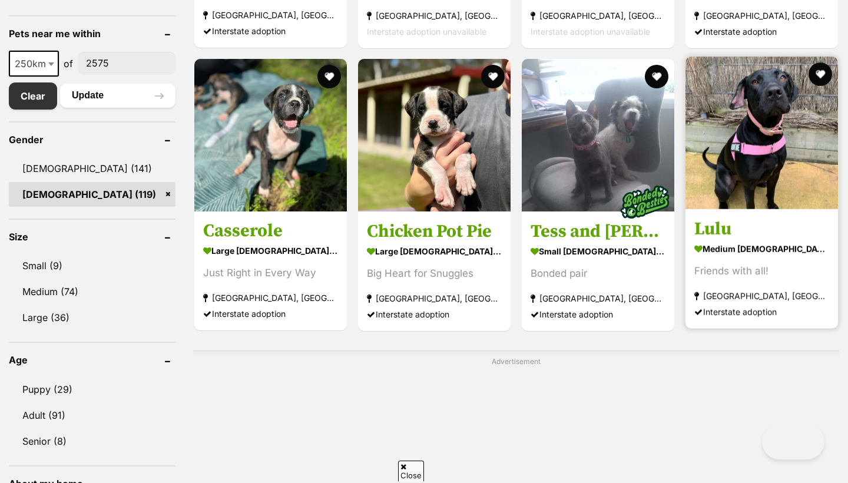
scroll to position [608, 0]
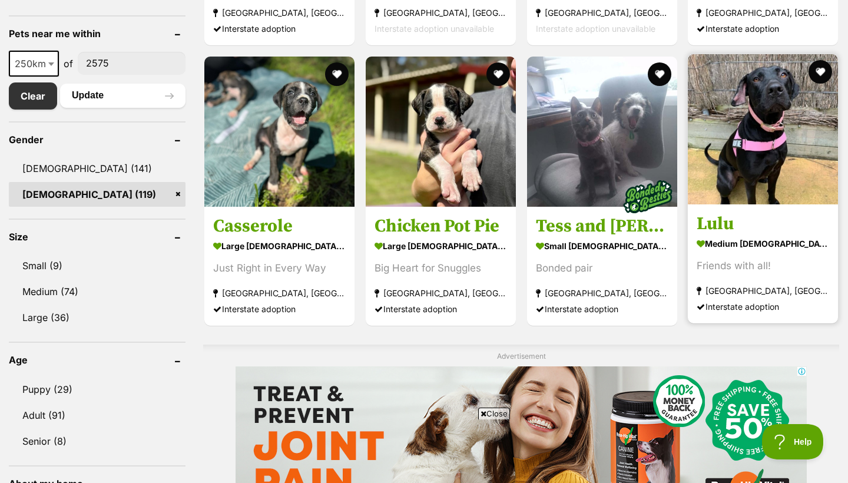
click at [724, 239] on strong "medium [DEMOGRAPHIC_DATA] Dog" at bounding box center [763, 243] width 133 height 17
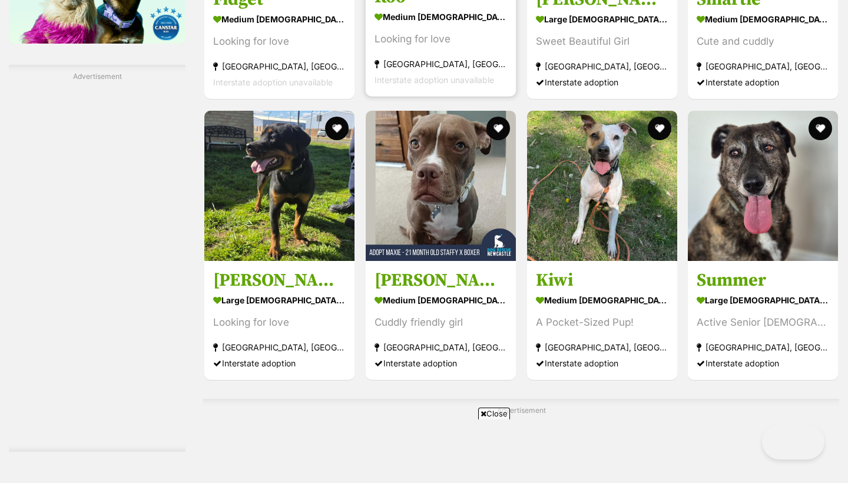
scroll to position [1772, 0]
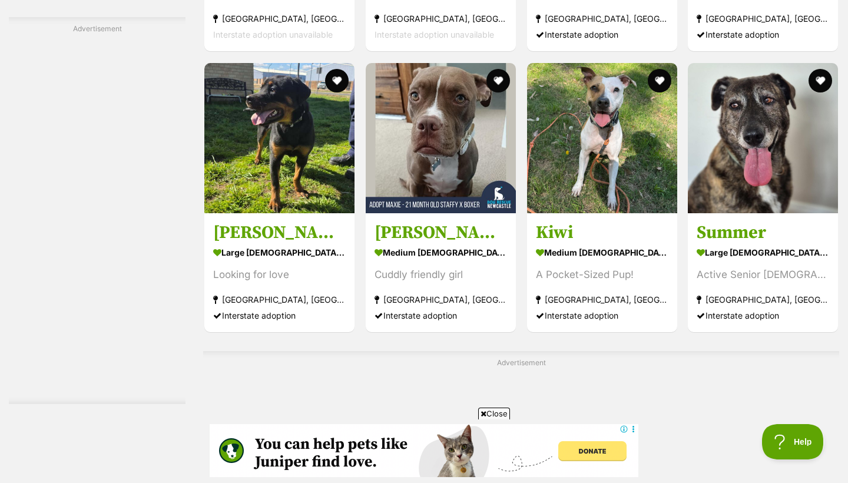
scroll to position [1919, 0]
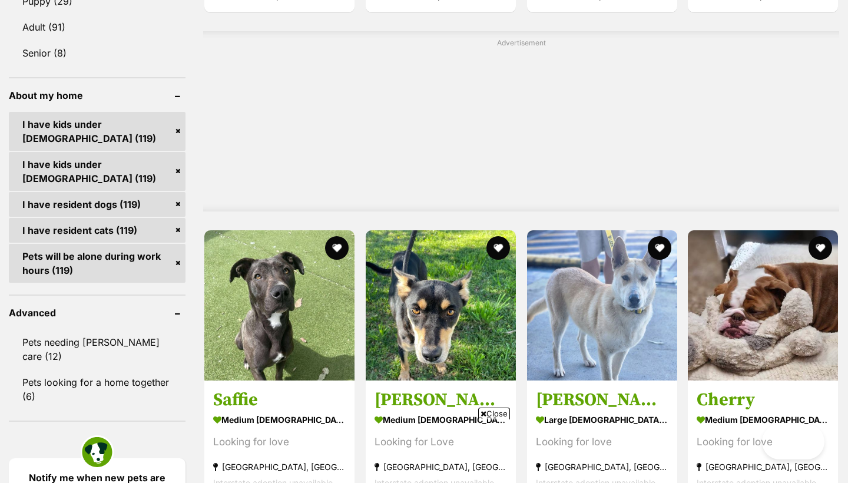
scroll to position [1199, 0]
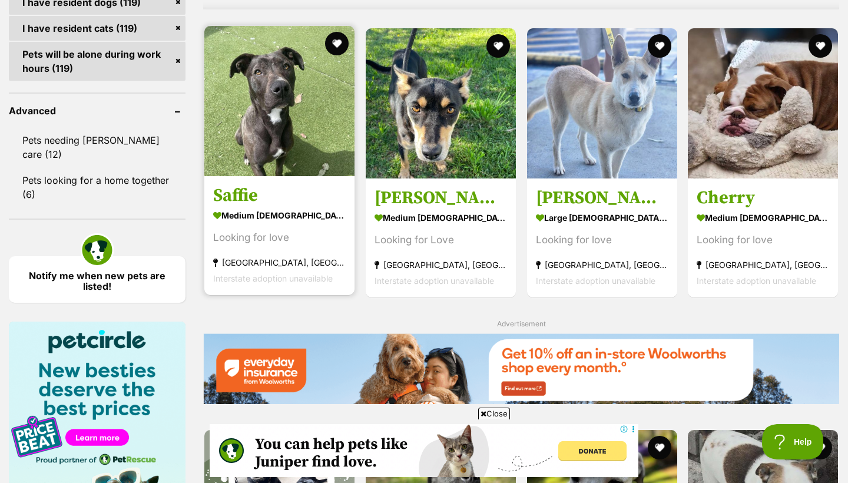
click at [256, 207] on strong "medium [DEMOGRAPHIC_DATA] Dog" at bounding box center [279, 215] width 133 height 17
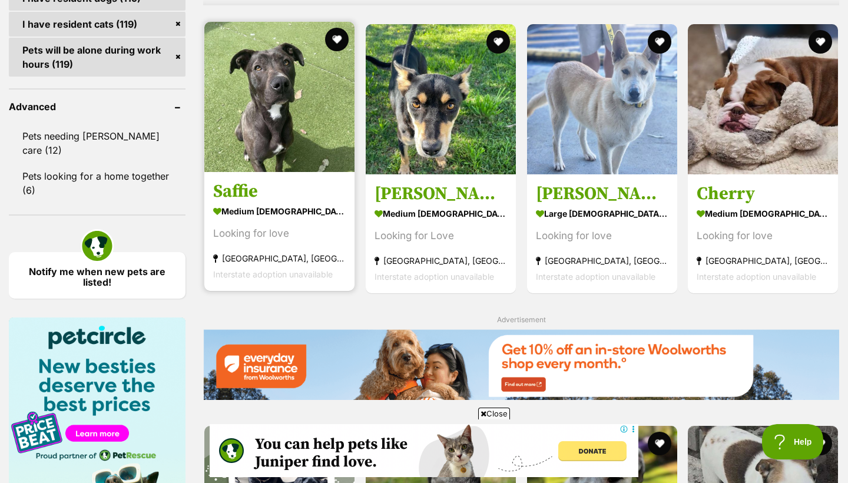
scroll to position [0, 0]
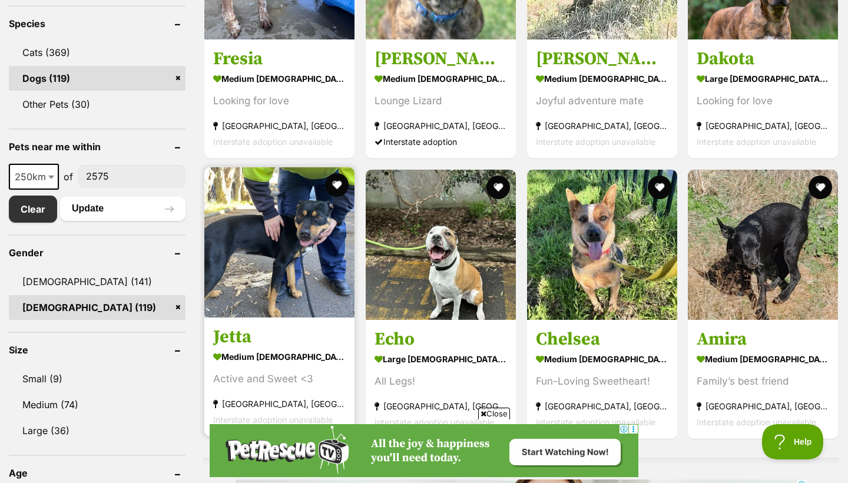
scroll to position [520, 0]
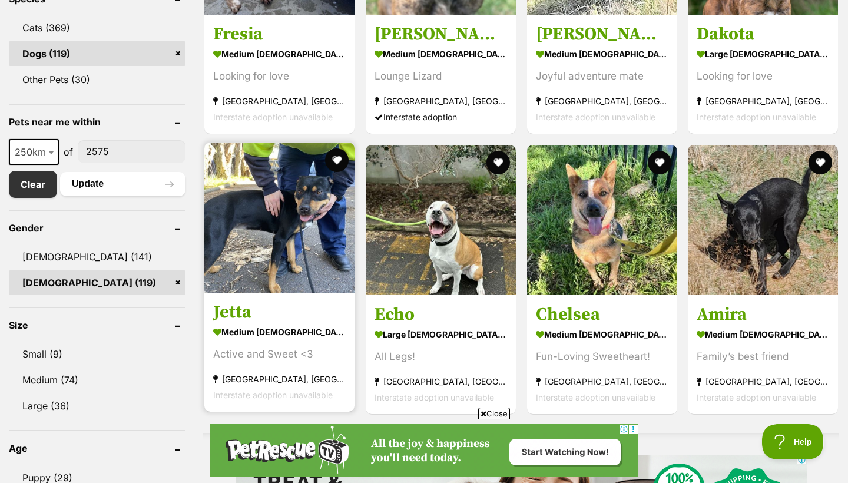
click at [232, 306] on h3 "Jetta" at bounding box center [279, 312] width 133 height 22
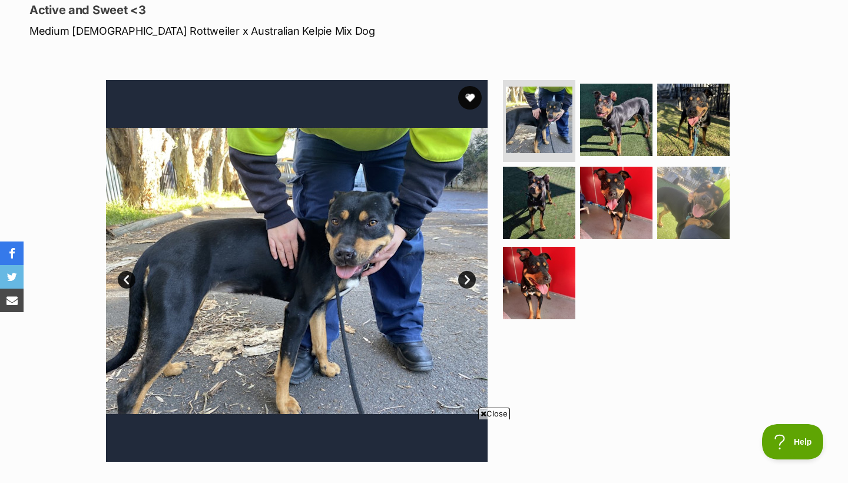
scroll to position [167, 0]
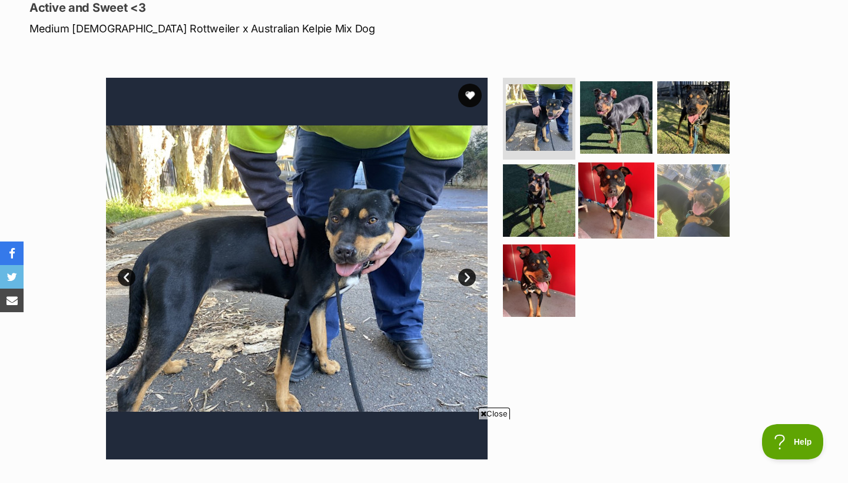
click at [621, 188] on img at bounding box center [616, 201] width 76 height 76
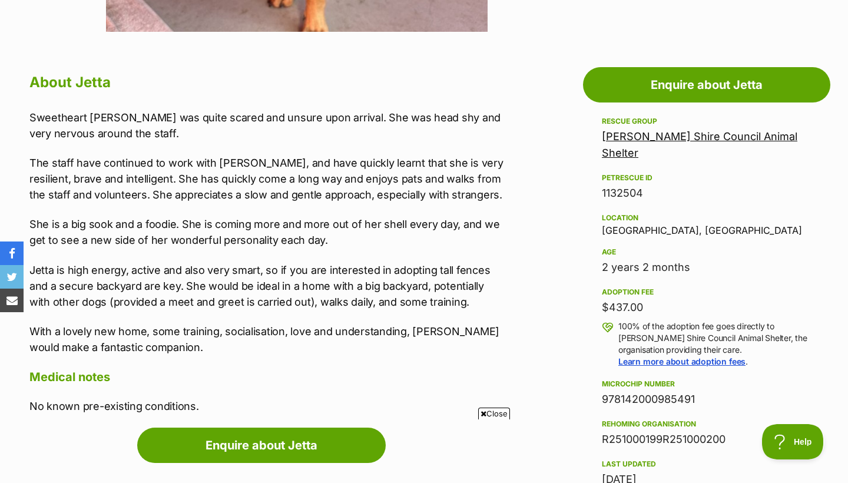
scroll to position [0, 0]
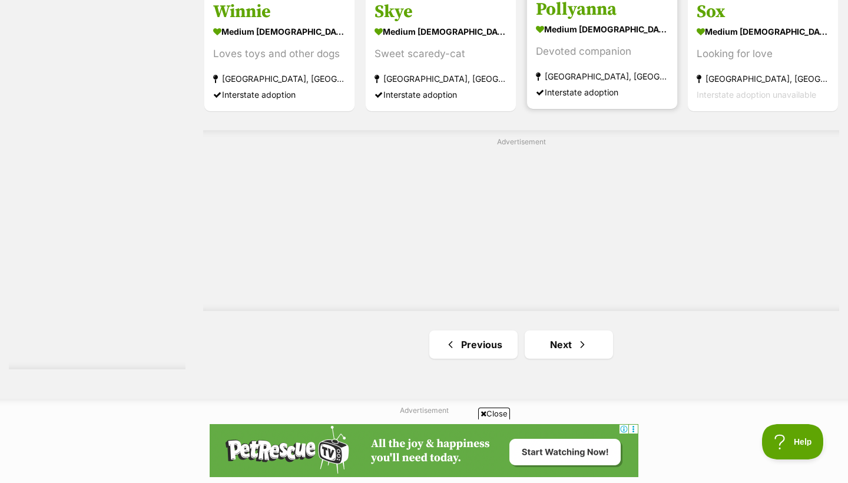
scroll to position [1994, 0]
click at [571, 337] on link "Next" at bounding box center [569, 343] width 88 height 28
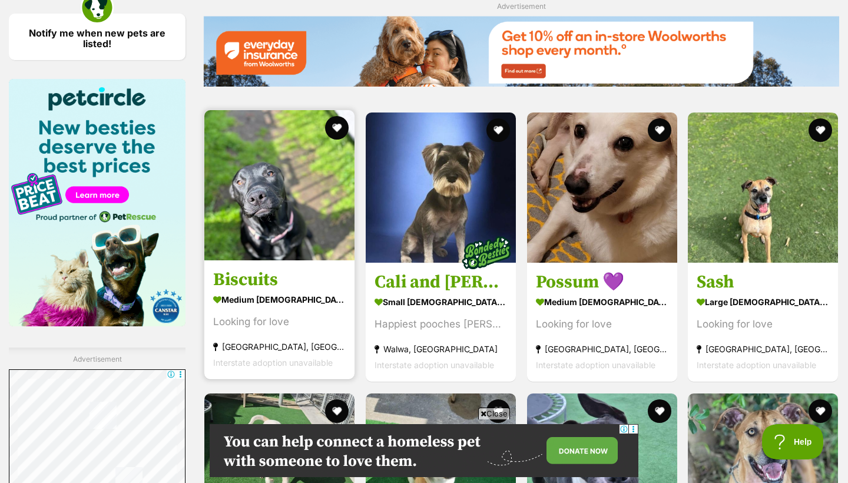
click at [250, 290] on link "Biscuits medium female Dog Looking for love Strathfield South, NSW Interstate a…" at bounding box center [279, 320] width 150 height 120
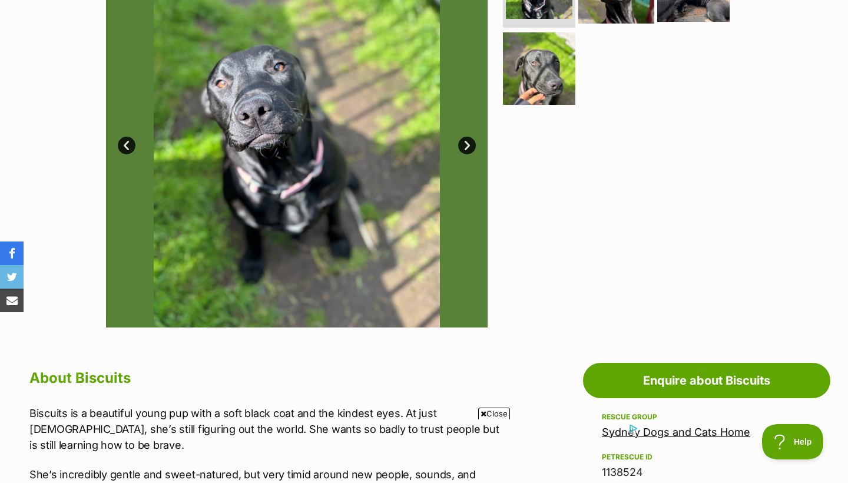
scroll to position [163, 0]
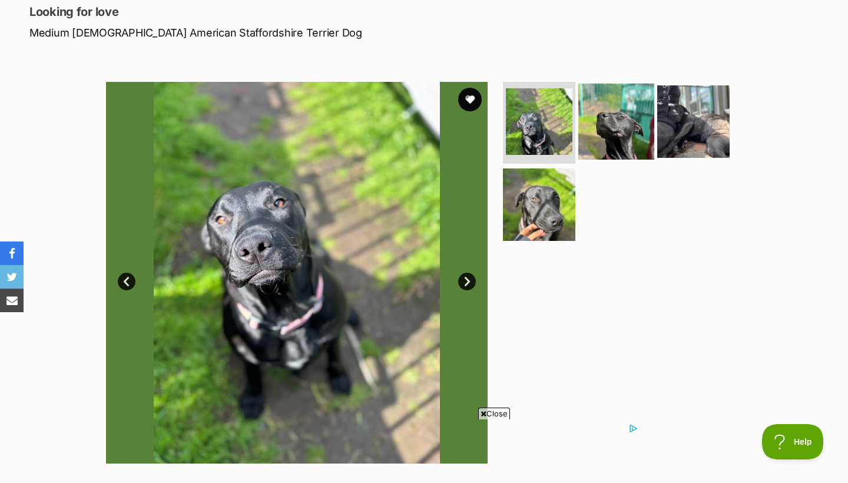
click at [644, 120] on img at bounding box center [616, 121] width 76 height 76
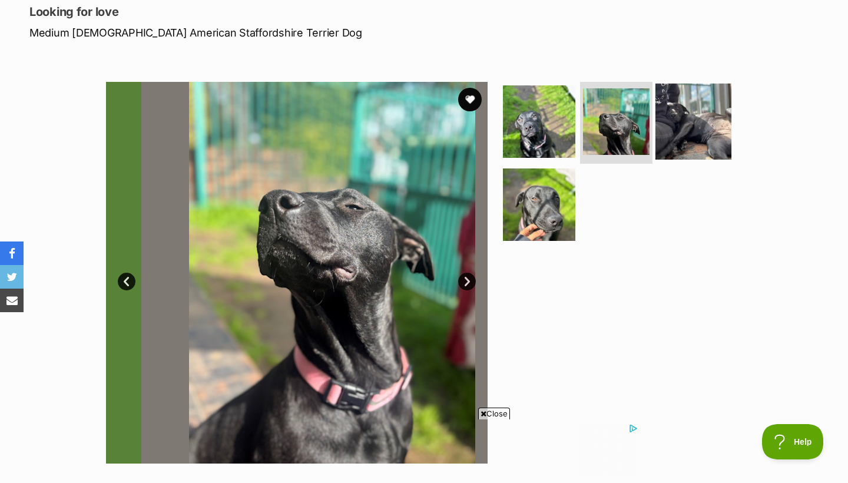
click at [693, 126] on img at bounding box center [694, 121] width 76 height 76
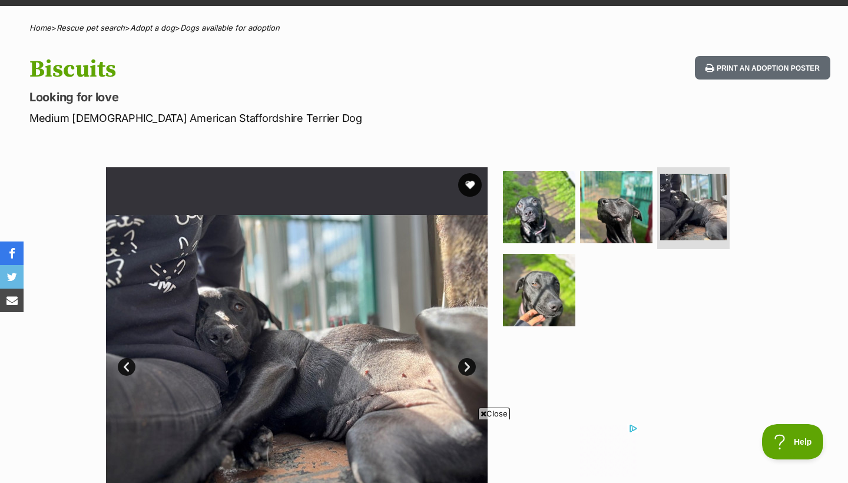
scroll to position [80, 0]
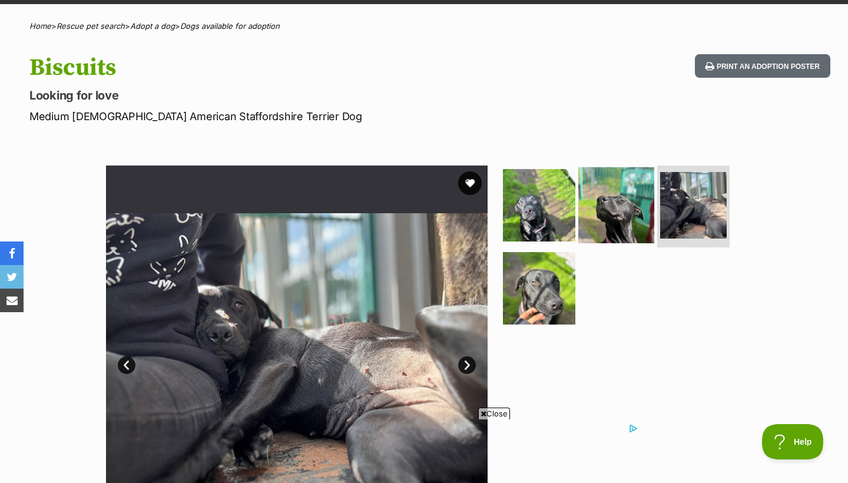
click at [620, 202] on img at bounding box center [616, 205] width 76 height 76
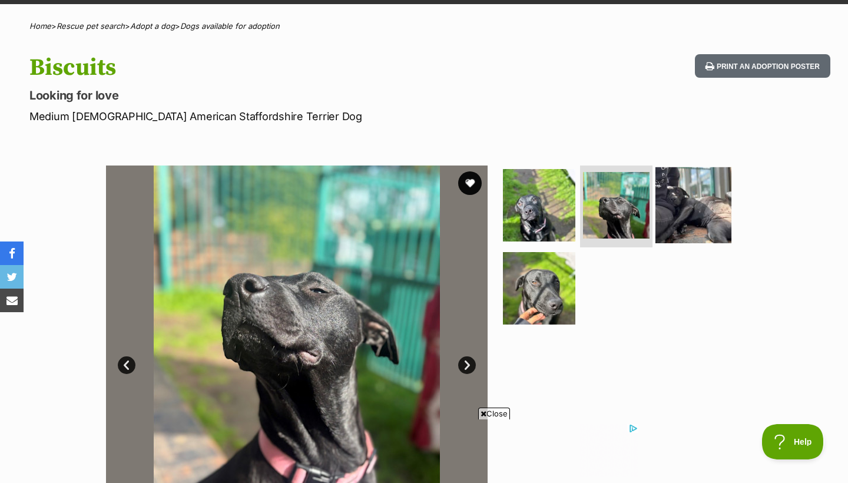
click at [708, 207] on img at bounding box center [694, 205] width 76 height 76
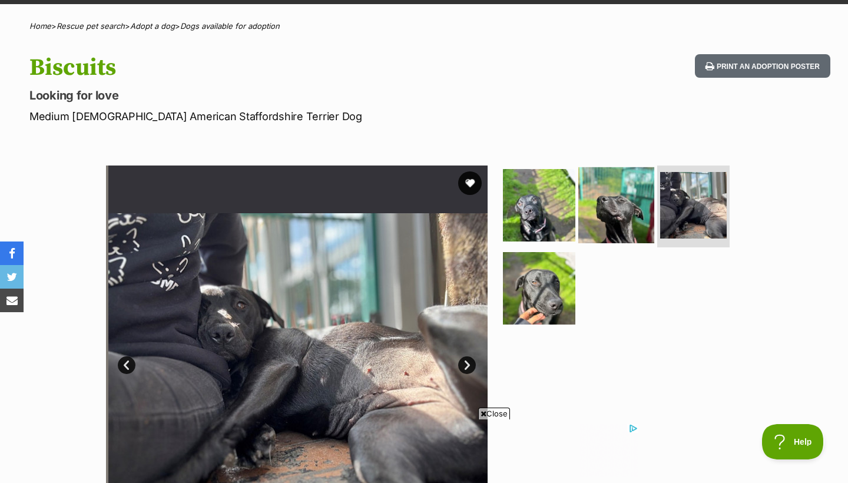
click at [581, 202] on img at bounding box center [616, 205] width 76 height 76
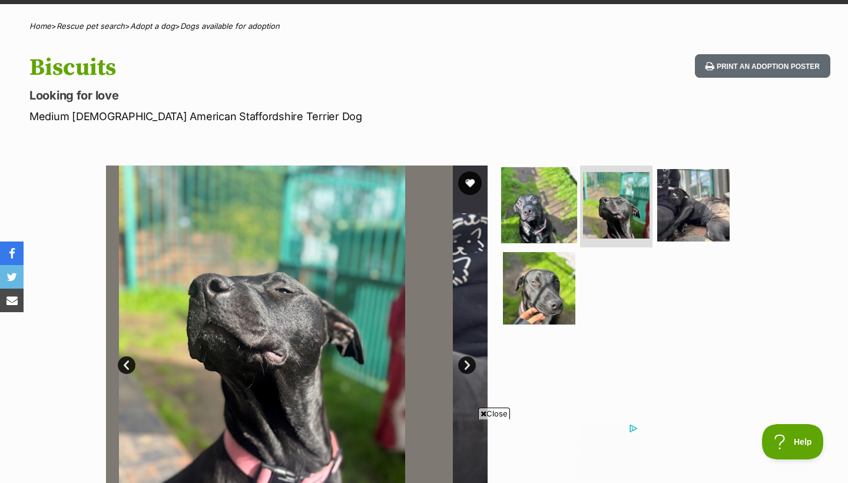
click at [554, 202] on img at bounding box center [539, 205] width 76 height 76
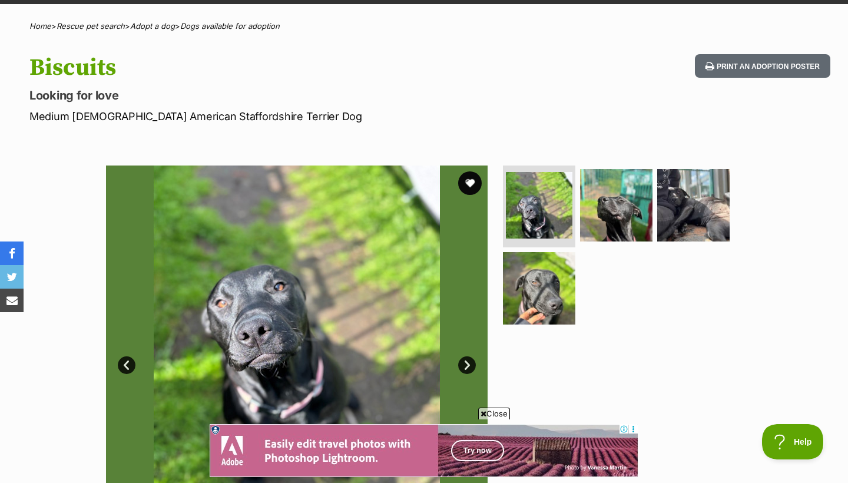
scroll to position [568, 0]
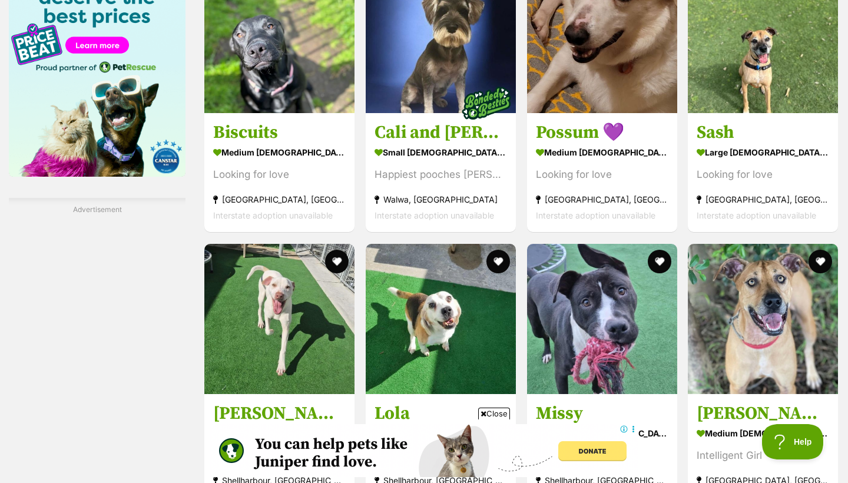
scroll to position [1918, 0]
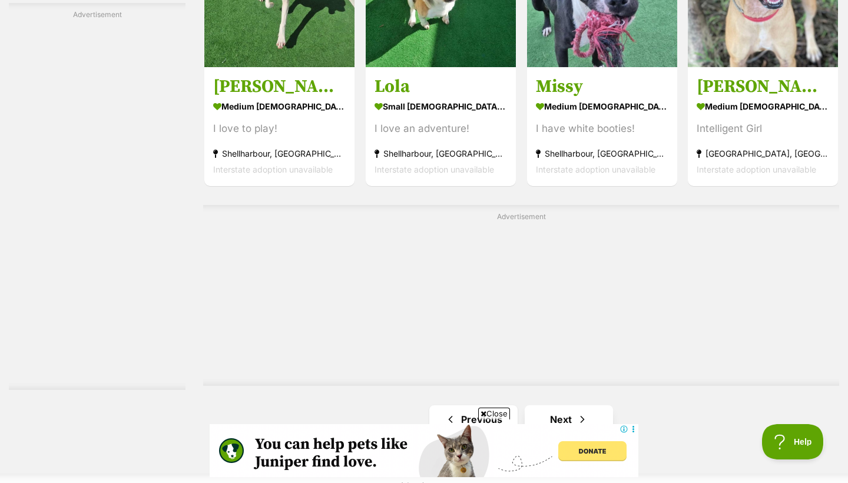
click at [567, 405] on link "Next" at bounding box center [569, 419] width 88 height 28
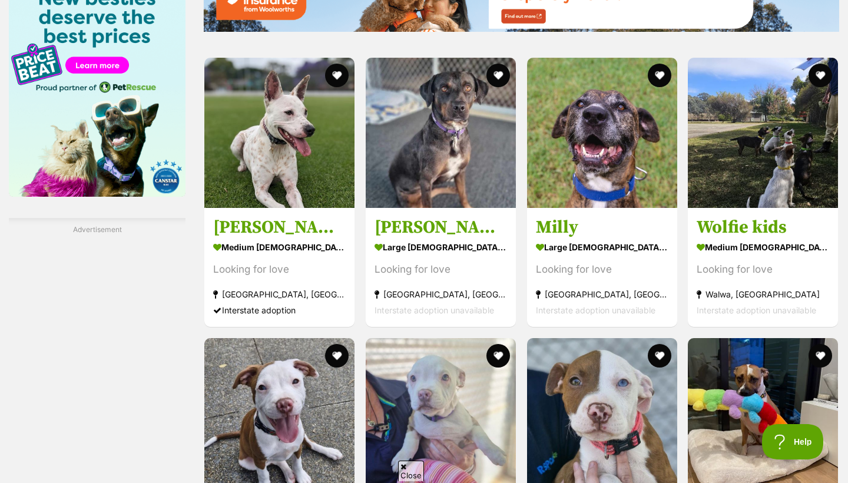
scroll to position [1671, 0]
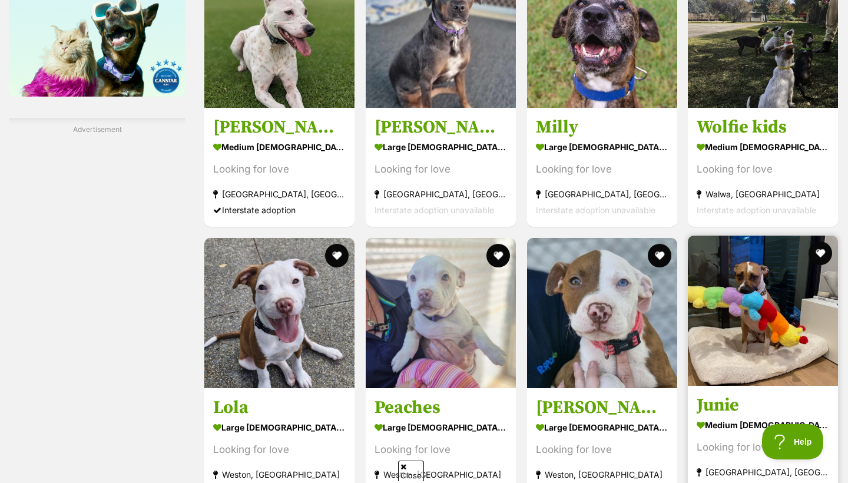
click at [765, 300] on img at bounding box center [763, 311] width 150 height 150
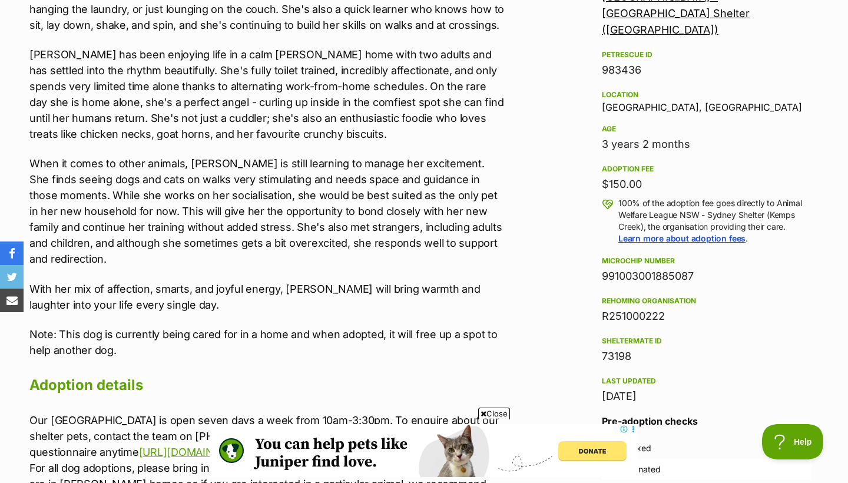
scroll to position [751, 0]
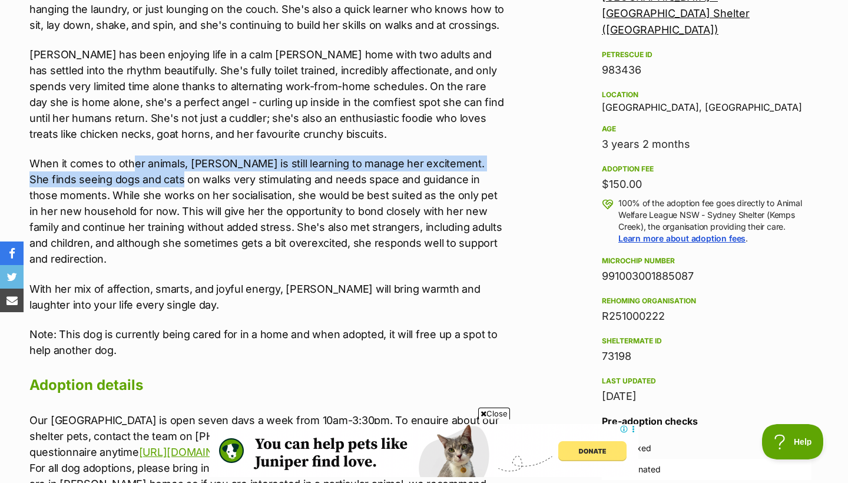
drag, startPoint x: 132, startPoint y: 164, endPoint x: 141, endPoint y: 177, distance: 16.2
click at [141, 177] on p "When it comes to other animals, Junie is still learning to manage her excitemen…" at bounding box center [267, 210] width 476 height 111
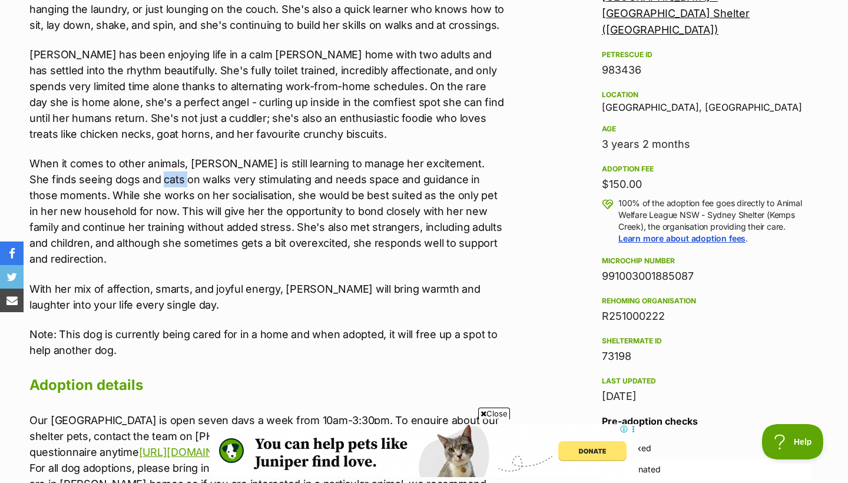
click at [141, 177] on p "When it comes to other animals, Junie is still learning to manage her excitemen…" at bounding box center [267, 210] width 476 height 111
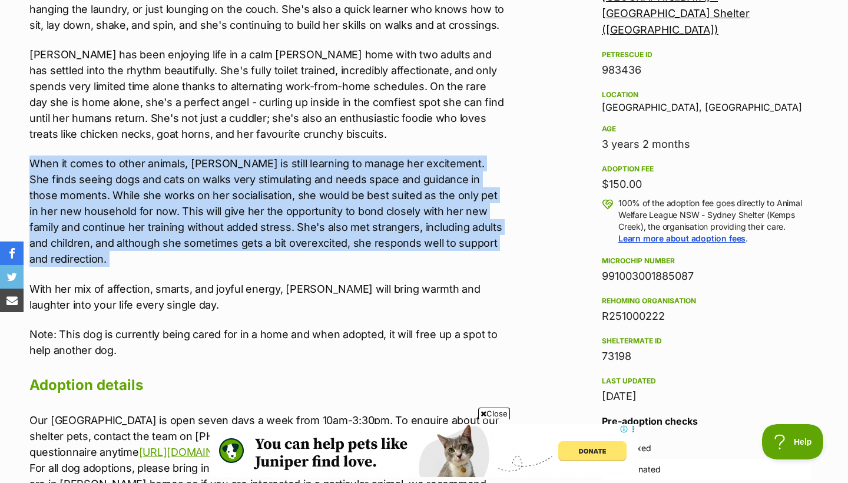
click at [141, 177] on p "When it comes to other animals, Junie is still learning to manage her excitemen…" at bounding box center [267, 210] width 476 height 111
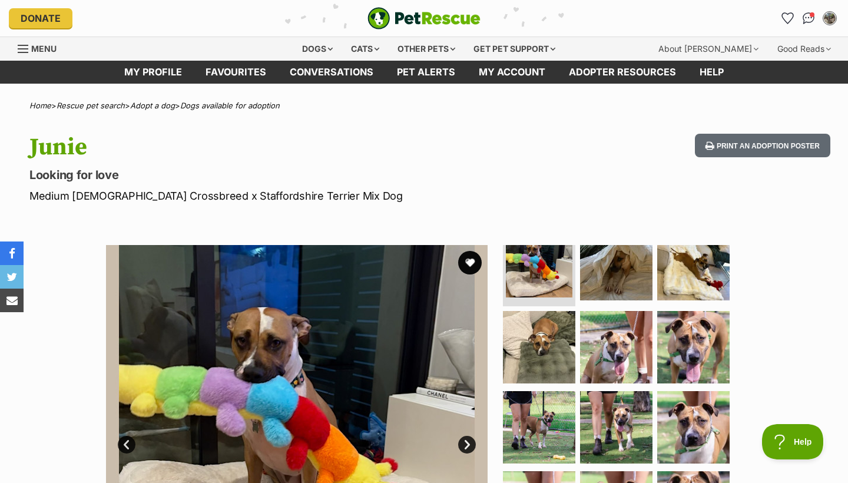
scroll to position [0, 0]
click at [32, 48] on span "Menu" at bounding box center [43, 49] width 25 height 10
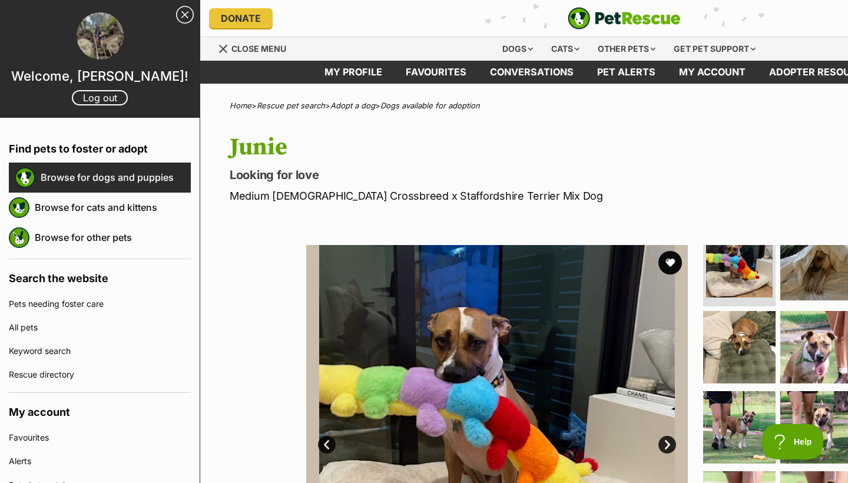
click at [116, 180] on link "Browse for dogs and puppies" at bounding box center [116, 177] width 150 height 25
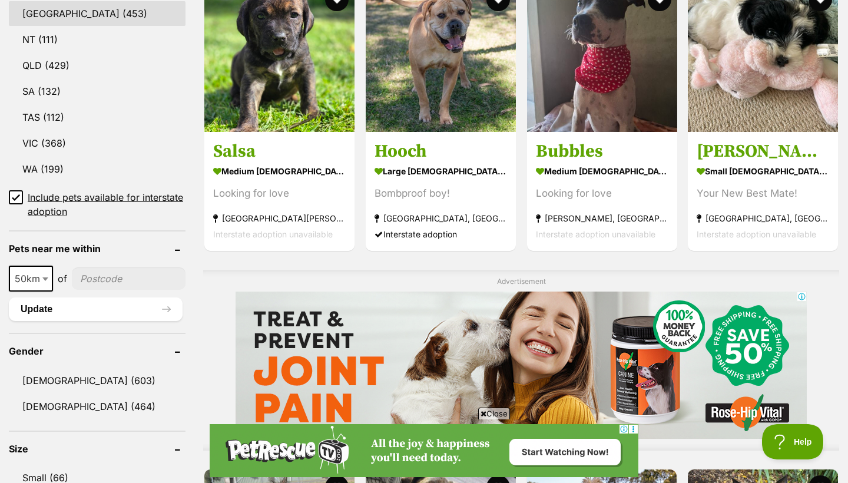
click at [55, 13] on link "[GEOGRAPHIC_DATA] (453)" at bounding box center [97, 13] width 177 height 25
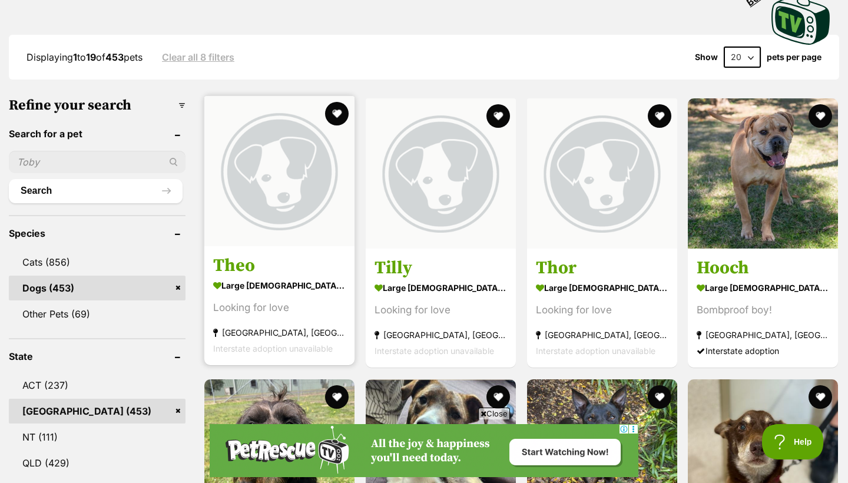
scroll to position [366, 0]
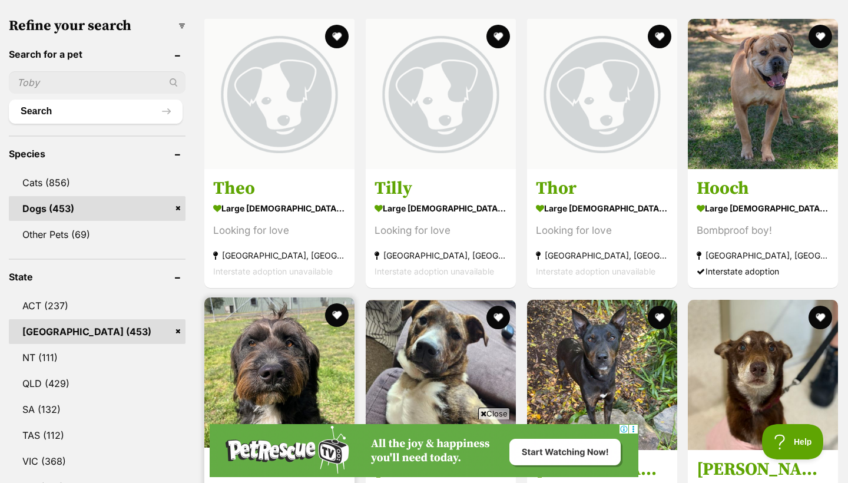
click at [266, 313] on img at bounding box center [279, 372] width 150 height 150
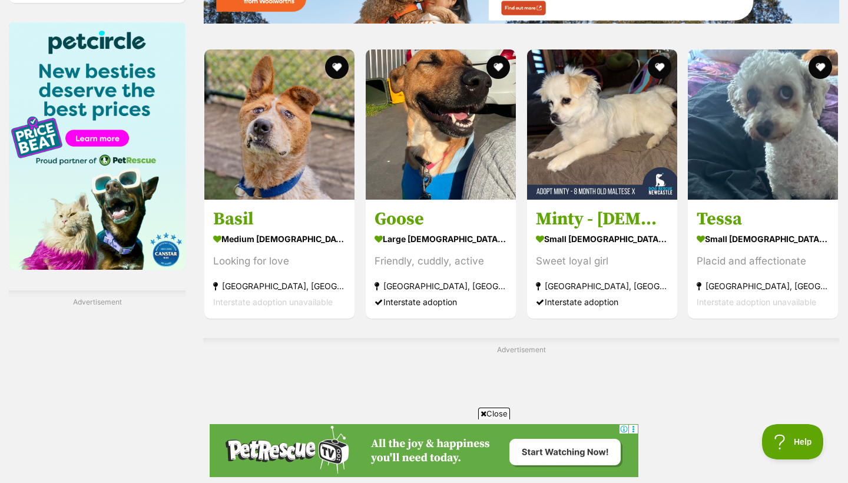
scroll to position [2166, 0]
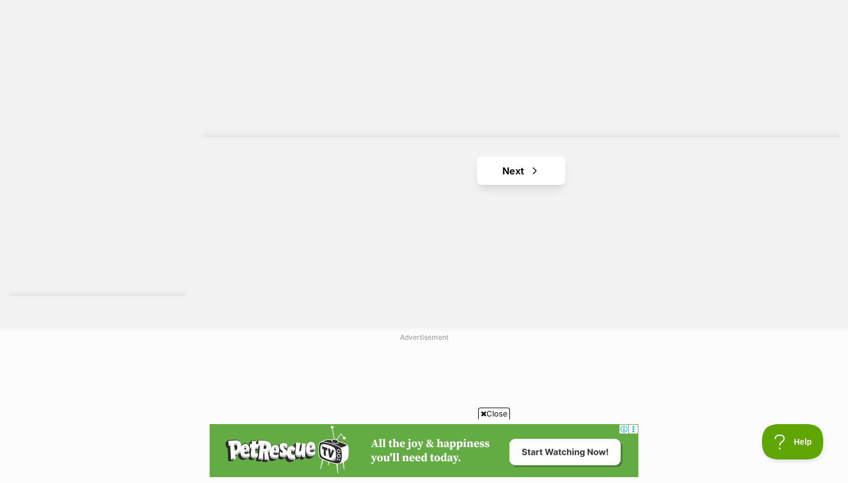
click at [536, 164] on span "Next page" at bounding box center [535, 171] width 12 height 14
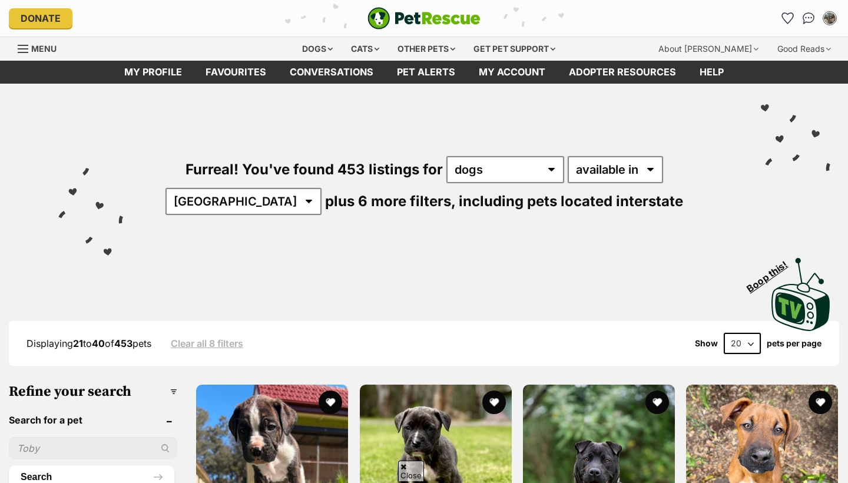
scroll to position [1050, 0]
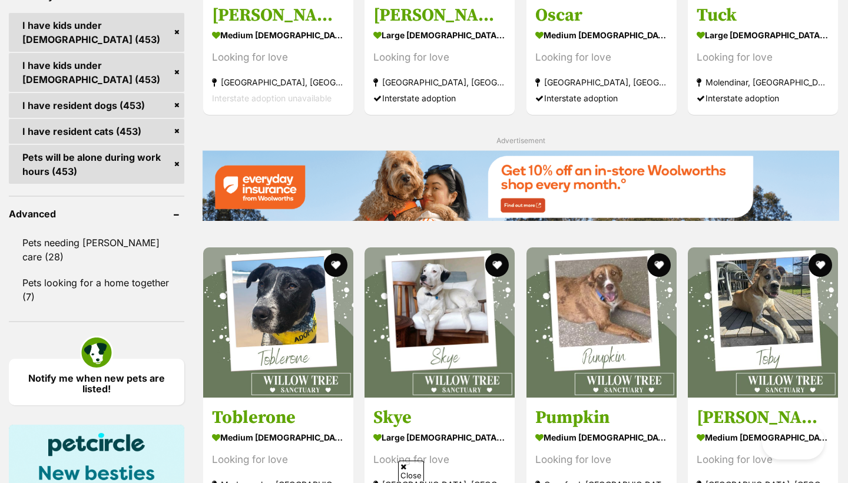
scroll to position [2074, 0]
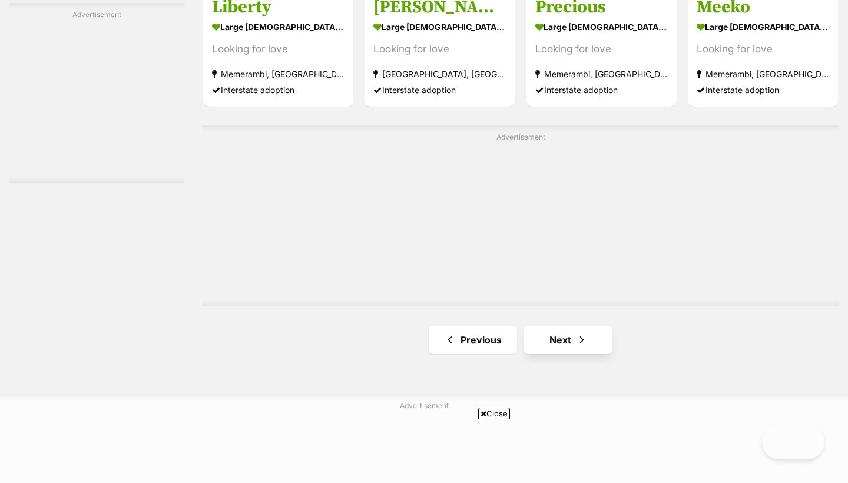
click at [556, 326] on link "Next" at bounding box center [568, 340] width 88 height 28
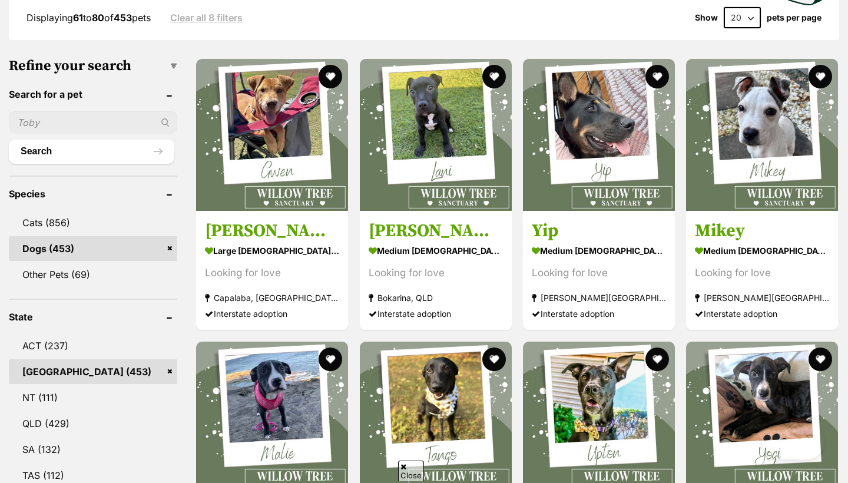
scroll to position [1342, 1]
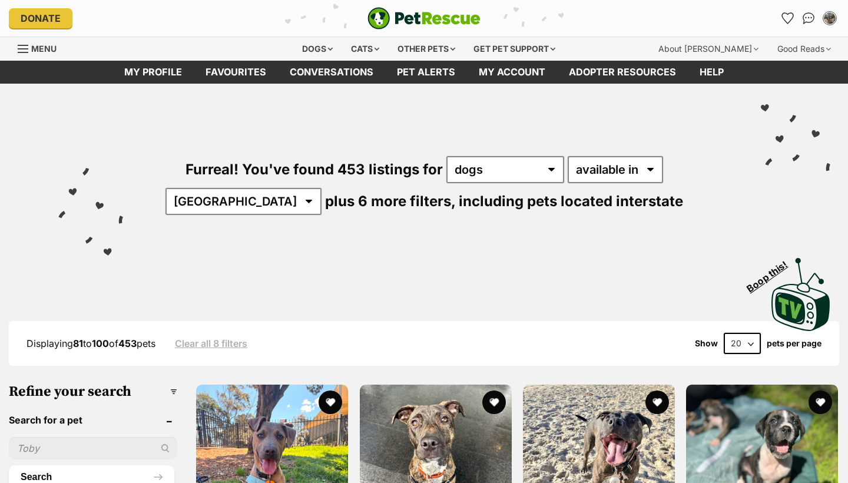
scroll to position [983, 1]
